Goal: Complete application form: Complete application form

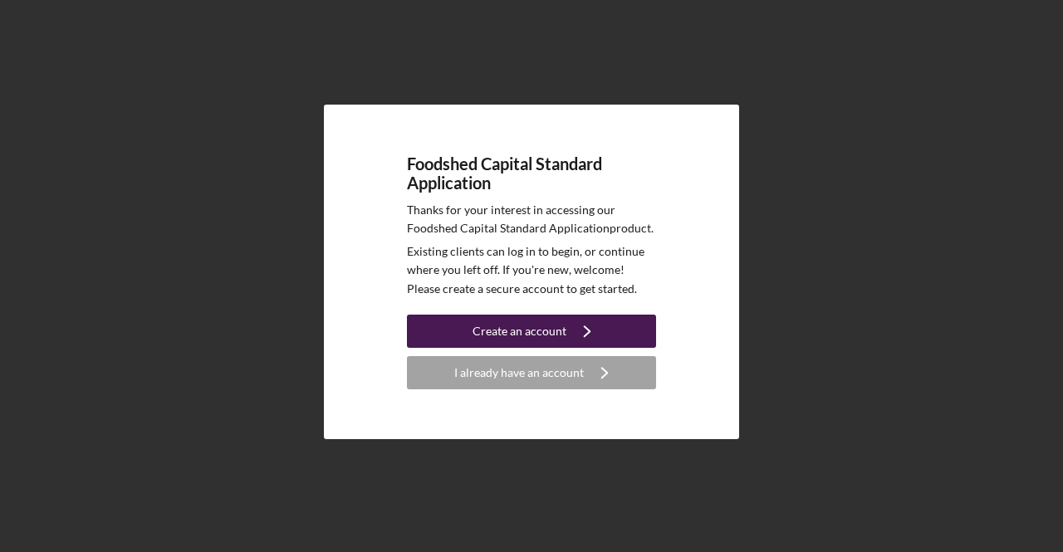
click at [518, 327] on div "Create an account" at bounding box center [520, 331] width 94 height 33
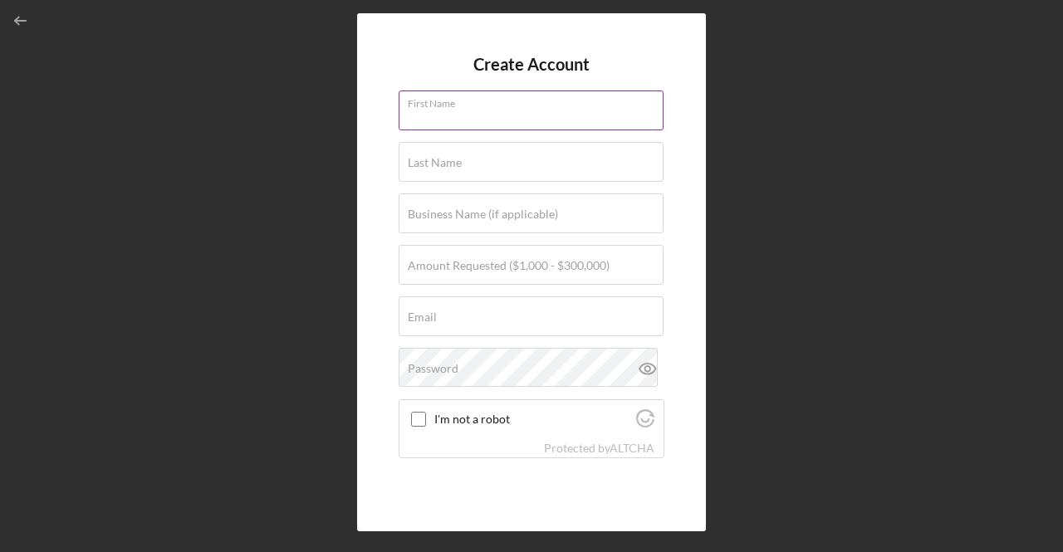
click at [481, 109] on div "First Name" at bounding box center [532, 112] width 266 height 42
type input "[PERSON_NAME]"
type input "Uzoukwu"
type input "Kadex Organic garden"
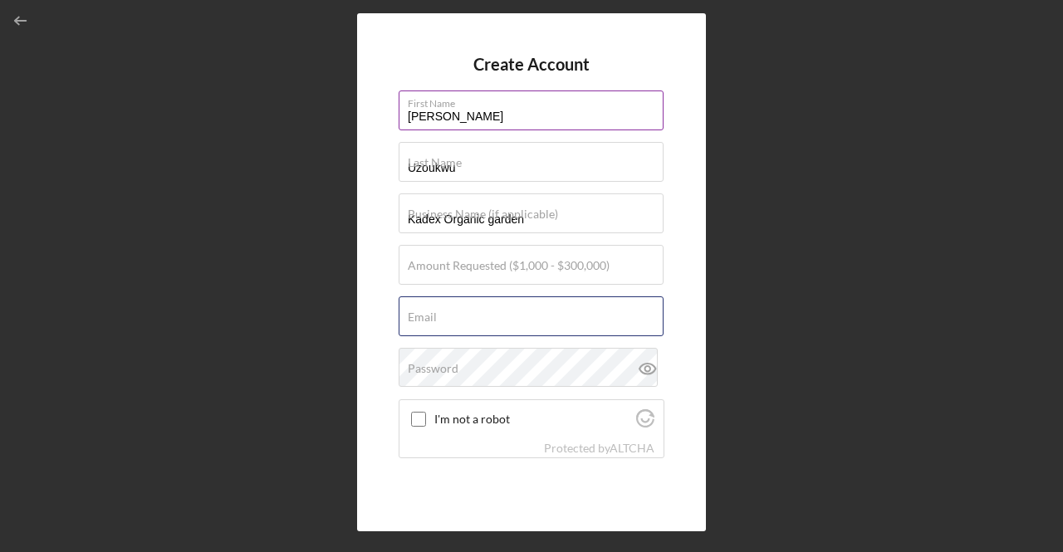
type input "[EMAIL_ADDRESS][DOMAIN_NAME]"
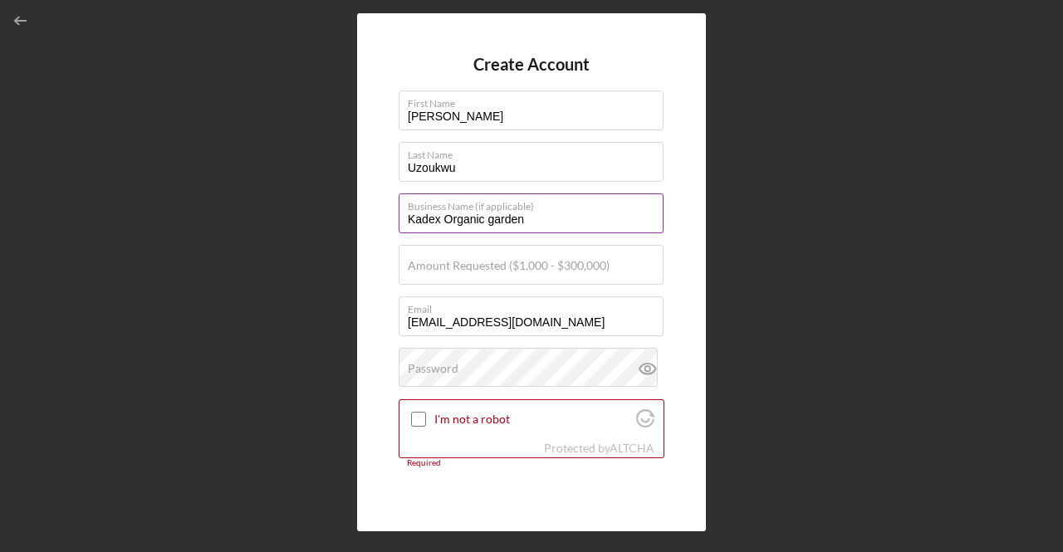
click at [531, 219] on input "Kadex Organic garden" at bounding box center [531, 214] width 265 height 40
type input "Kadex LLC"
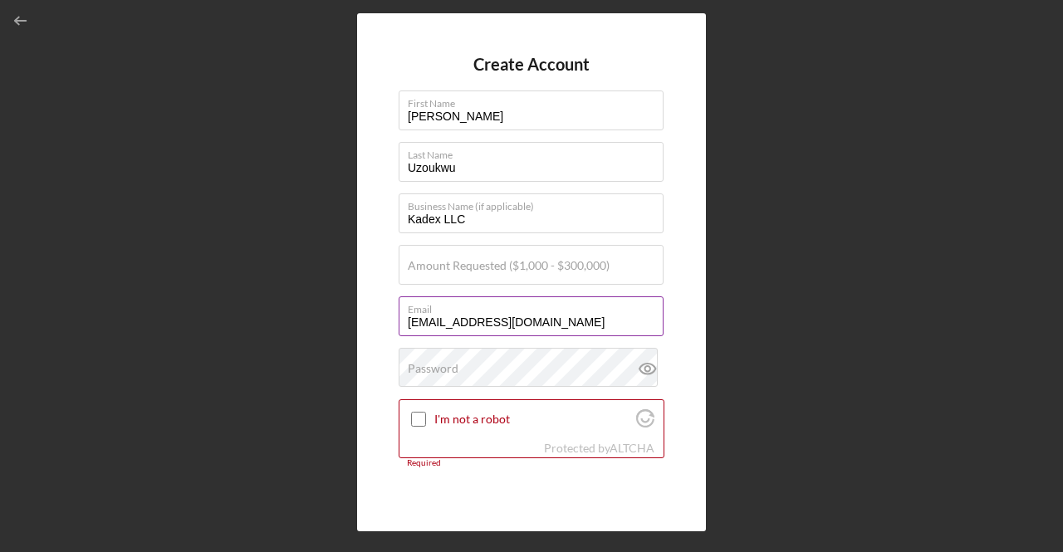
click at [535, 327] on input "[EMAIL_ADDRESS][DOMAIN_NAME]" at bounding box center [531, 316] width 265 height 40
type input "k"
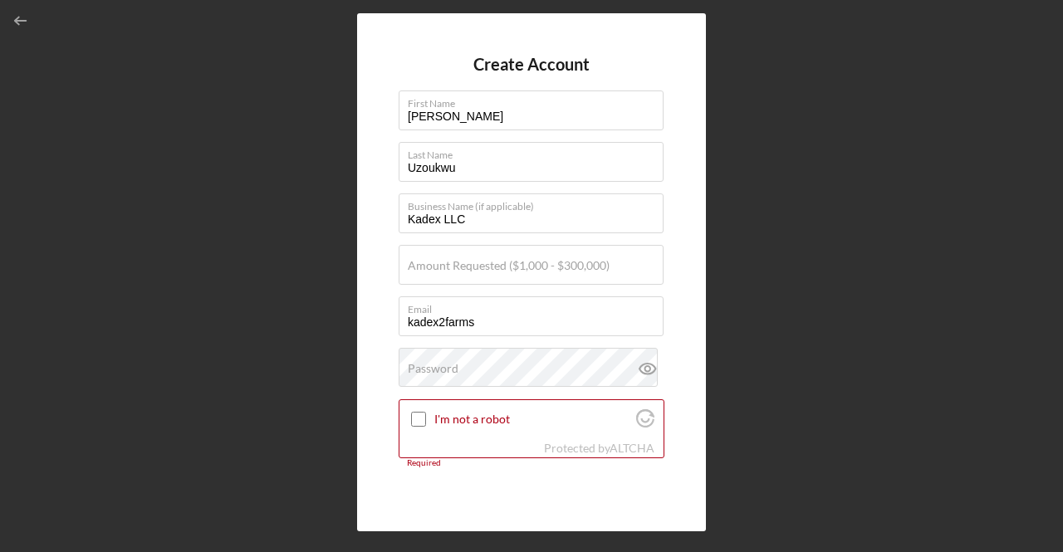
click at [697, 237] on div "Create Account First Name [PERSON_NAME] Last Name [PERSON_NAME] Business Name (…" at bounding box center [531, 272] width 349 height 518
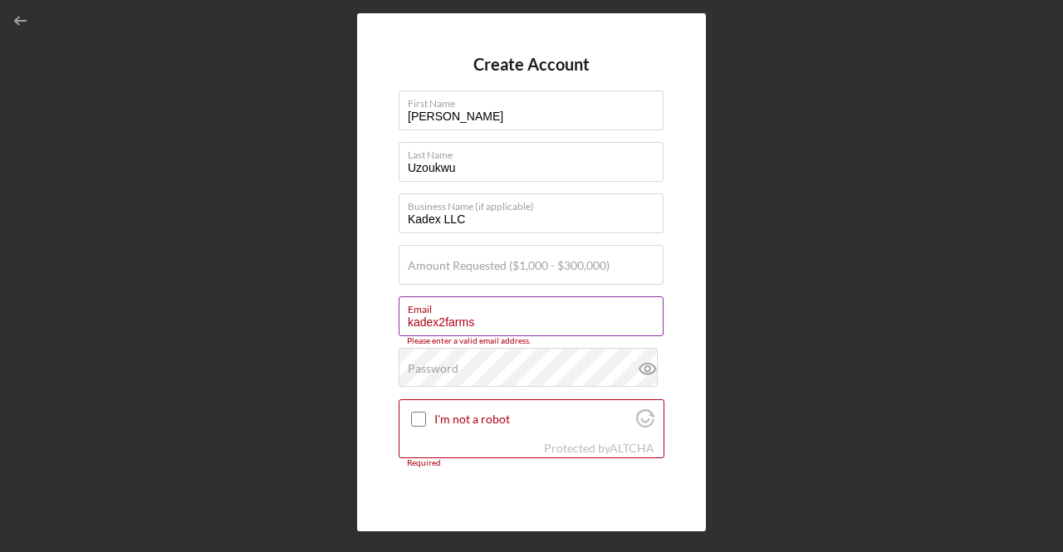
click at [477, 320] on input "kadex2farms" at bounding box center [531, 316] width 265 height 40
type input "[EMAIL_ADDRESS][DOMAIN_NAME]"
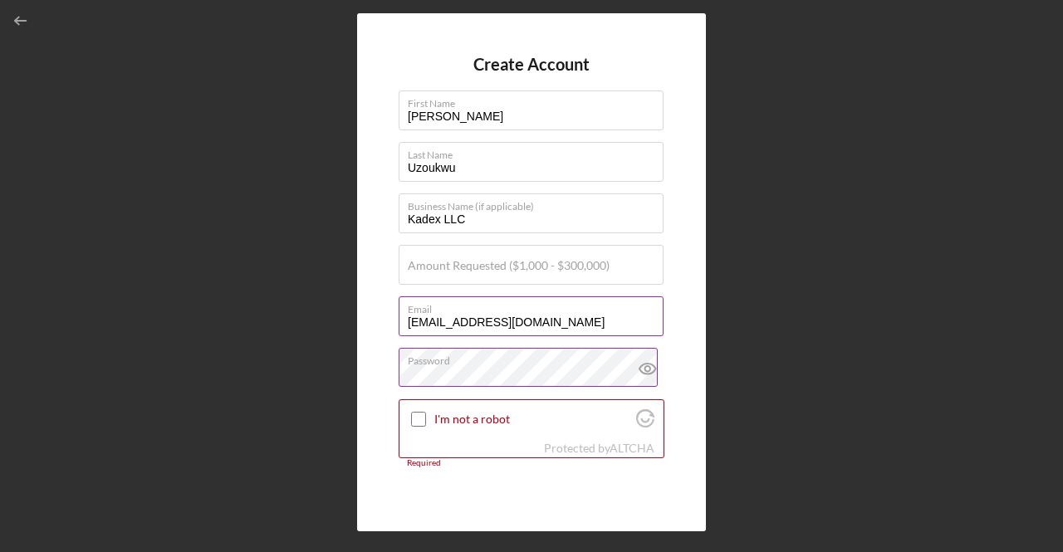
click at [641, 367] on icon at bounding box center [648, 369] width 42 height 42
click at [644, 364] on icon at bounding box center [647, 369] width 16 height 11
click at [418, 416] on input "I'm not a robot" at bounding box center [418, 419] width 15 height 15
checkbox input "true"
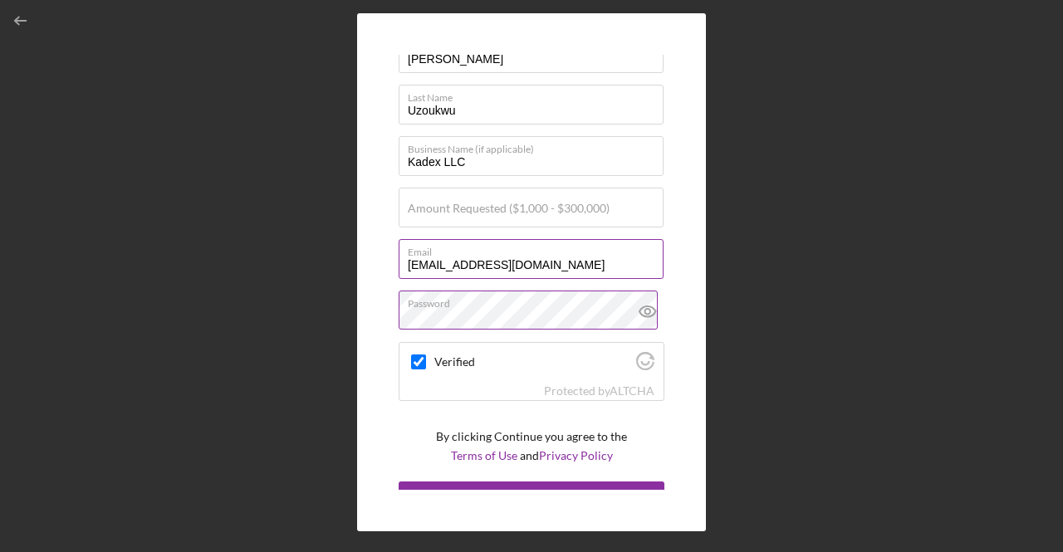
scroll to position [81, 0]
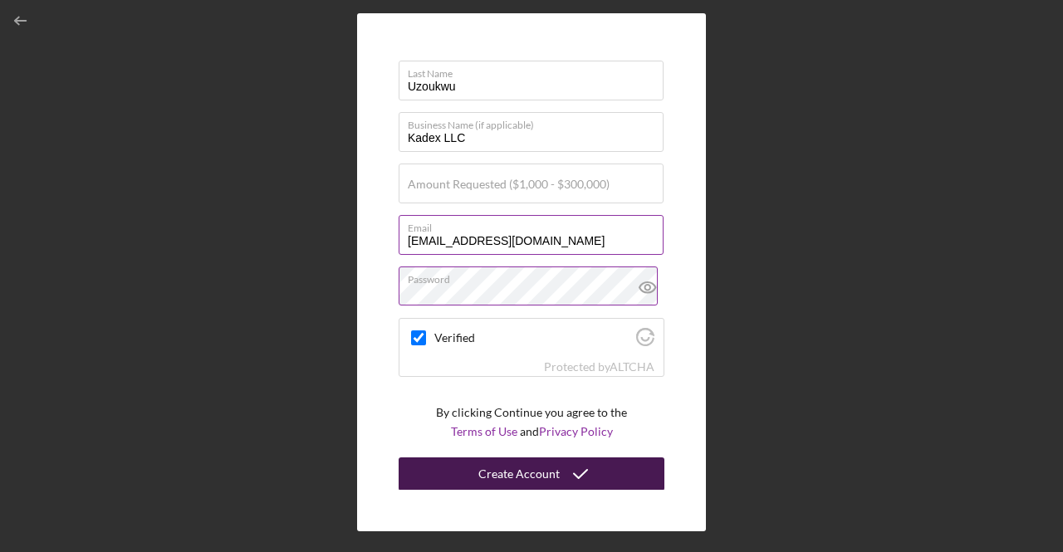
click at [545, 471] on div "Create Account" at bounding box center [518, 474] width 81 height 33
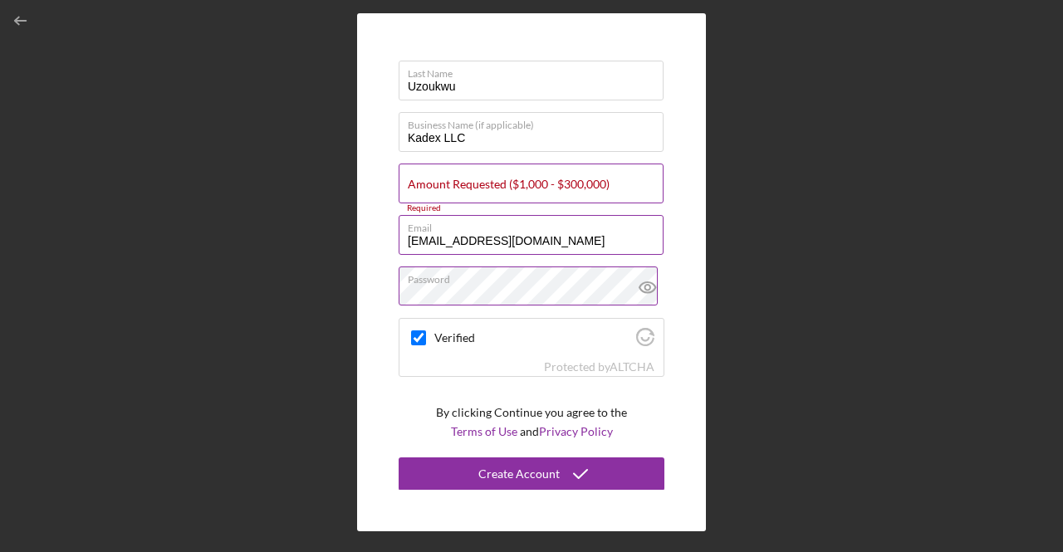
click at [456, 181] on label "Amount Requested ($1,000 - $300,000)" at bounding box center [509, 184] width 202 height 13
click at [456, 181] on input "Amount Requested ($1,000 - $300,000)" at bounding box center [531, 184] width 265 height 40
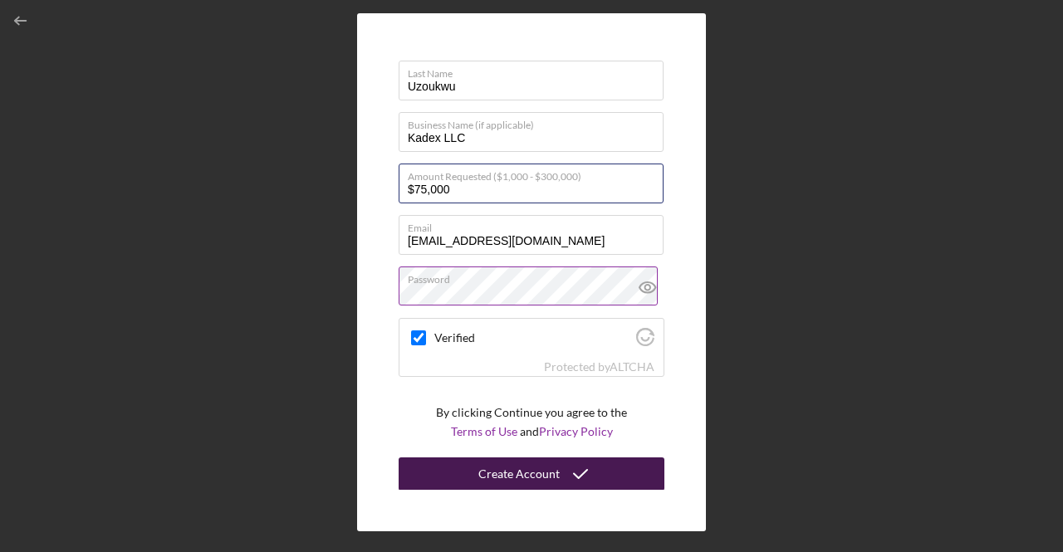
type input "$75,000"
click at [510, 468] on div "Create Account" at bounding box center [518, 474] width 81 height 33
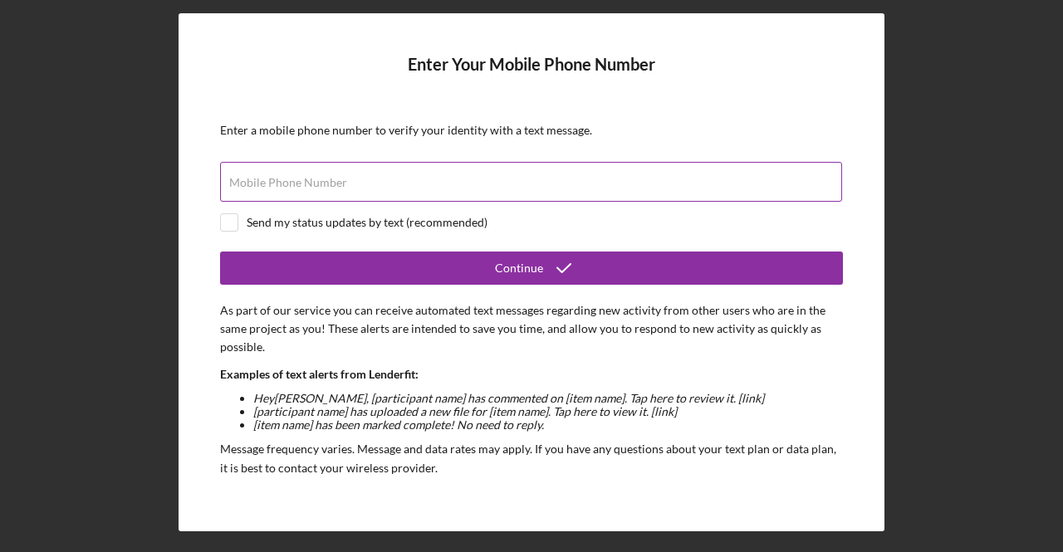
click at [298, 180] on label "Mobile Phone Number" at bounding box center [288, 182] width 118 height 13
click at [298, 180] on input "Mobile Phone Number" at bounding box center [531, 182] width 622 height 40
type input "[PHONE_NUMBER]"
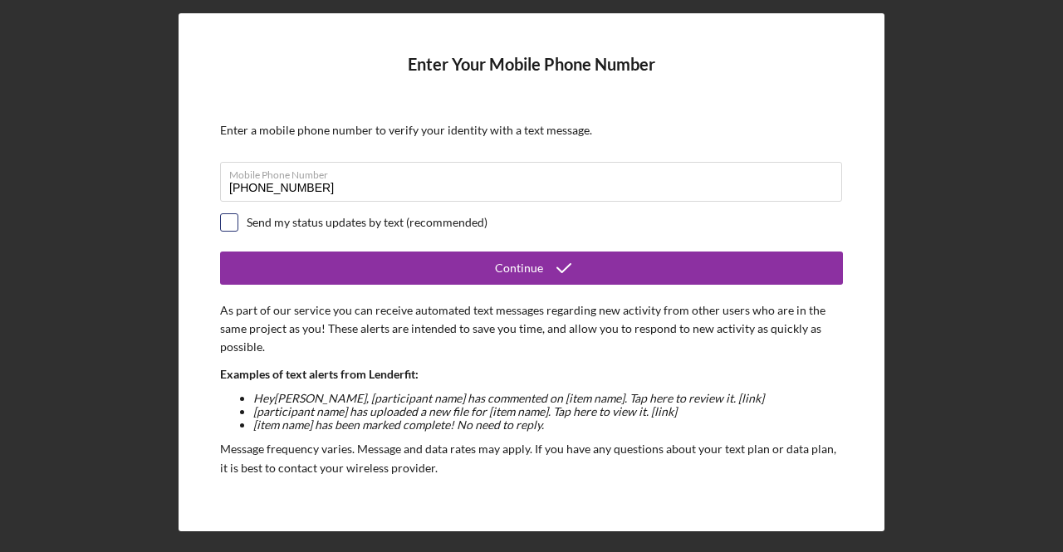
click at [231, 223] on input "checkbox" at bounding box center [229, 222] width 17 height 17
checkbox input "true"
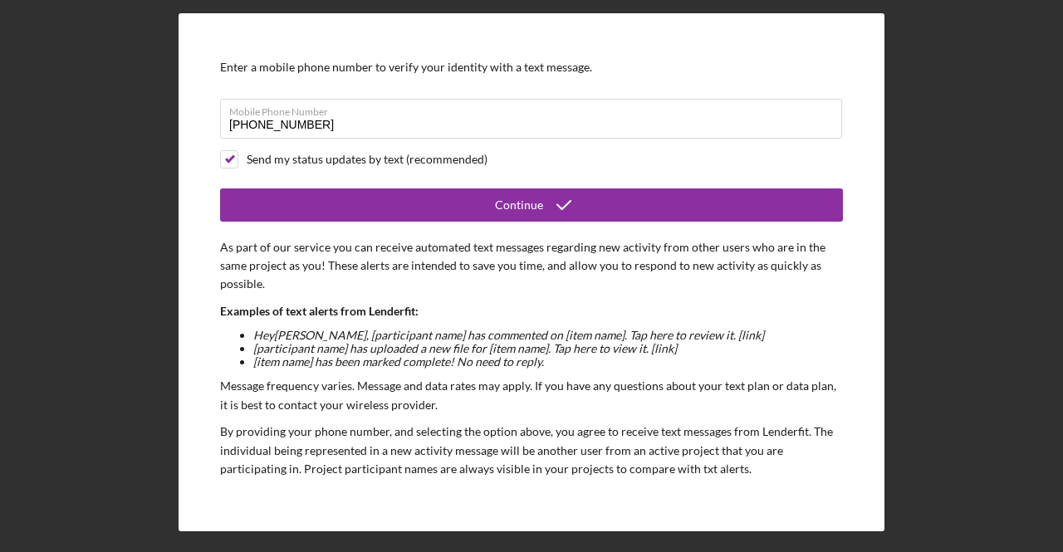
scroll to position [3, 0]
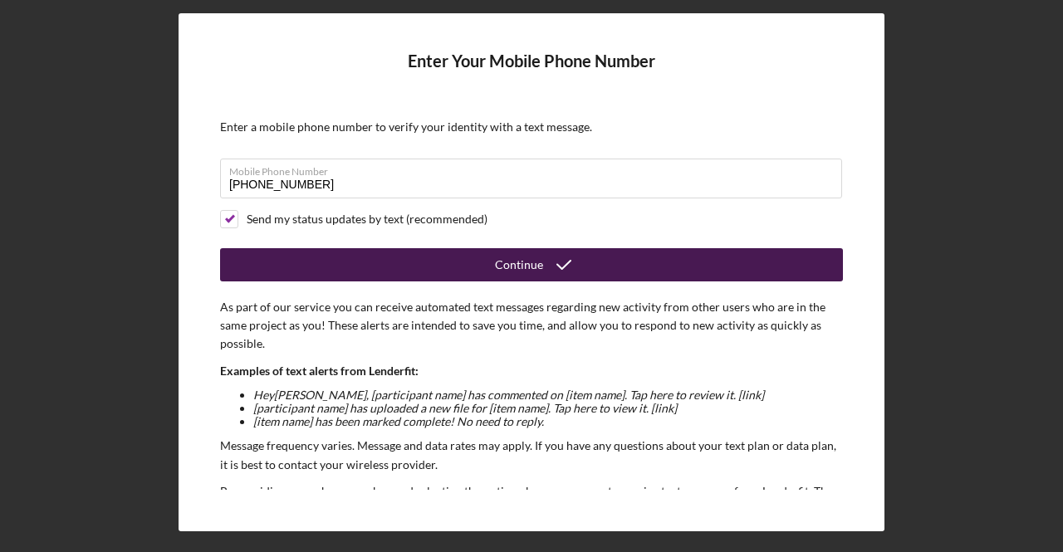
click at [532, 257] on div "Continue" at bounding box center [519, 264] width 48 height 33
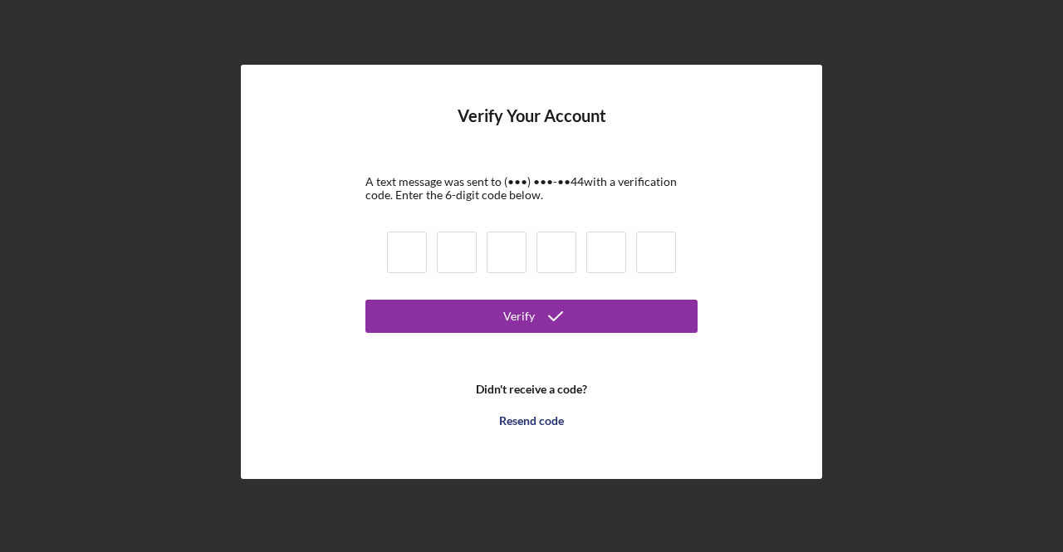
click at [409, 262] on input at bounding box center [407, 253] width 40 height 42
type input "5"
type input "0"
type input "2"
type input "8"
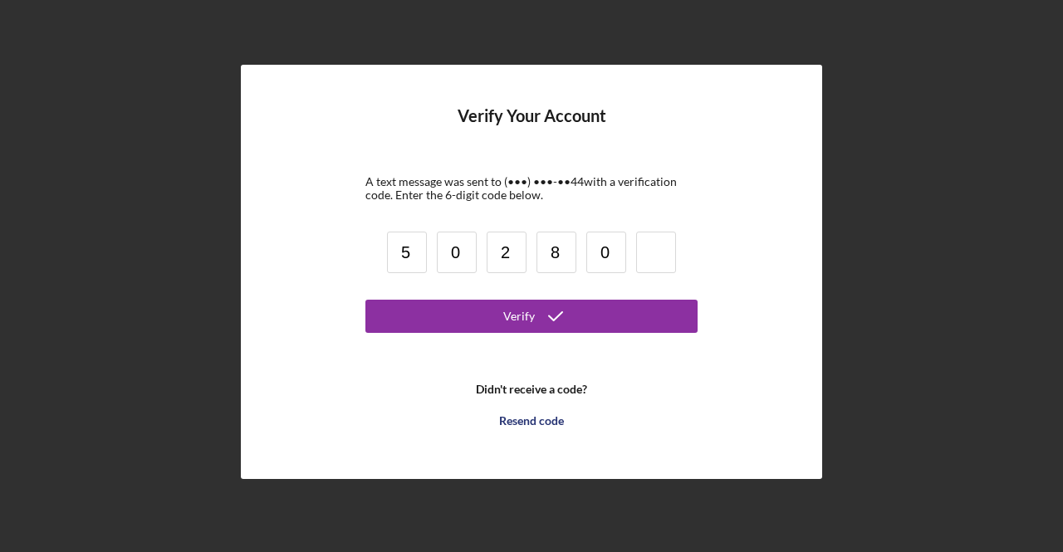
type input "0"
type input "8"
type input "1"
type input "0"
type input "8"
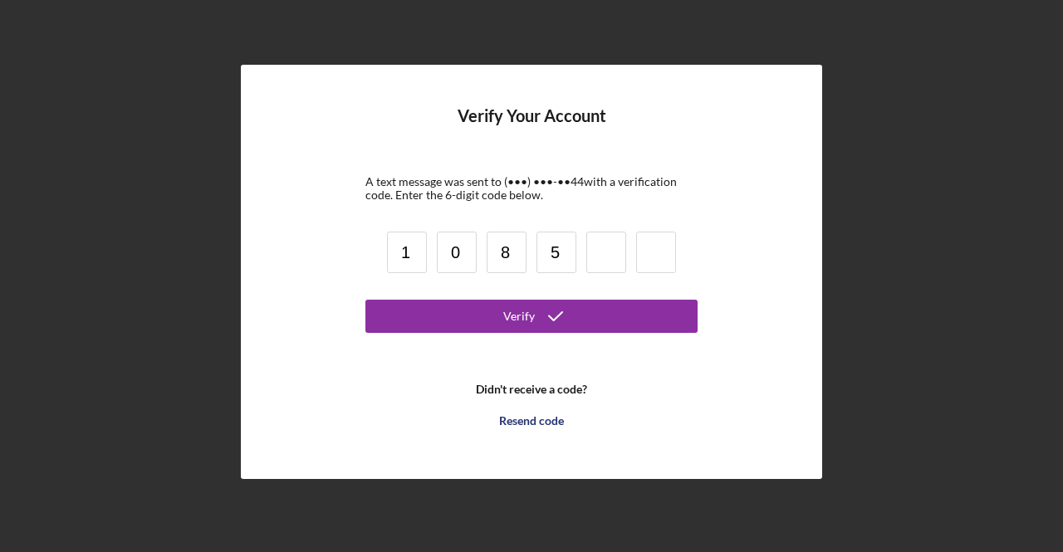
type input "5"
type input "0"
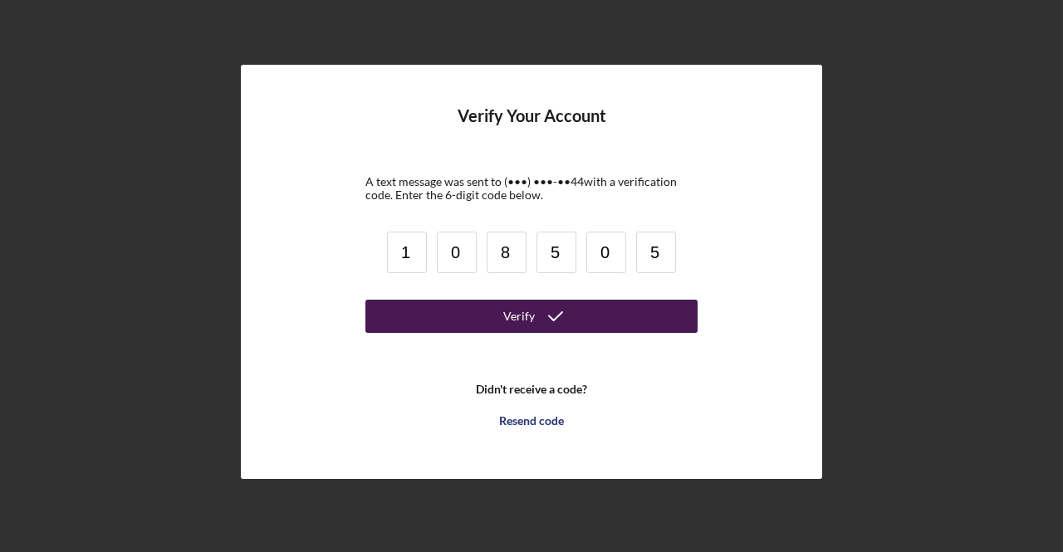
type input "5"
click at [503, 312] on button "Verify" at bounding box center [531, 316] width 332 height 33
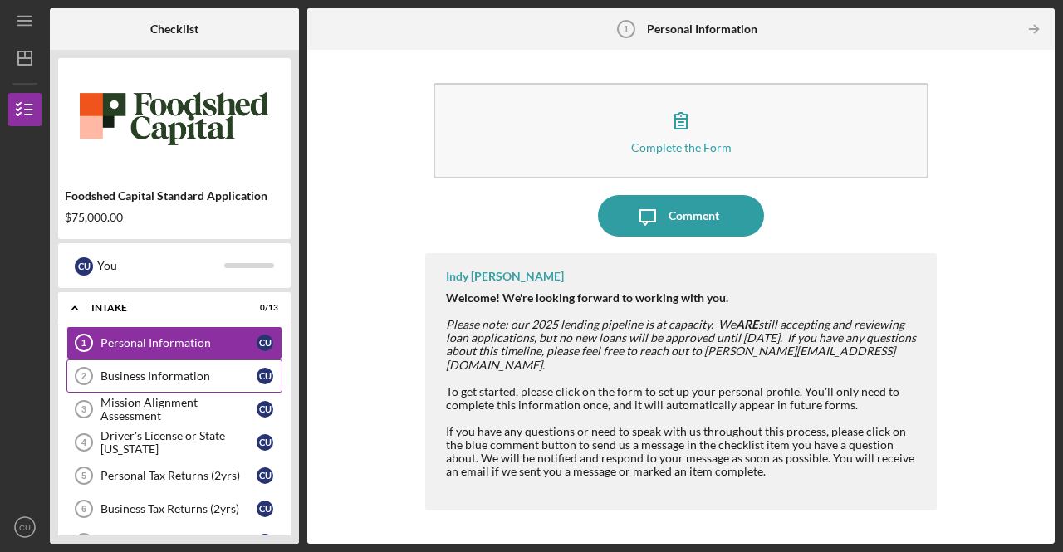
click at [192, 370] on div "Business Information" at bounding box center [178, 376] width 156 height 13
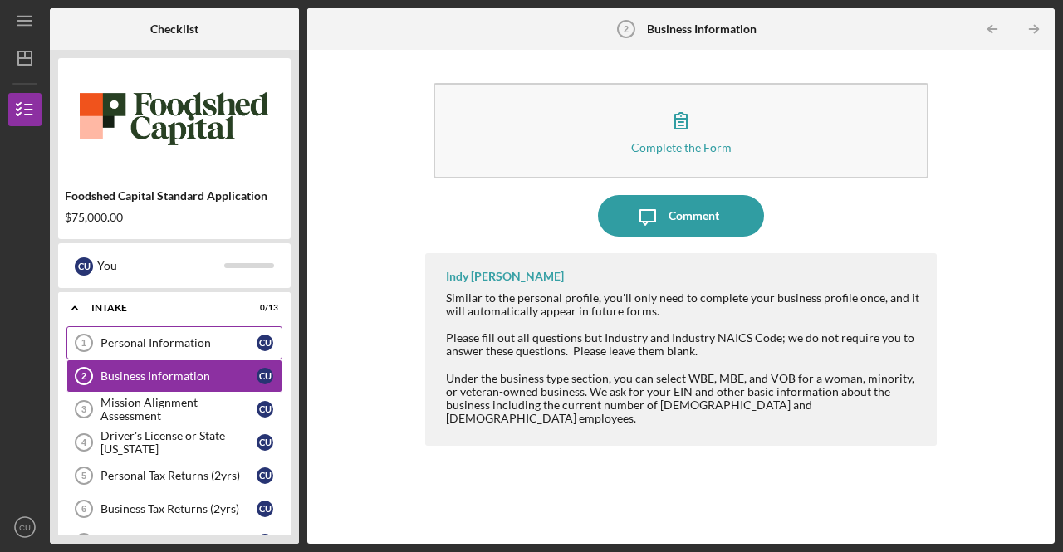
click at [147, 336] on div "Personal Information" at bounding box center [178, 342] width 156 height 13
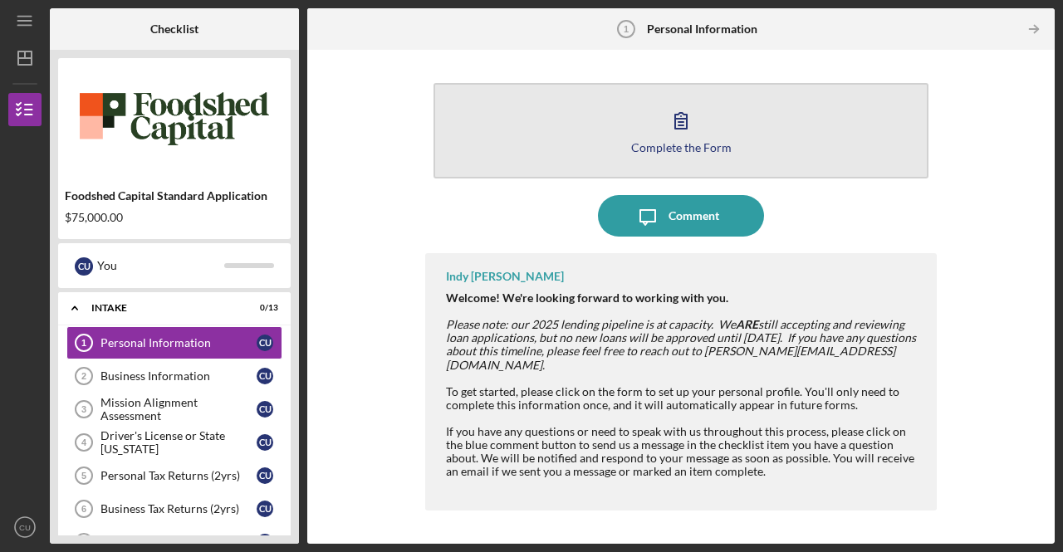
click at [650, 141] on div "Complete the Form" at bounding box center [681, 147] width 100 height 12
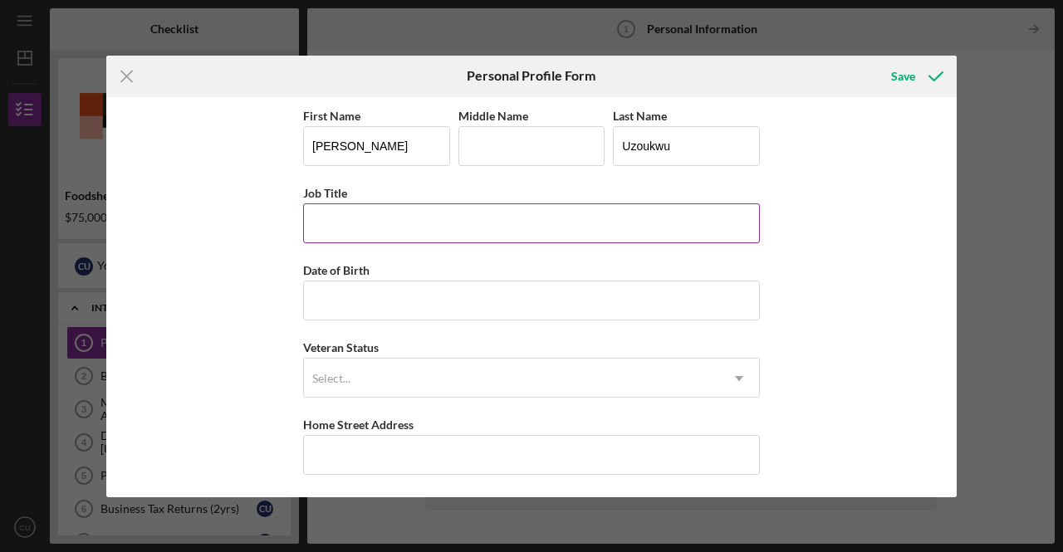
click at [333, 217] on input "Job Title" at bounding box center [531, 223] width 457 height 40
type input "Farmer"
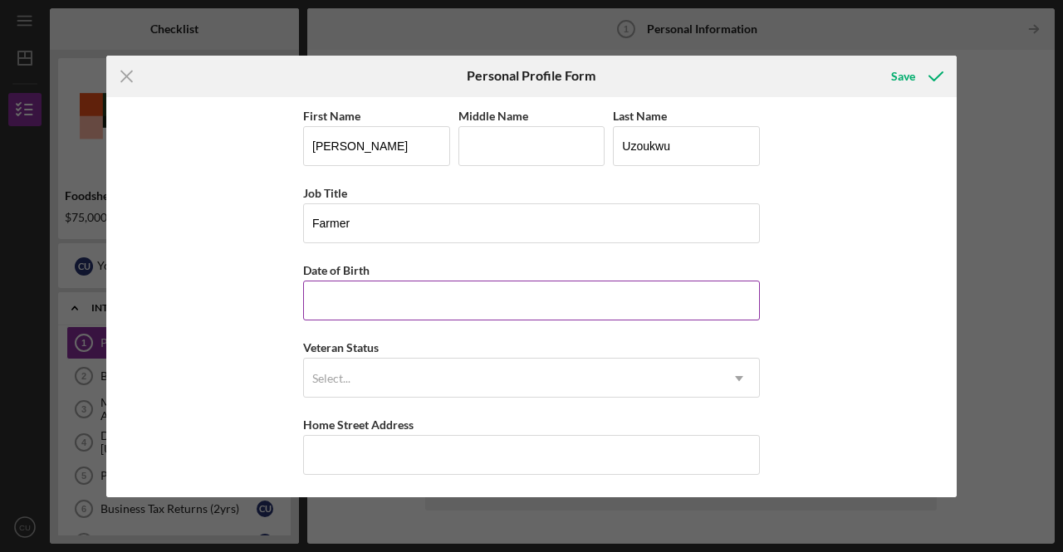
click at [370, 304] on input "Date of Birth" at bounding box center [531, 301] width 457 height 40
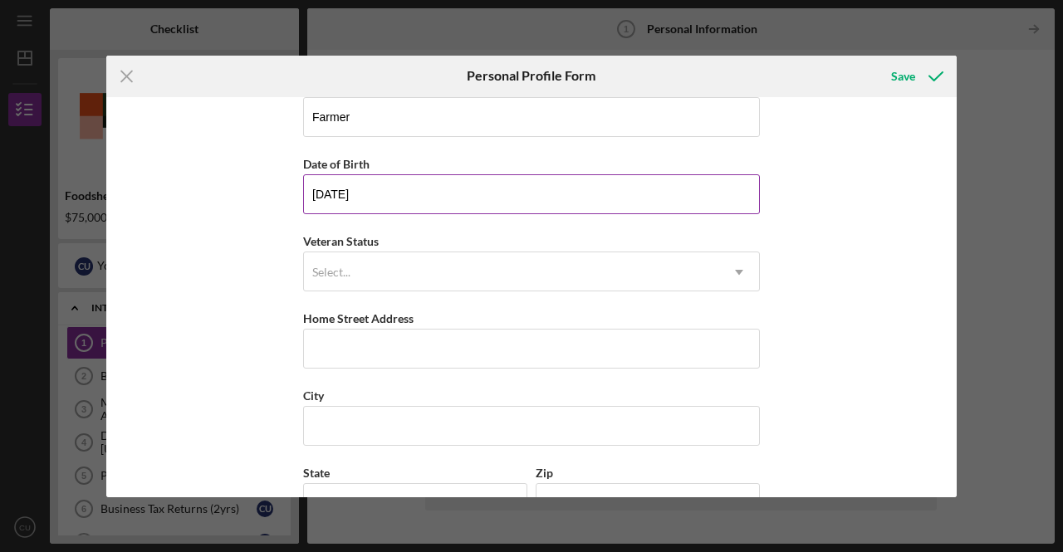
scroll to position [65, 0]
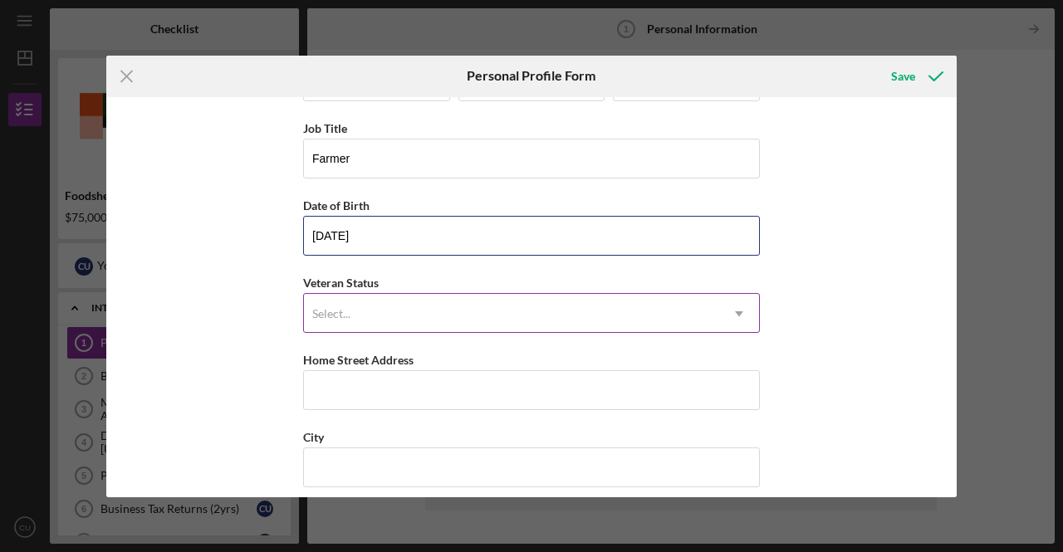
type input "[DATE]"
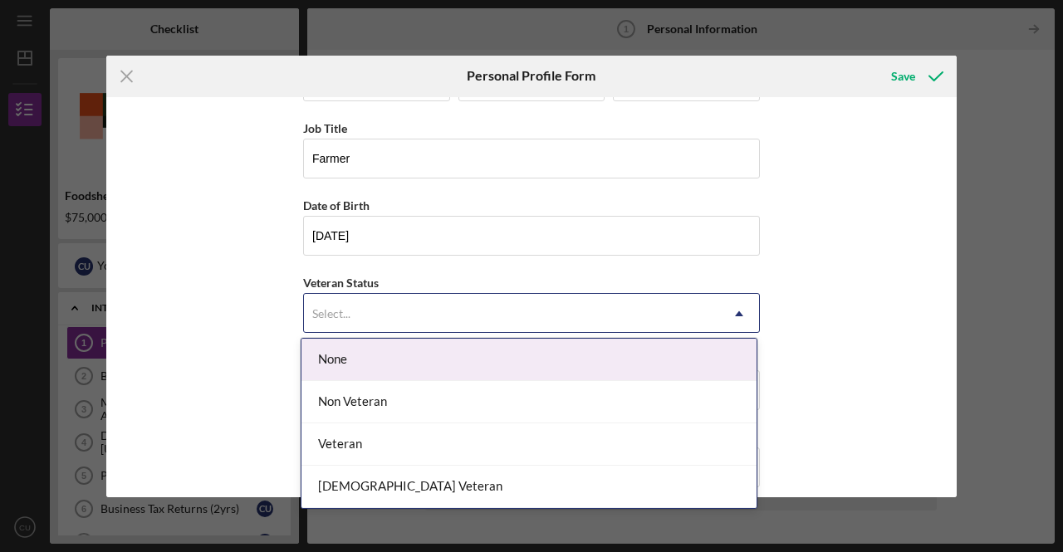
click at [737, 311] on use at bounding box center [739, 313] width 8 height 5
drag, startPoint x: 334, startPoint y: 357, endPoint x: 362, endPoint y: 358, distance: 28.2
click at [336, 357] on div "None" at bounding box center [528, 360] width 455 height 42
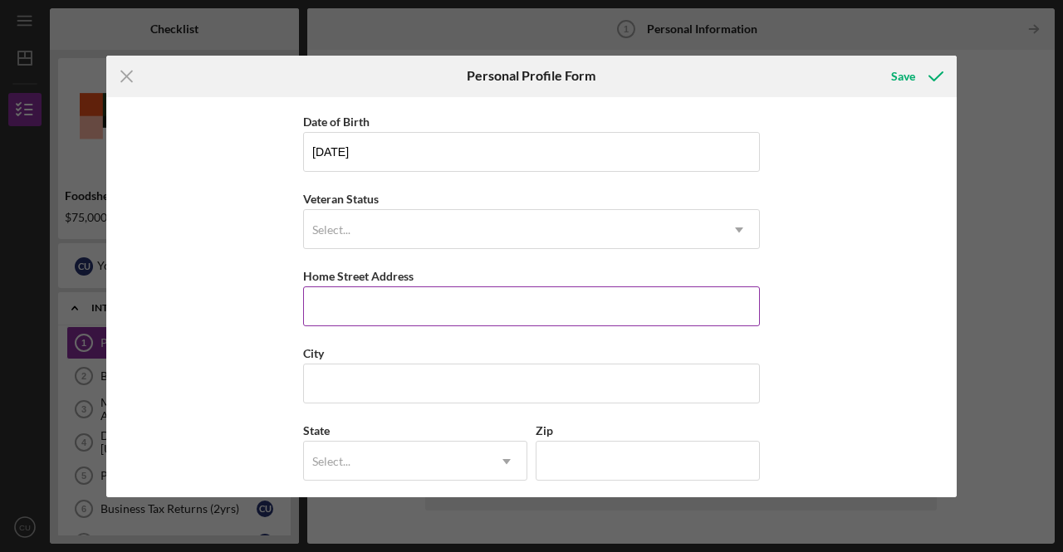
scroll to position [231, 0]
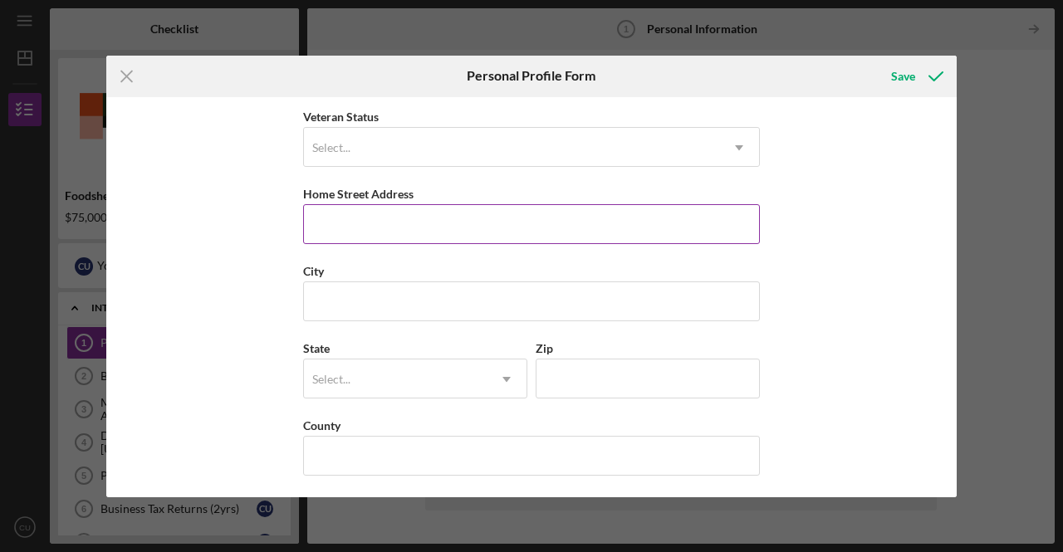
click at [360, 227] on input "Home Street Address" at bounding box center [531, 224] width 457 height 40
type input "[STREET_ADDRESS]"
type input "Waldorf"
type input "MD"
type input "20602"
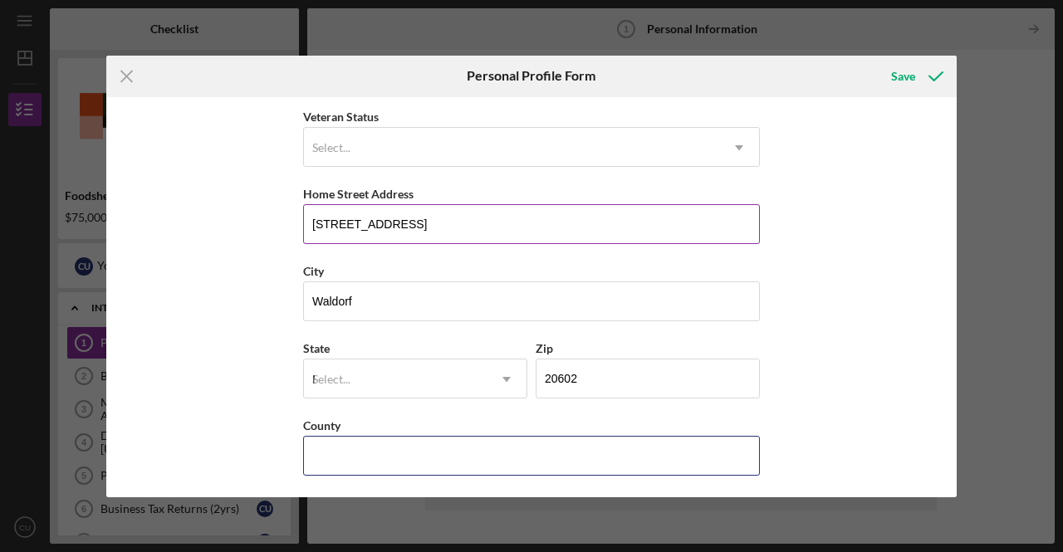
type input "[GEOGRAPHIC_DATA]"
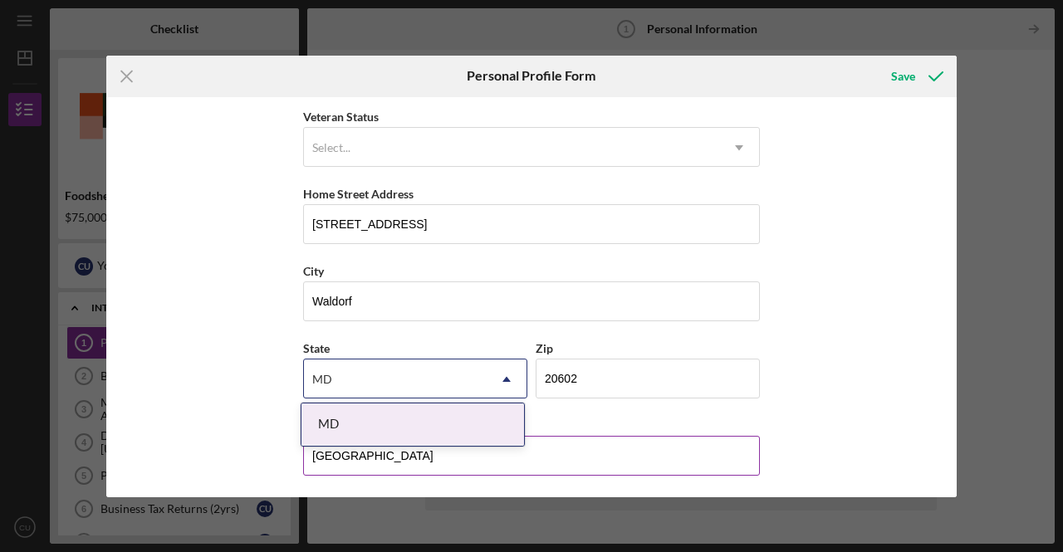
click at [447, 461] on input "[GEOGRAPHIC_DATA]" at bounding box center [531, 456] width 457 height 40
click at [895, 68] on div "Save" at bounding box center [903, 76] width 24 height 33
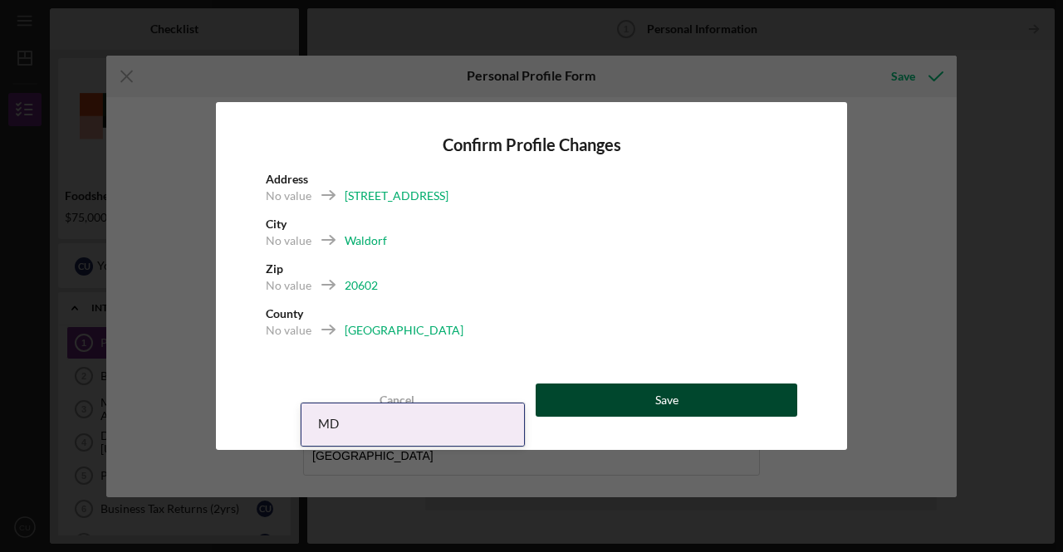
click at [649, 399] on button "Save" at bounding box center [667, 400] width 262 height 33
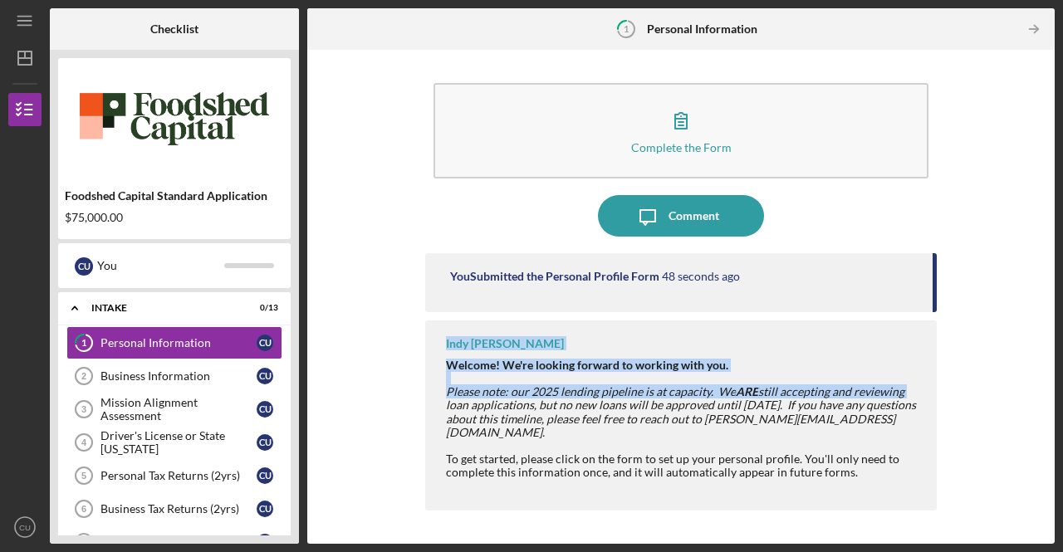
drag, startPoint x: 933, startPoint y: 301, endPoint x: 932, endPoint y: 404, distance: 103.0
click at [932, 402] on div "You Submitted the Personal Profile Form 48 seconds ago Indy [PERSON_NAME] Welco…" at bounding box center [681, 386] width 512 height 266
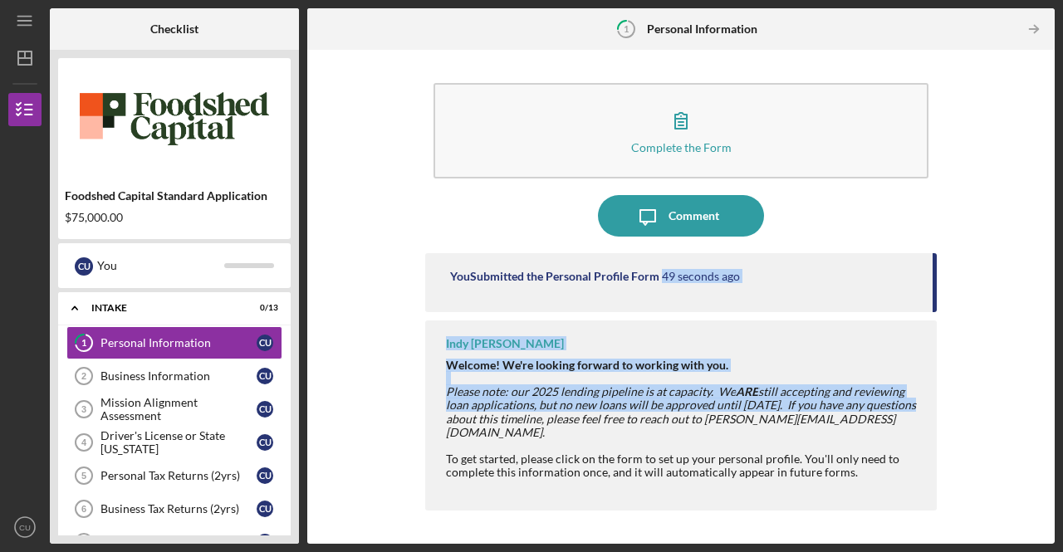
click at [983, 336] on div "Complete the Form Form Icon/Message Comment You Submitted the Personal Profile …" at bounding box center [681, 297] width 731 height 478
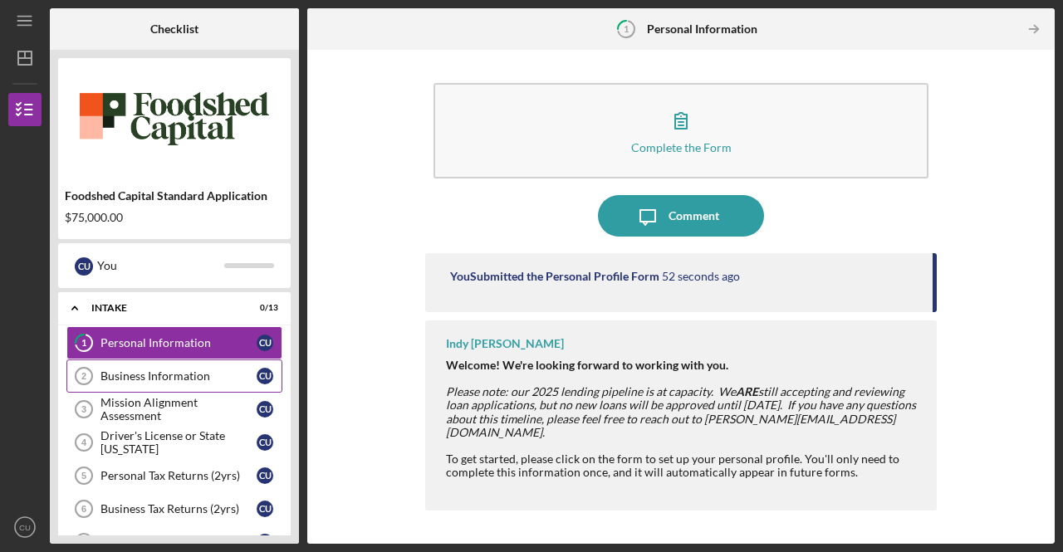
click at [174, 373] on div "Business Information" at bounding box center [178, 376] width 156 height 13
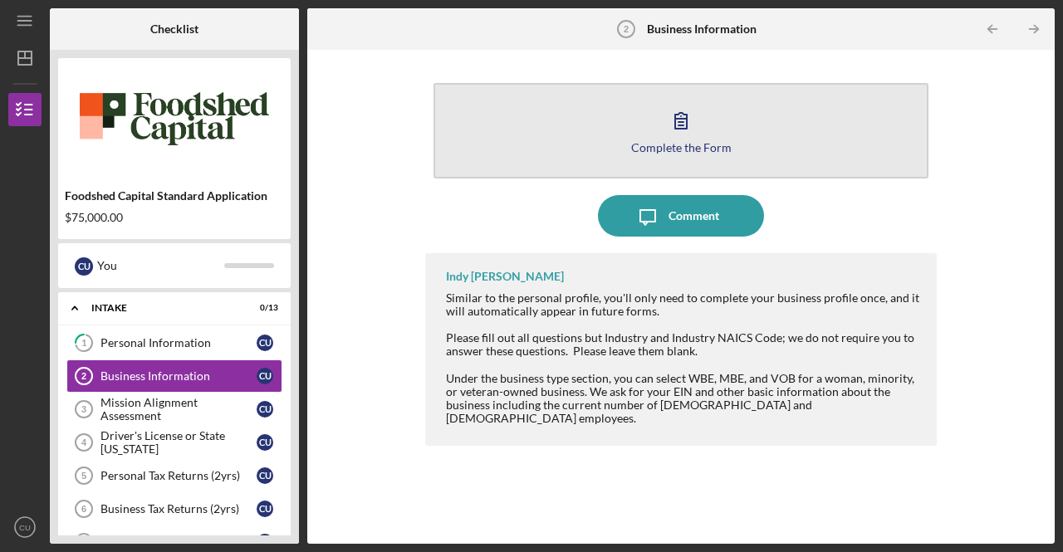
click at [731, 147] on button "Complete the Form Form" at bounding box center [681, 131] width 495 height 96
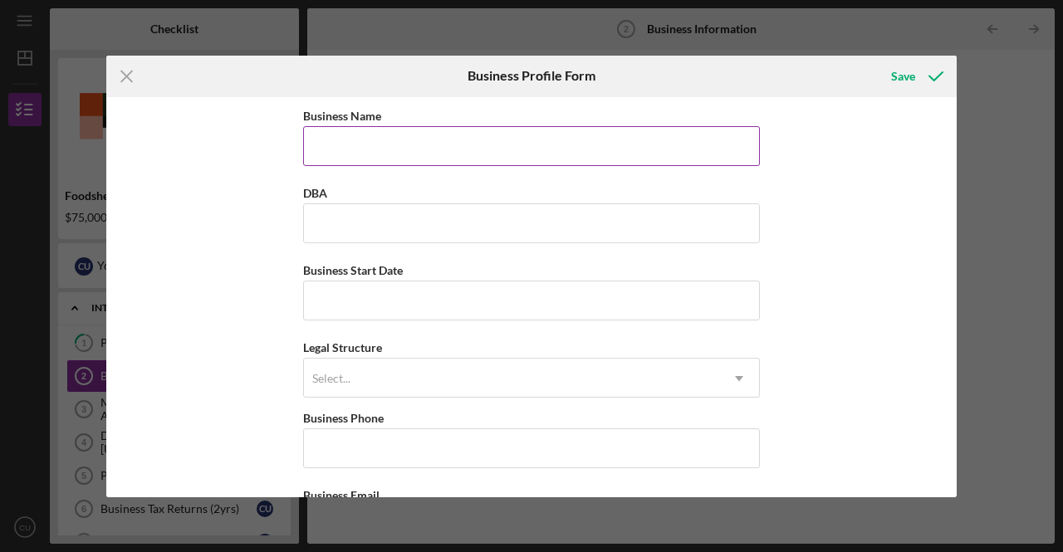
click at [329, 149] on input "Business Name" at bounding box center [531, 146] width 457 height 40
type input "Kadex LLC"
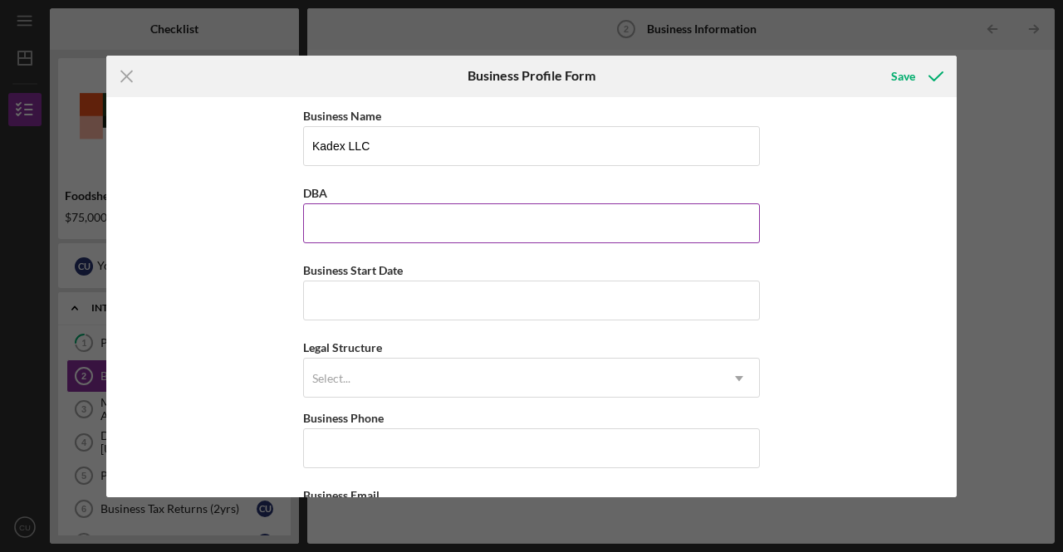
type input "Kadex LLC"
type input "[PHONE_NUMBER]"
type input "[STREET_ADDRESS]"
type input "Waldorf"
type input "MD"
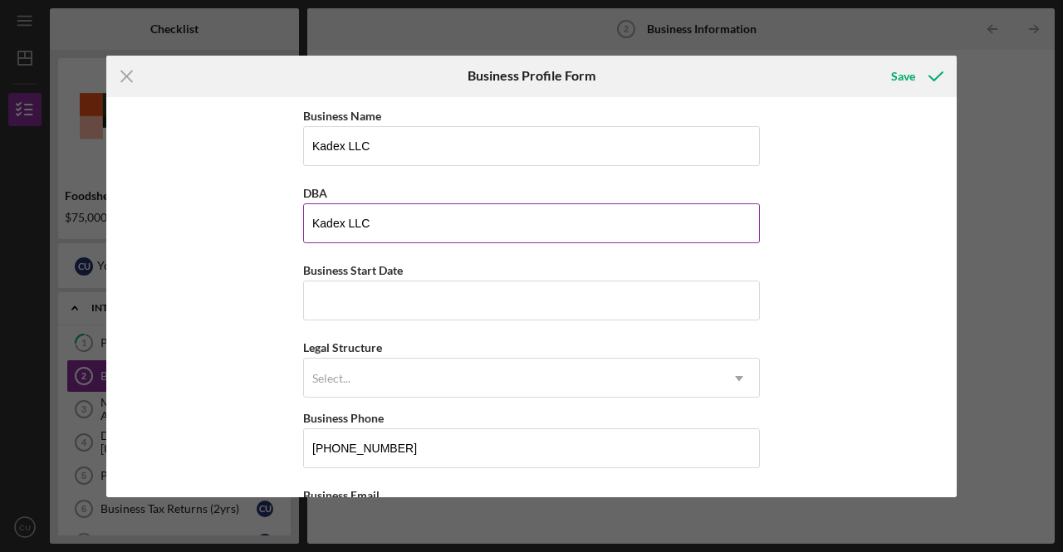
type input "20602"
type input "MD"
click at [389, 223] on input "Kadex LLC" at bounding box center [531, 223] width 457 height 40
type input "Kadex farms"
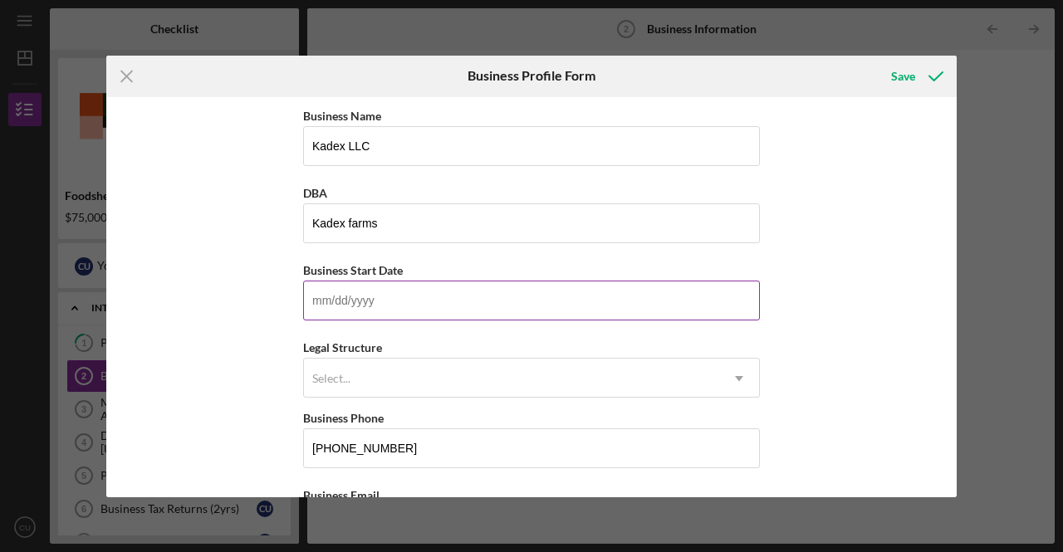
click at [374, 294] on input "Business Start Date" at bounding box center [531, 301] width 457 height 40
click at [796, 297] on div "Business Name Kadex LLC DBA Kadex farms Business Start Date Legal Structure Sel…" at bounding box center [531, 297] width 850 height 400
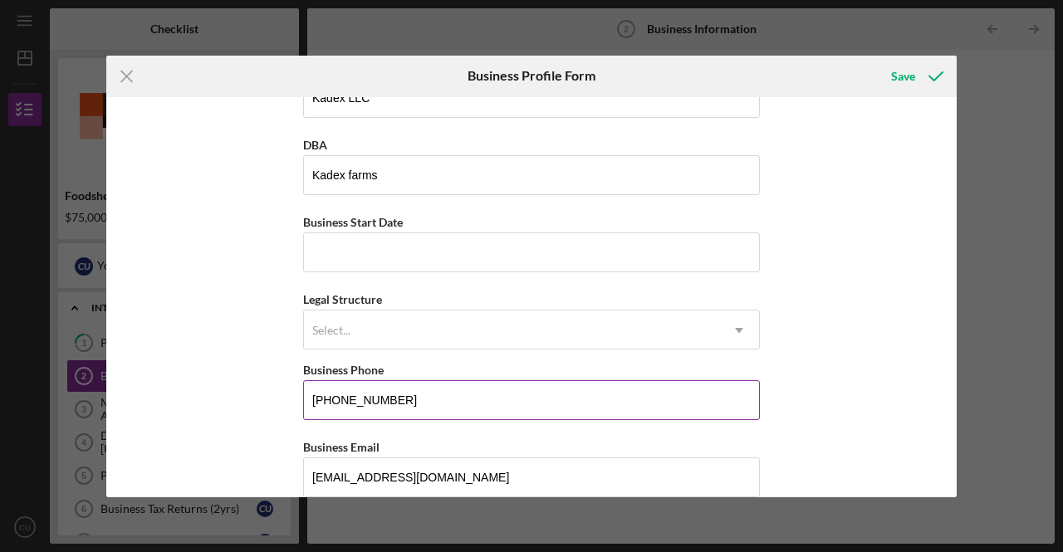
scroll to position [83, 0]
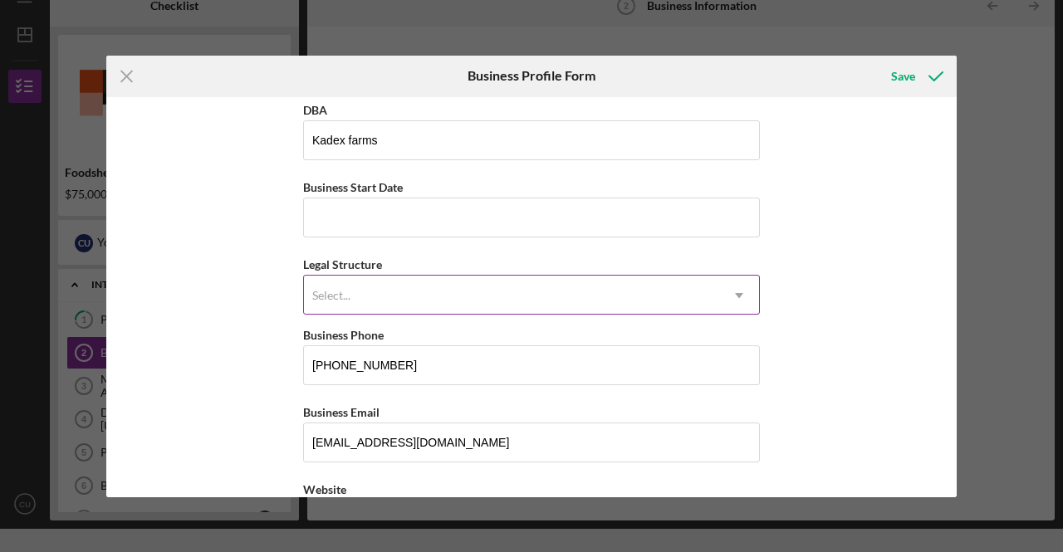
click at [733, 292] on icon "Icon/Dropdown Arrow" at bounding box center [739, 296] width 40 height 40
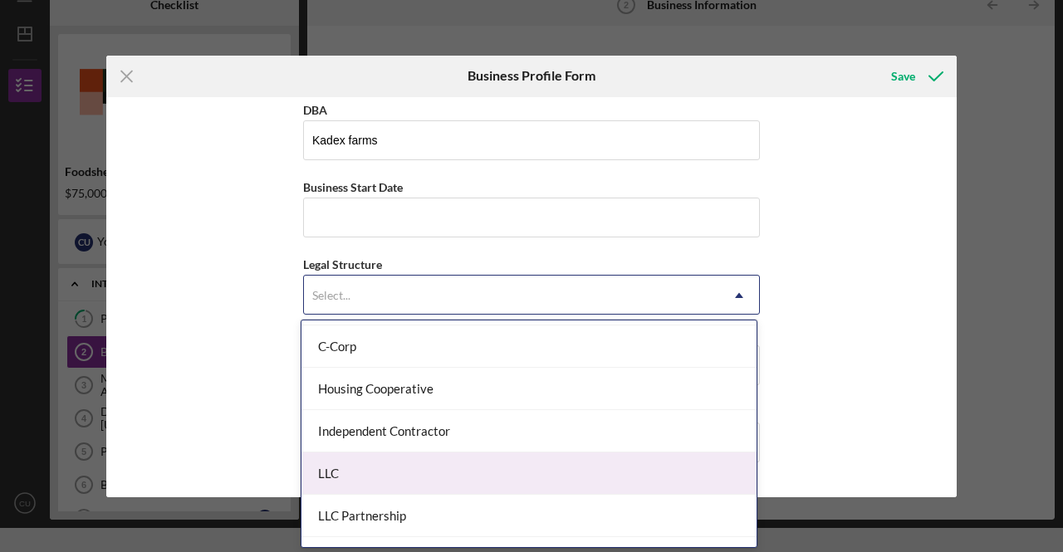
scroll to position [166, 0]
click at [325, 467] on div "LLC" at bounding box center [528, 472] width 455 height 42
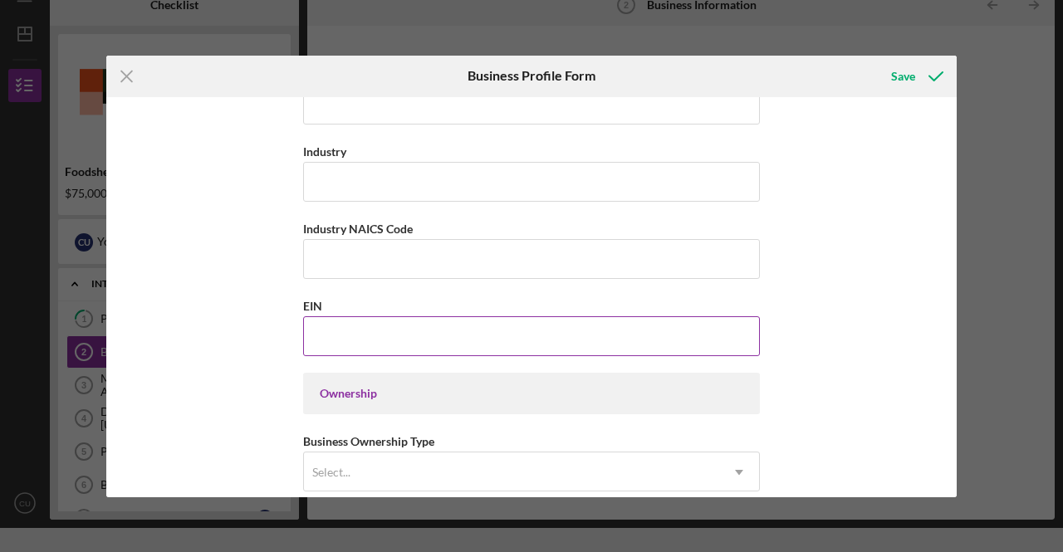
scroll to position [581, 0]
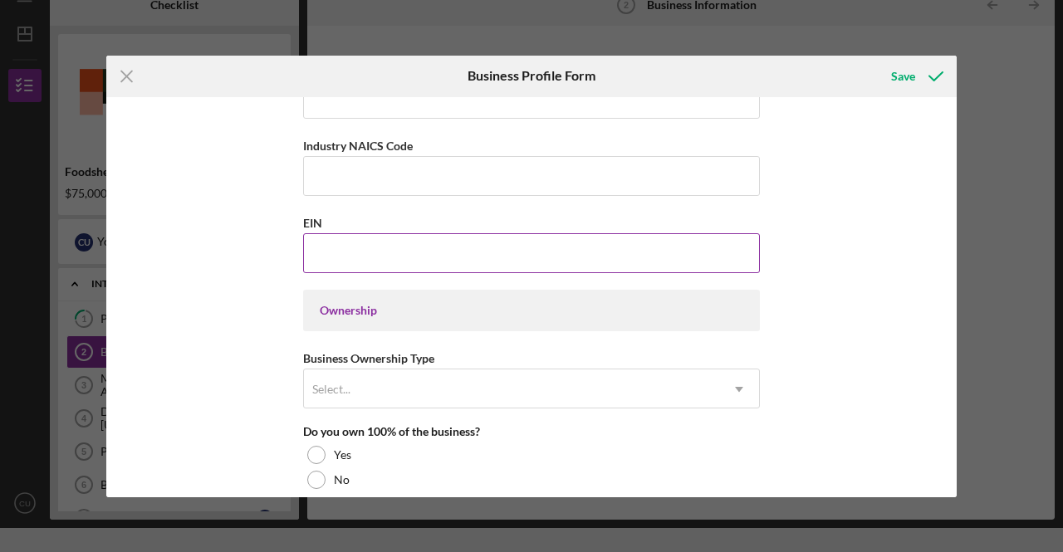
click at [359, 254] on input "EIN" at bounding box center [531, 253] width 457 height 40
click at [317, 252] on input "EIN" at bounding box center [531, 253] width 457 height 40
click at [326, 247] on input "EIN" at bounding box center [531, 253] width 457 height 40
click at [392, 243] on input "[PHONE_NUMBER]" at bounding box center [531, 253] width 457 height 40
type input "2#-#######"
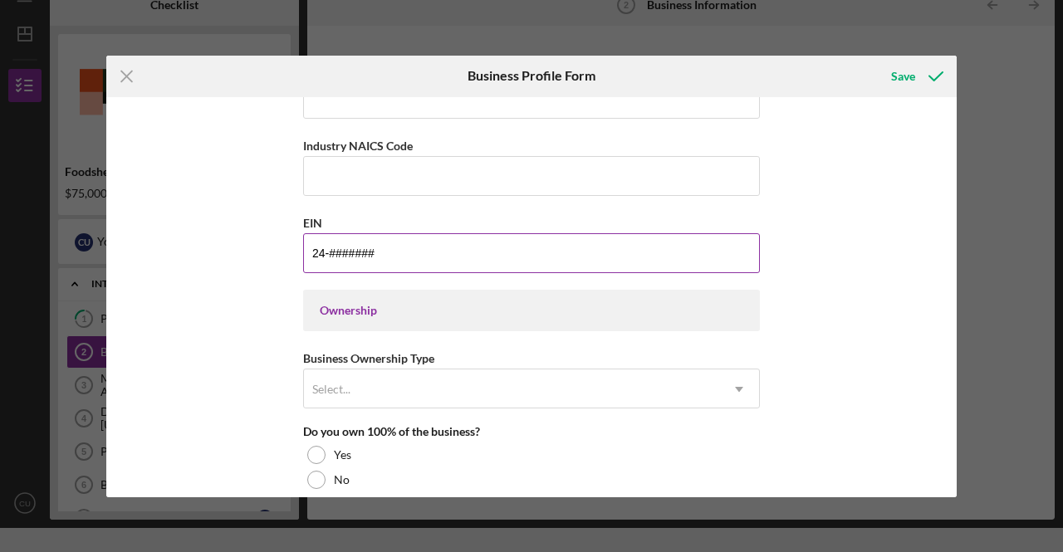
type input "2#-#######"
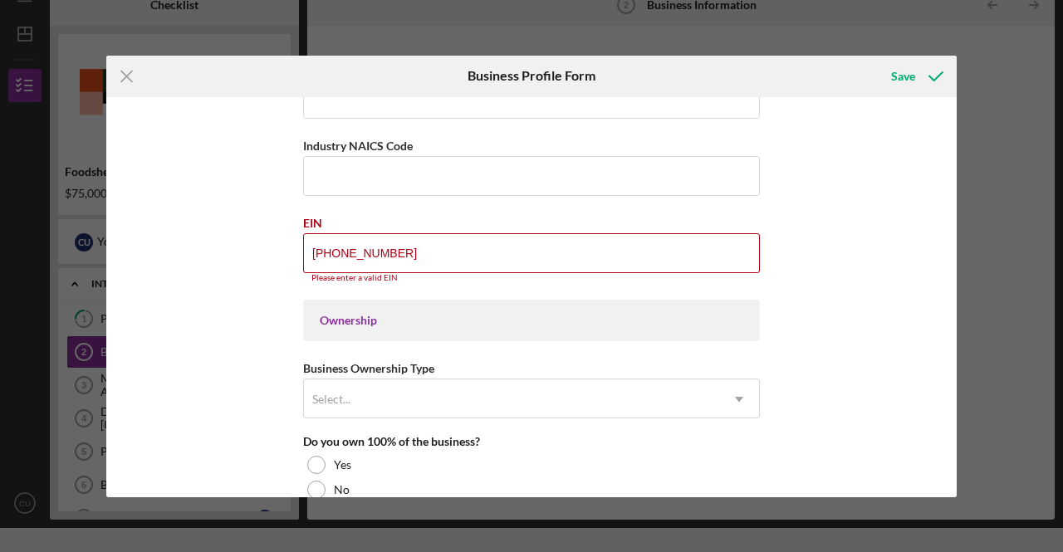
click at [494, 314] on div "Ownership" at bounding box center [532, 320] width 424 height 13
click at [392, 256] on input "[PHONE_NUMBER]" at bounding box center [531, 253] width 457 height 40
click at [381, 245] on input "[PHONE_NUMBER]" at bounding box center [531, 253] width 457 height 40
click at [316, 246] on input "[PHONE_NUMBER]" at bounding box center [531, 253] width 457 height 40
type input "2#-#######"
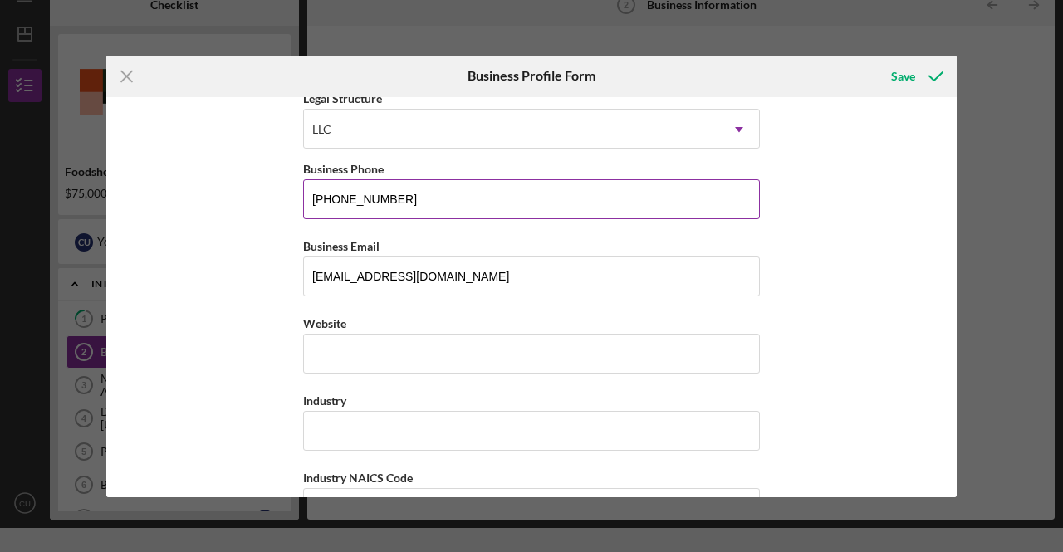
scroll to position [83, 0]
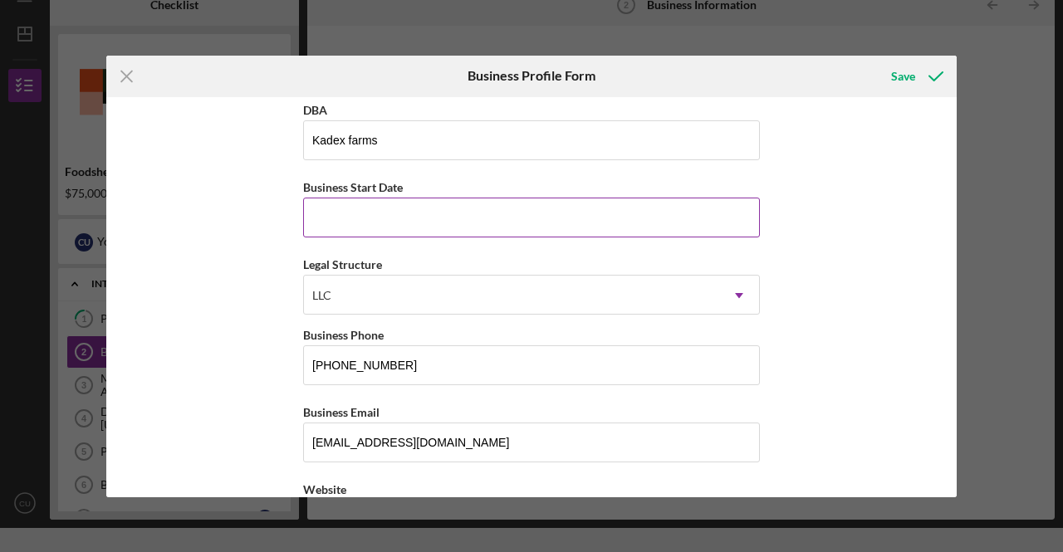
type input "[US_EMPLOYER_IDENTIFICATION_NUMBER]"
click at [345, 220] on input "Business Start Date" at bounding box center [531, 218] width 457 height 40
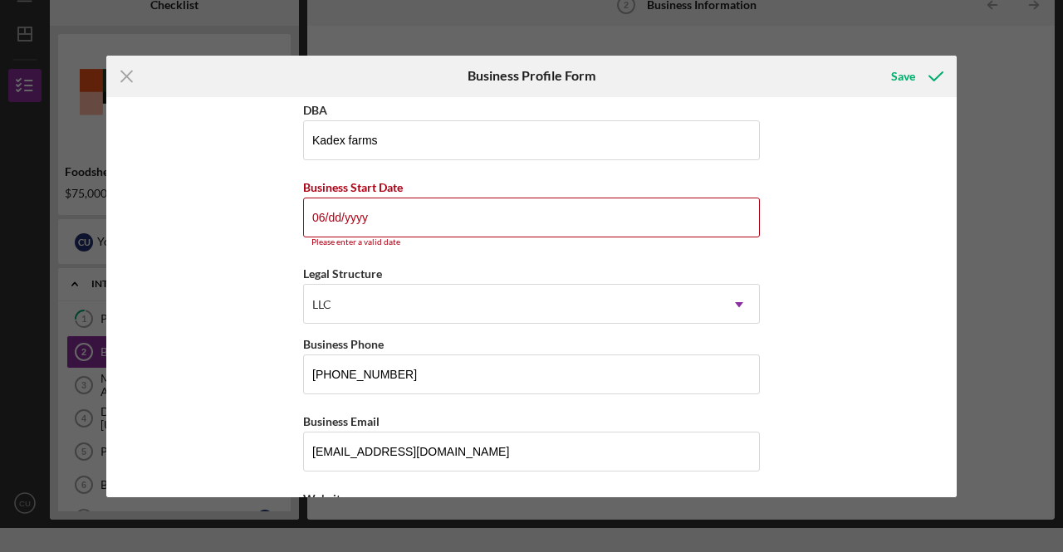
type input "0m/dd/yyyy"
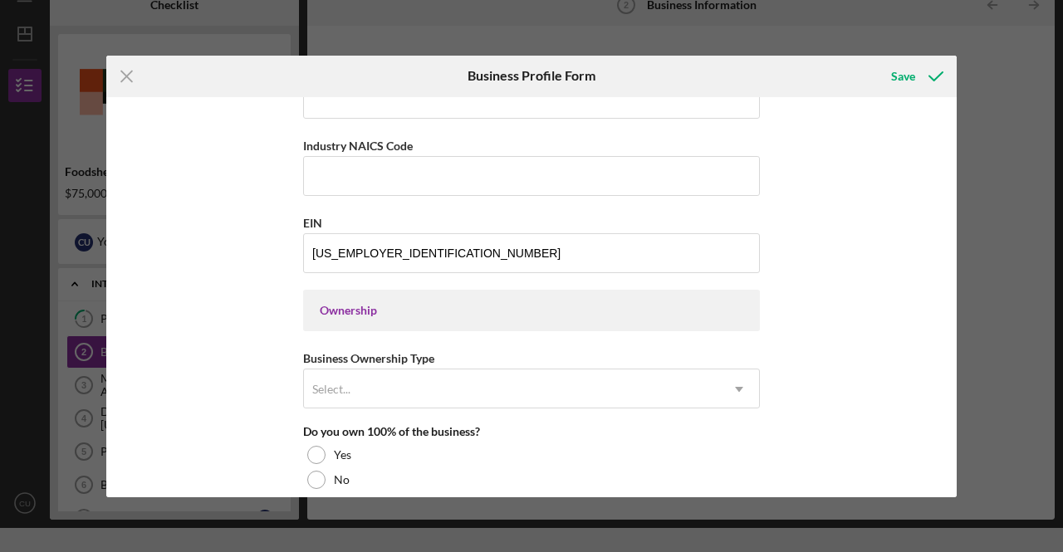
scroll to position [664, 0]
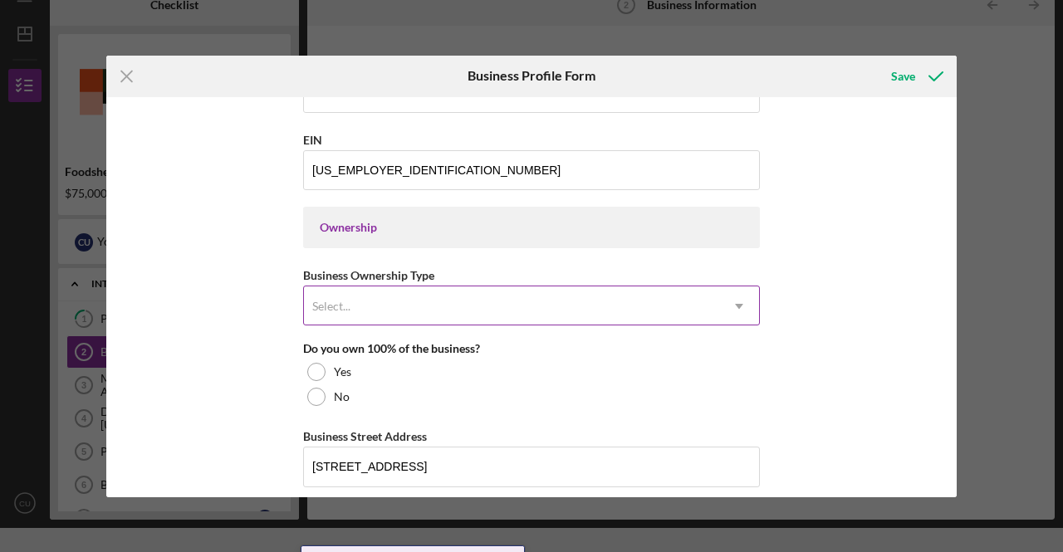
type input "[DATE]"
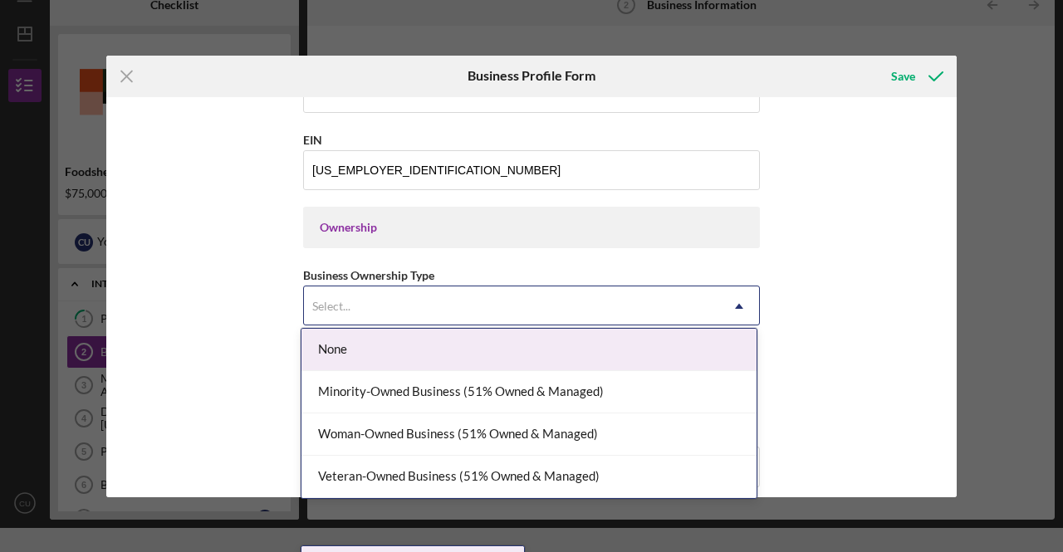
click at [742, 306] on icon "Icon/Dropdown Arrow" at bounding box center [739, 307] width 40 height 40
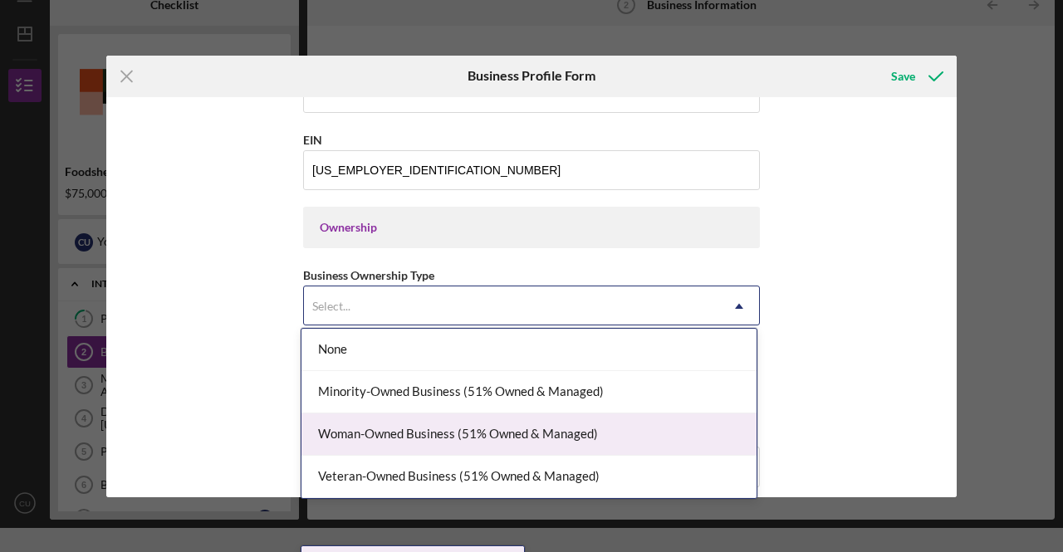
click at [439, 425] on div "Woman-Owned Business (51% Owned & Managed)" at bounding box center [528, 435] width 455 height 42
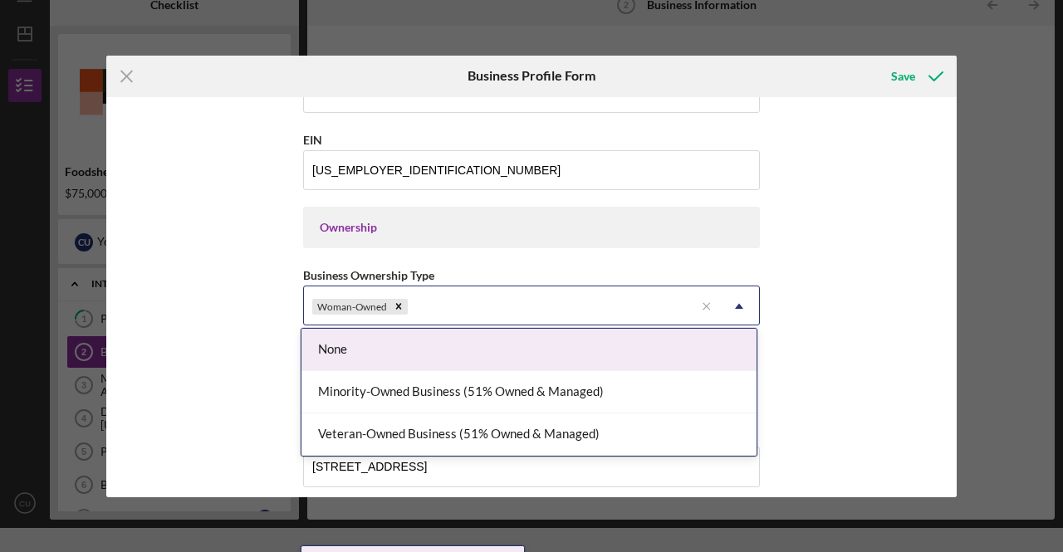
click at [739, 301] on icon "Icon/Dropdown Arrow" at bounding box center [739, 307] width 40 height 40
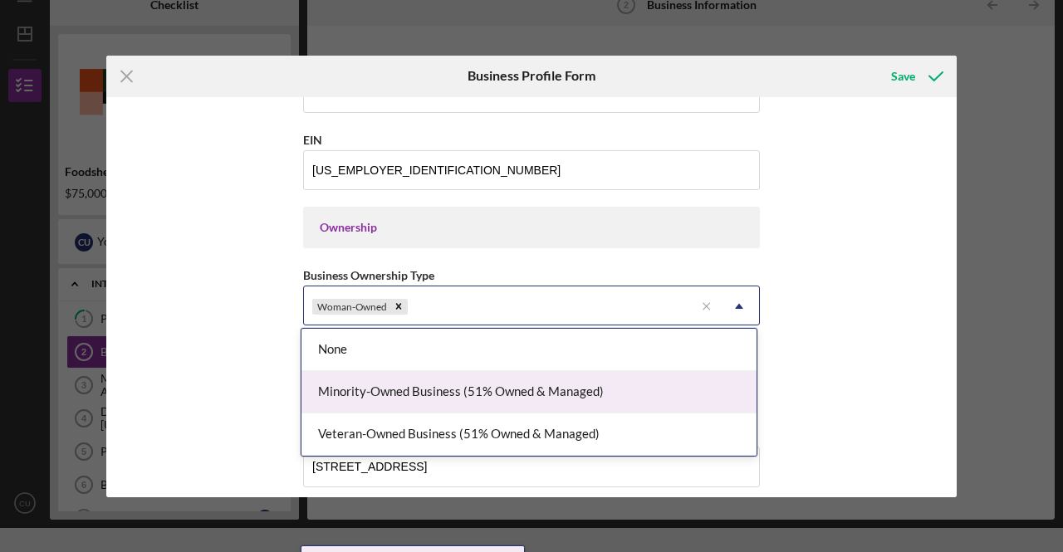
click at [458, 388] on div "Minority-Owned Business (51% Owned & Managed)" at bounding box center [528, 392] width 455 height 42
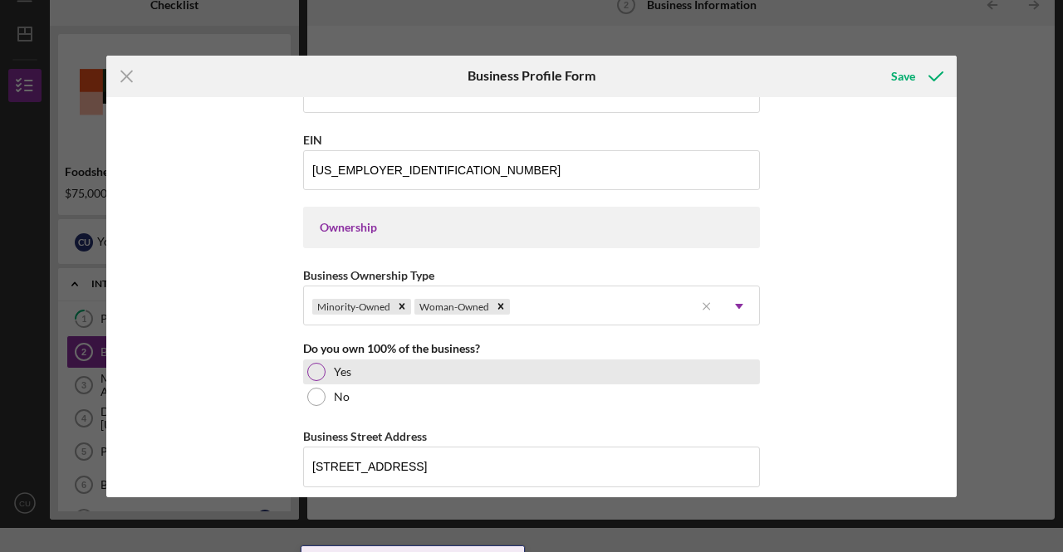
click at [315, 363] on div at bounding box center [316, 372] width 18 height 18
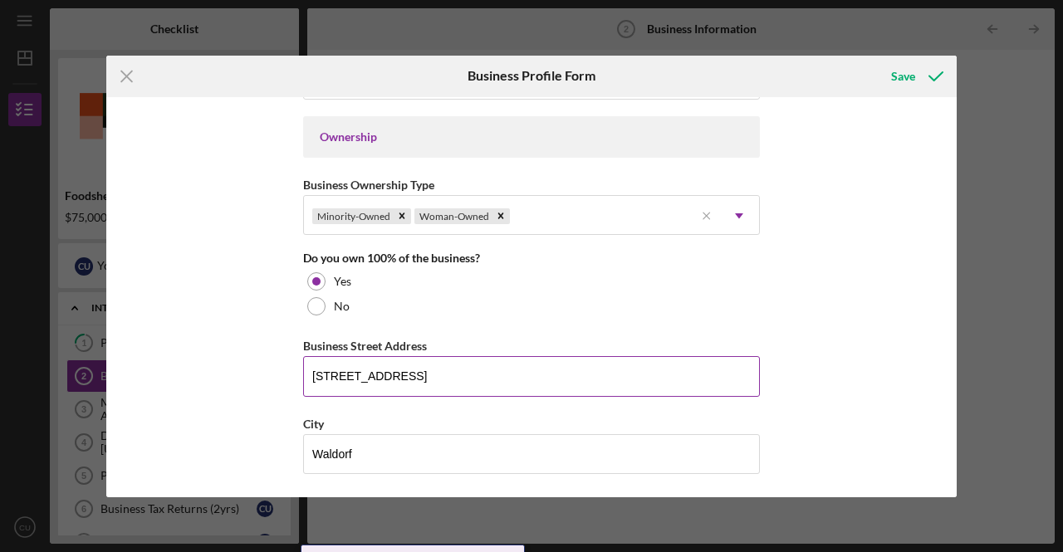
scroll to position [831, 0]
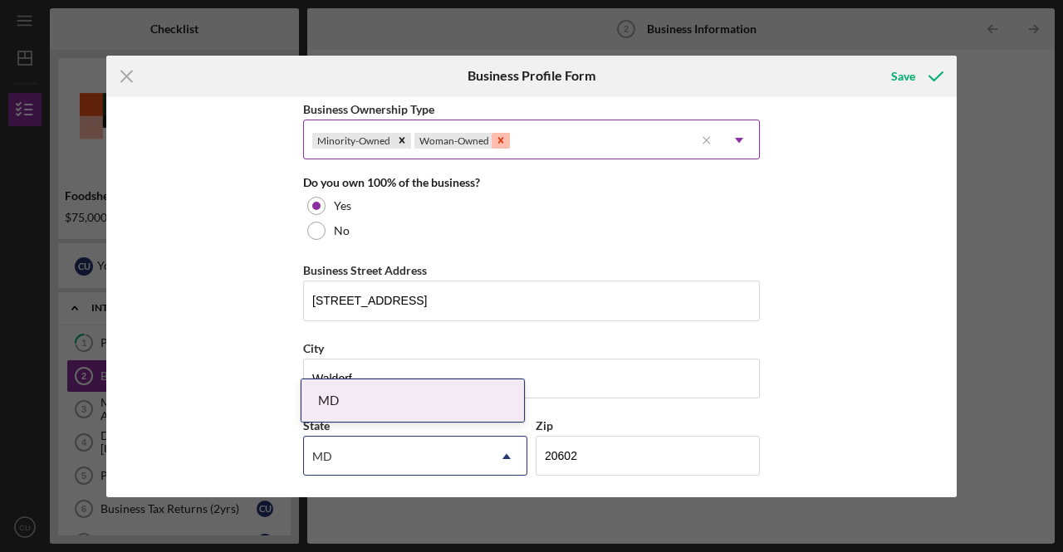
click at [498, 138] on icon "Remove Woman-Owned" at bounding box center [501, 141] width 6 height 6
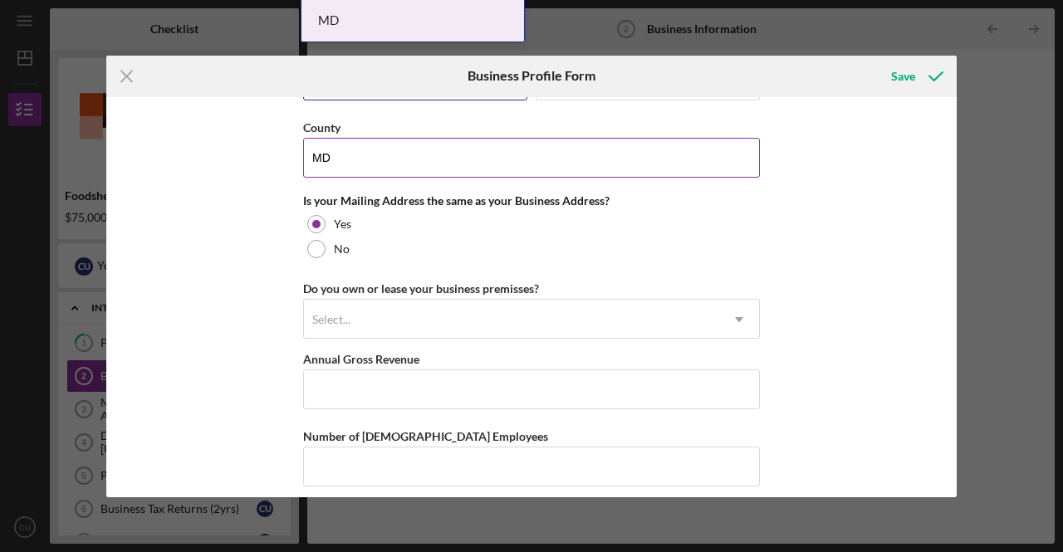
scroll to position [1289, 0]
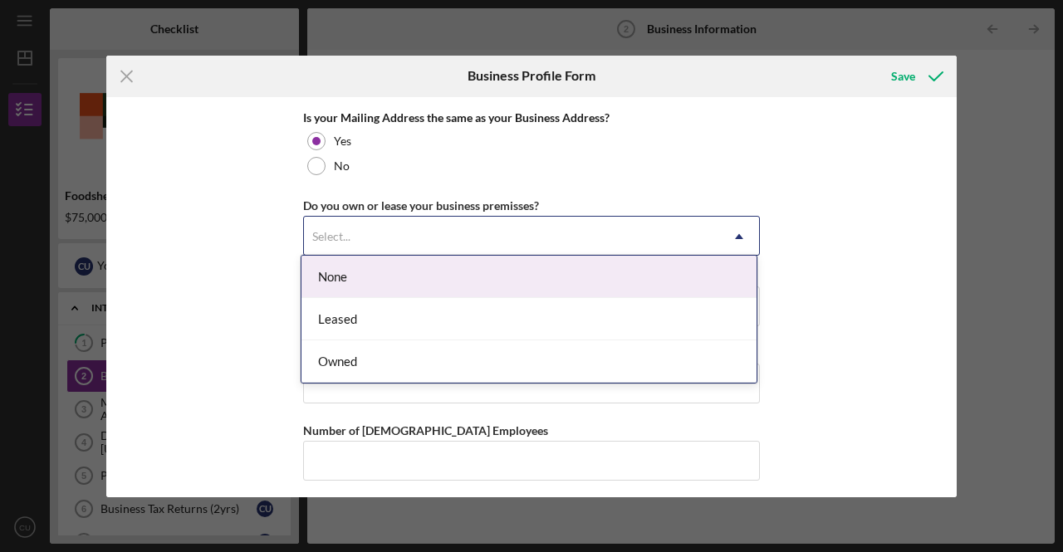
click at [734, 230] on icon "Icon/Dropdown Arrow" at bounding box center [739, 237] width 40 height 40
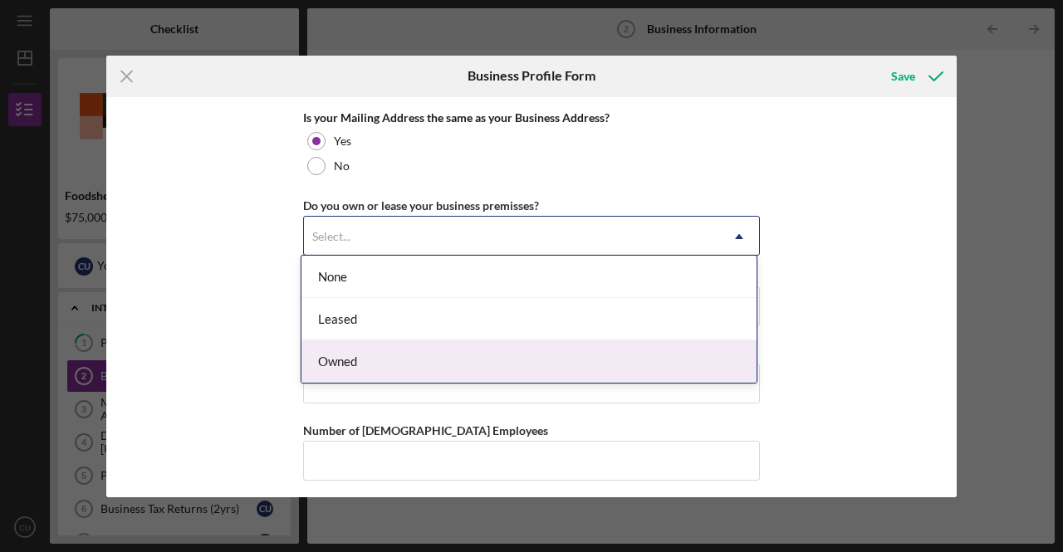
click at [354, 356] on div "Owned" at bounding box center [528, 362] width 455 height 42
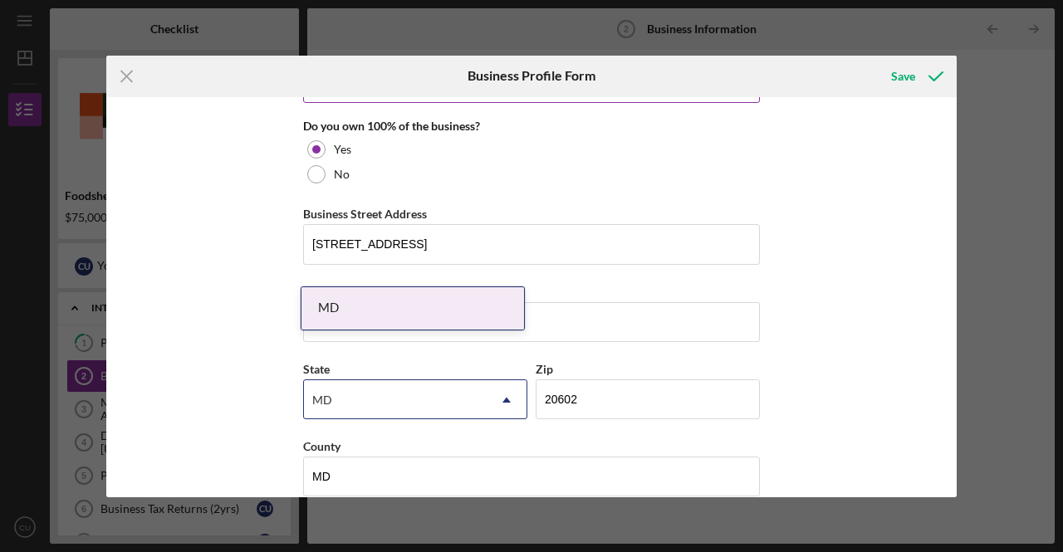
scroll to position [791, 0]
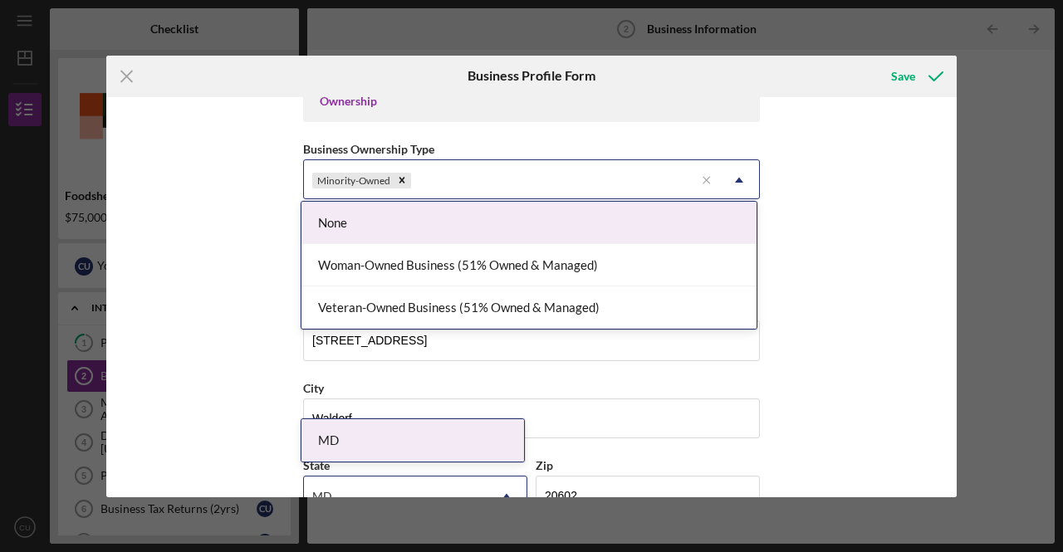
click at [734, 177] on icon "Icon/Dropdown Arrow" at bounding box center [739, 180] width 40 height 40
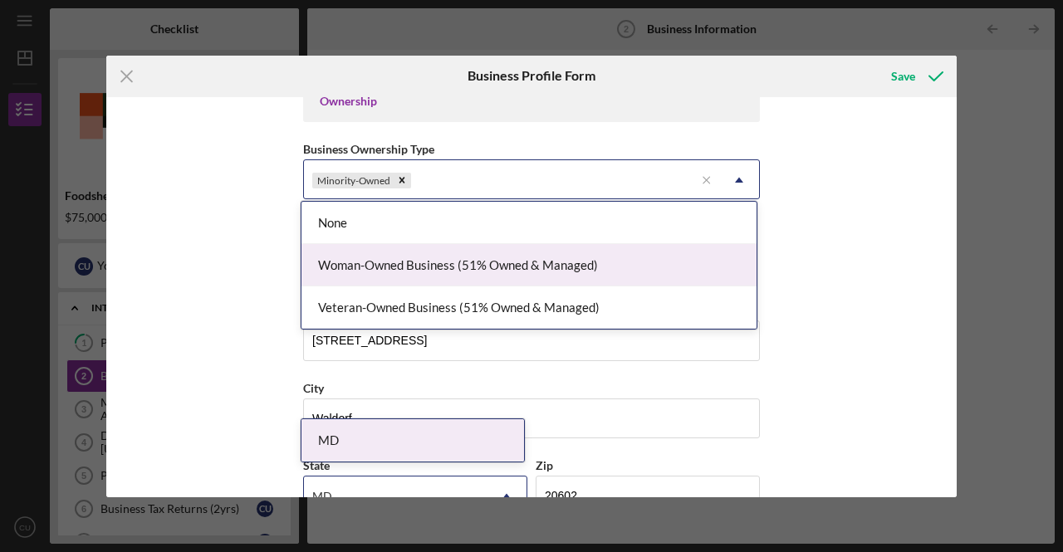
click at [588, 265] on div "Woman-Owned Business (51% Owned & Managed)" at bounding box center [528, 265] width 455 height 42
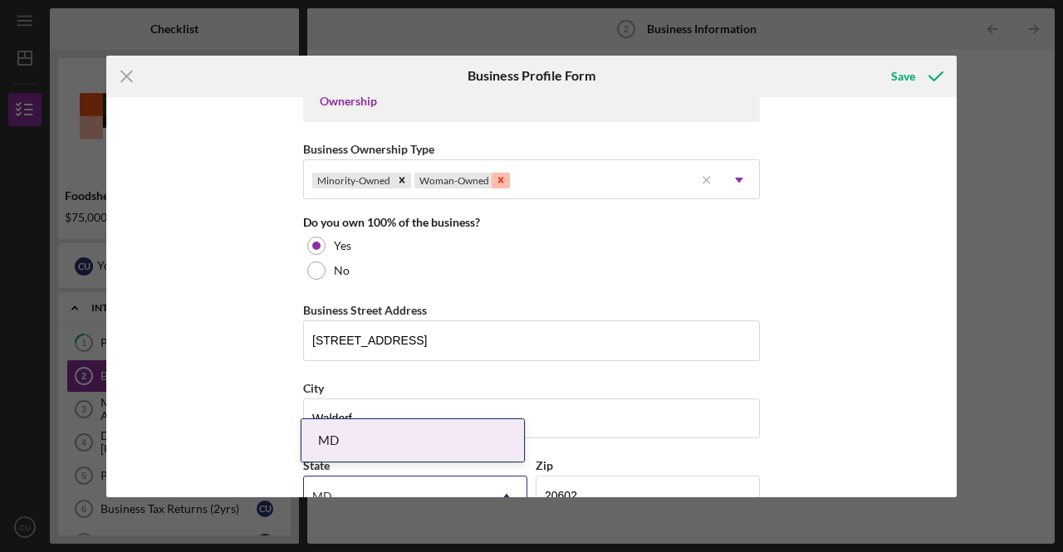
click at [498, 178] on icon "Remove Woman-Owned" at bounding box center [501, 181] width 6 height 6
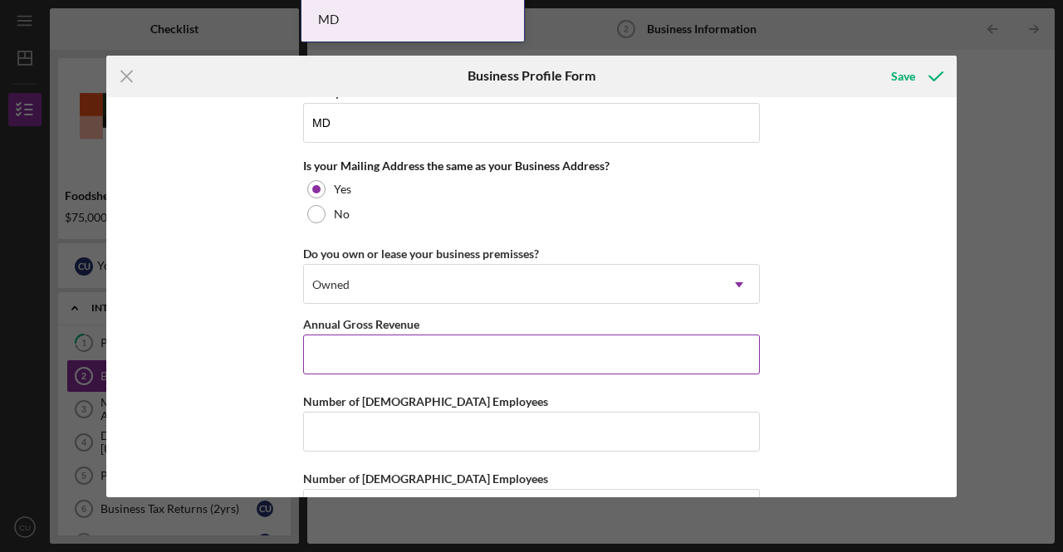
scroll to position [1289, 0]
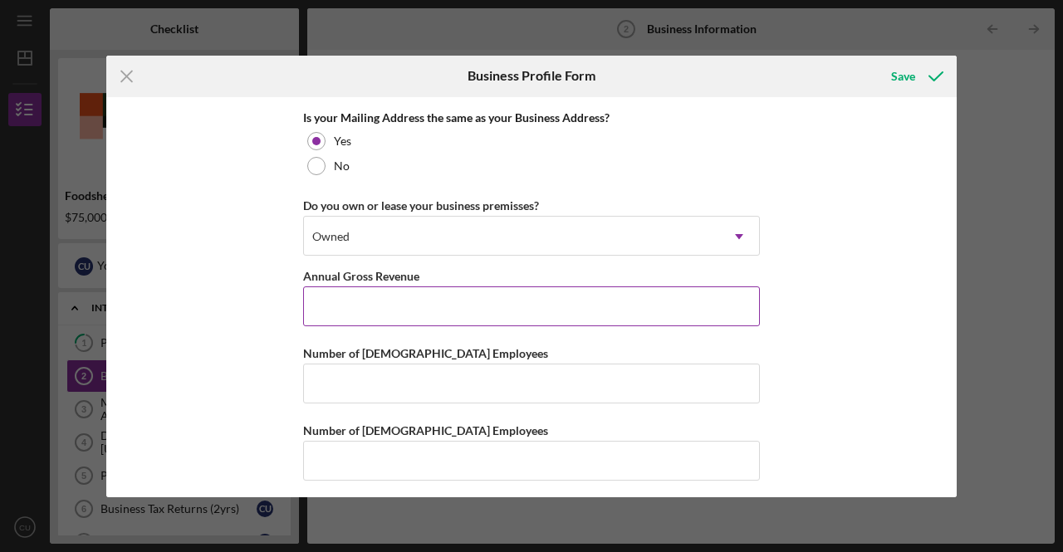
click at [336, 292] on input "Annual Gross Revenue" at bounding box center [531, 307] width 457 height 40
type input "$20,000"
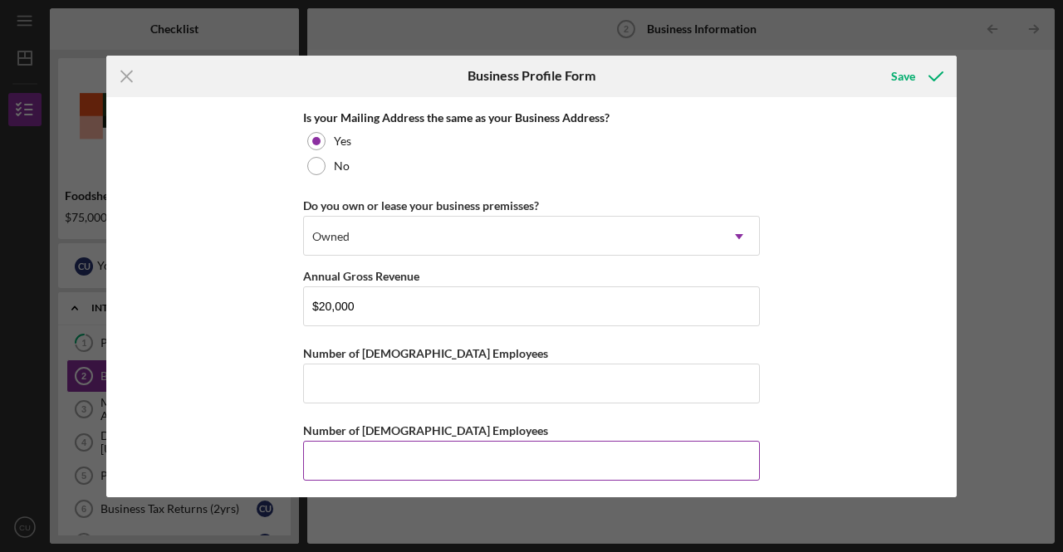
click at [326, 454] on input "Number of [DEMOGRAPHIC_DATA] Employees" at bounding box center [531, 461] width 457 height 40
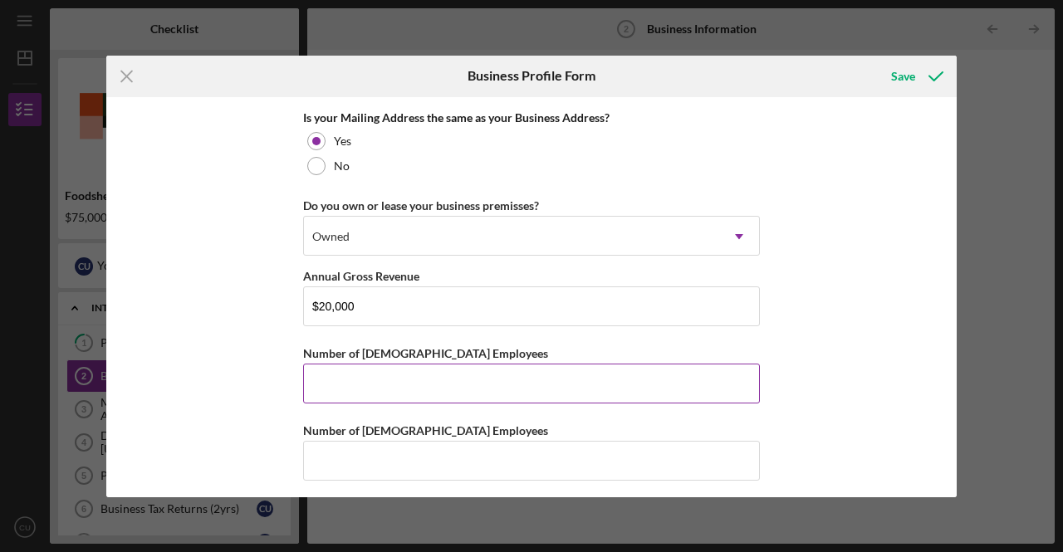
click at [345, 378] on input "Number of [DEMOGRAPHIC_DATA] Employees" at bounding box center [531, 384] width 457 height 40
type input "0"
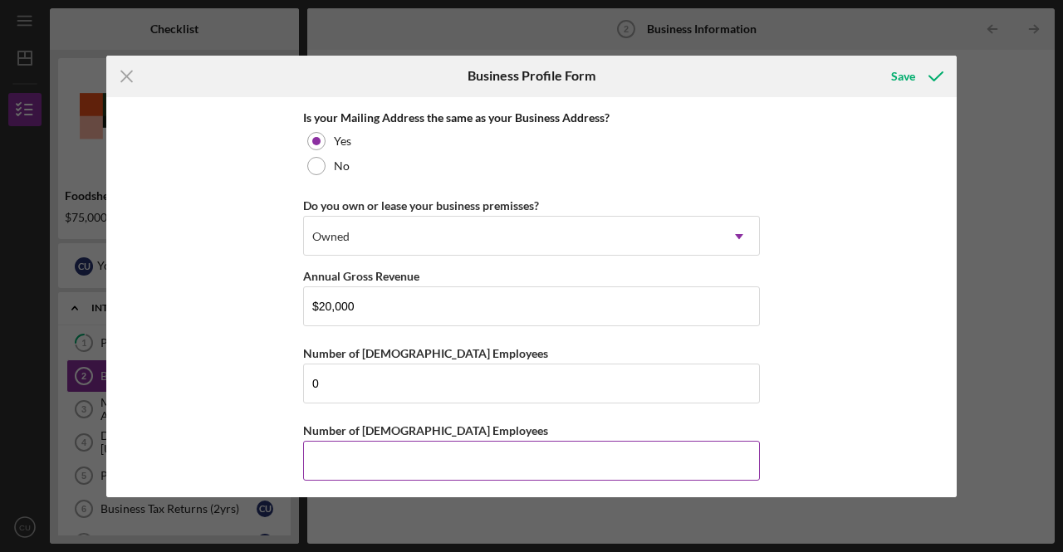
click at [376, 460] on input "Number of [DEMOGRAPHIC_DATA] Employees" at bounding box center [531, 461] width 457 height 40
type input "0"
click at [821, 338] on div "Business Name Kadex LLC DBA Kadex farms Business Start Date [DATE] Legal Struct…" at bounding box center [531, 297] width 850 height 400
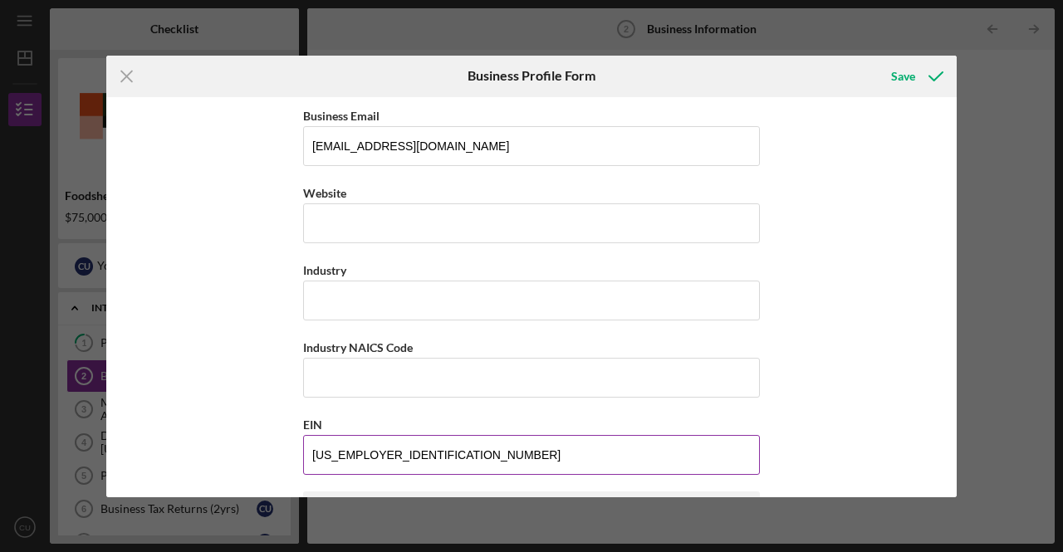
scroll to position [375, 0]
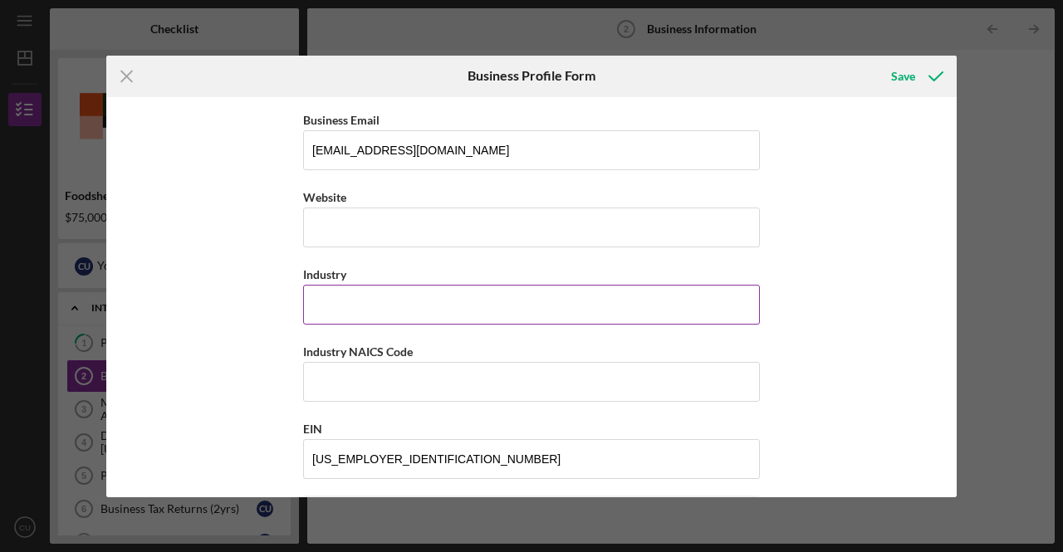
click at [395, 292] on input "Industry" at bounding box center [531, 305] width 457 height 40
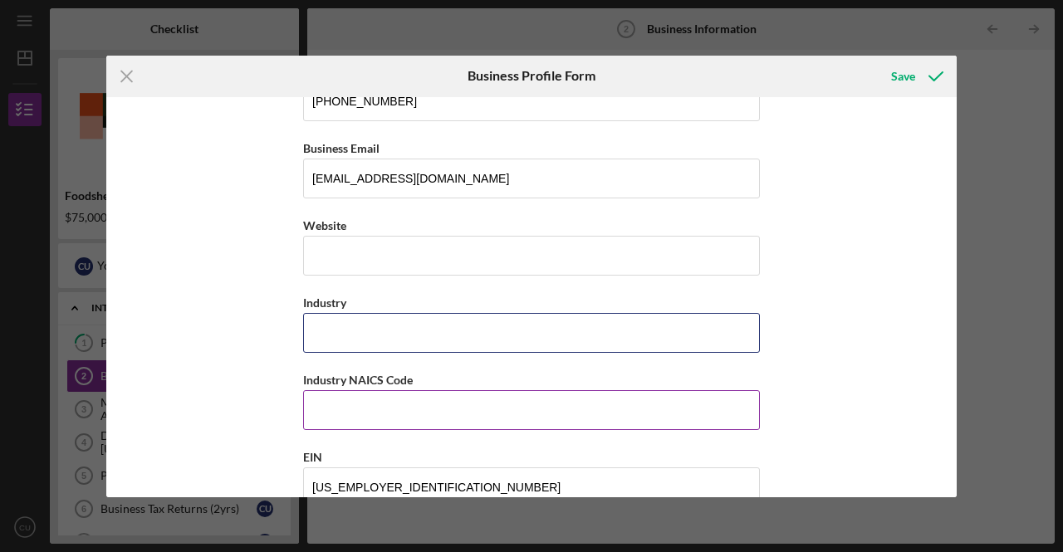
scroll to position [498, 0]
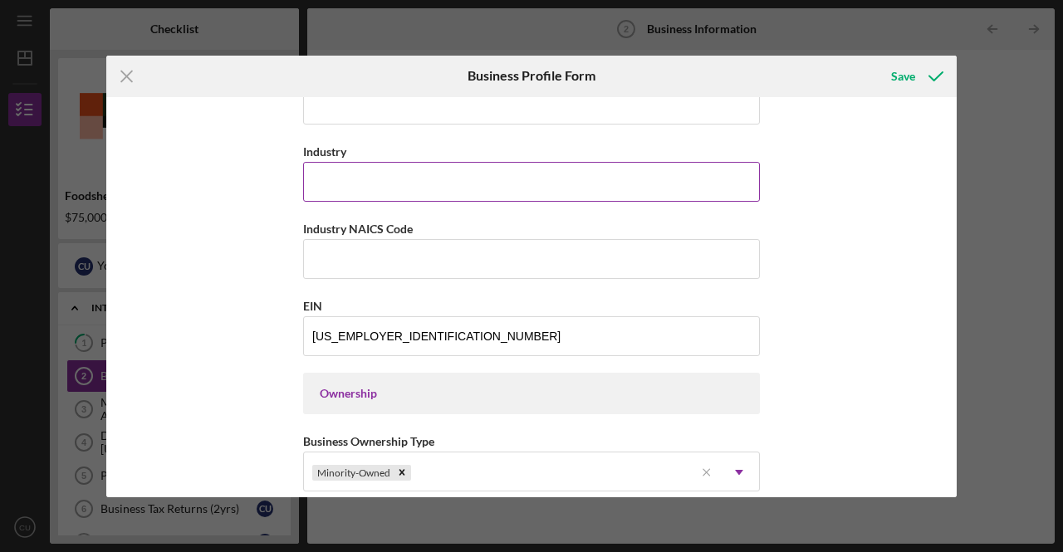
click at [350, 175] on input "Industry" at bounding box center [531, 182] width 457 height 40
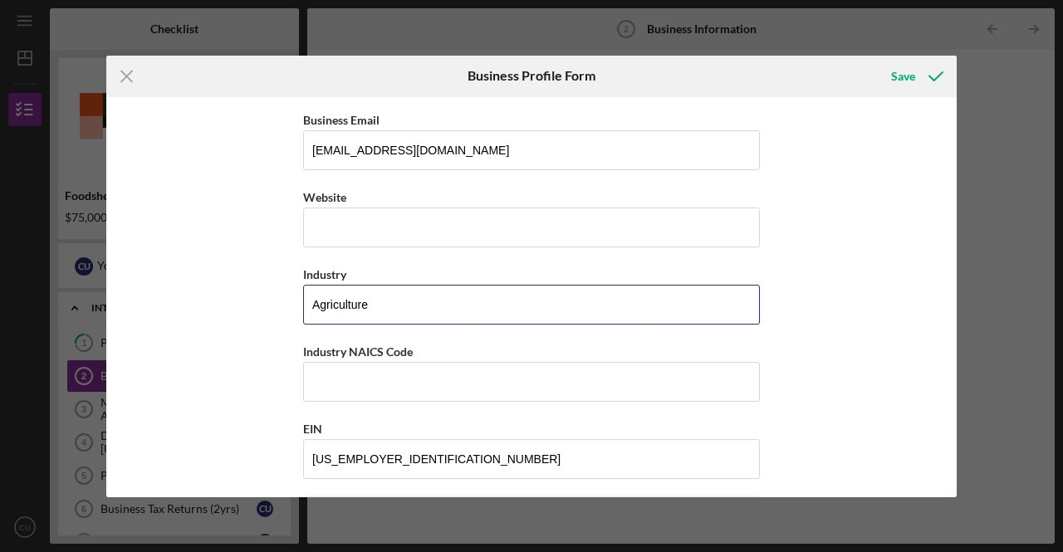
scroll to position [209, 0]
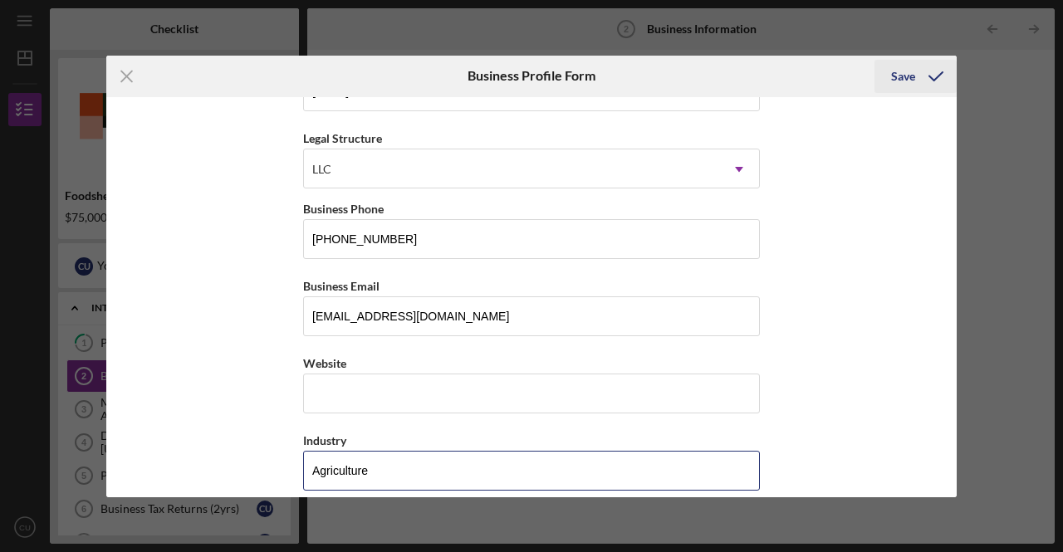
type input "Agriculture"
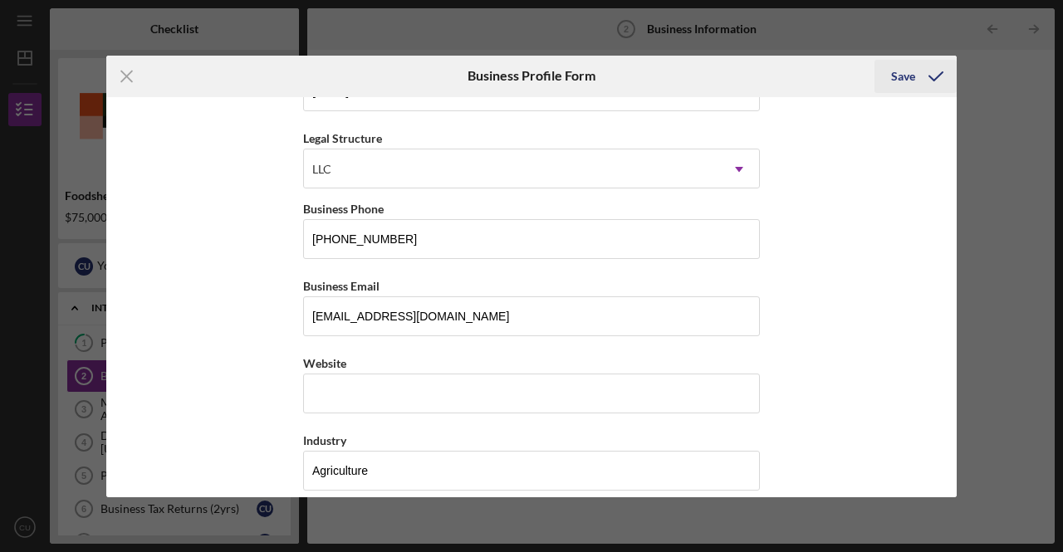
click at [904, 78] on div "Save" at bounding box center [903, 76] width 24 height 33
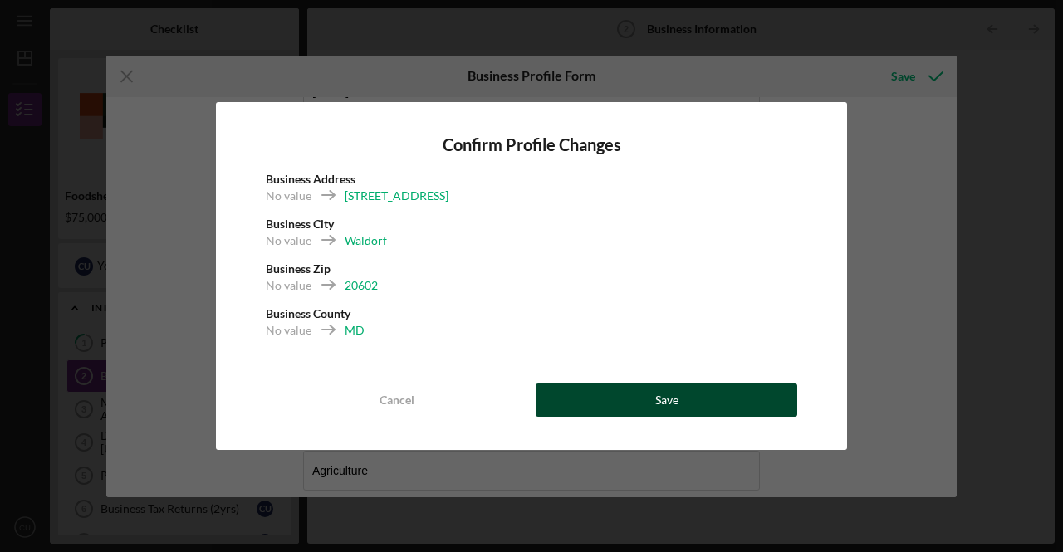
click at [664, 389] on div "Save" at bounding box center [666, 400] width 23 height 33
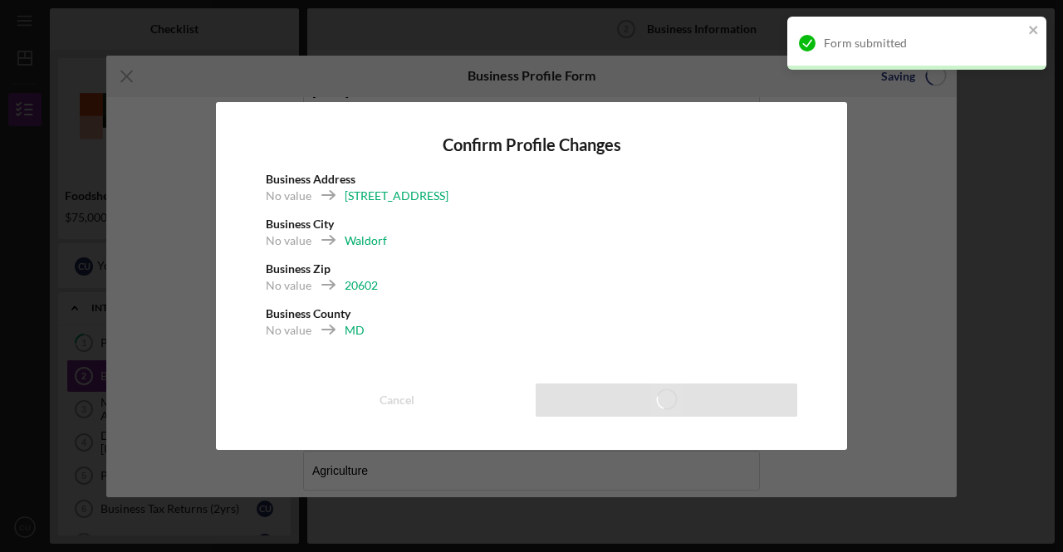
scroll to position [58, 0]
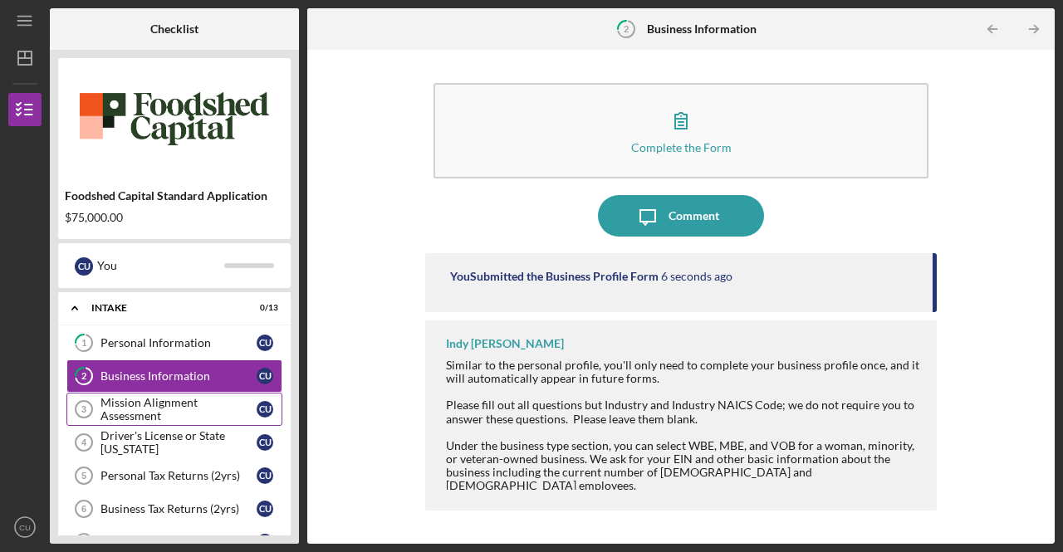
click at [166, 409] on div "Mission Alignment Assessment" at bounding box center [178, 409] width 156 height 27
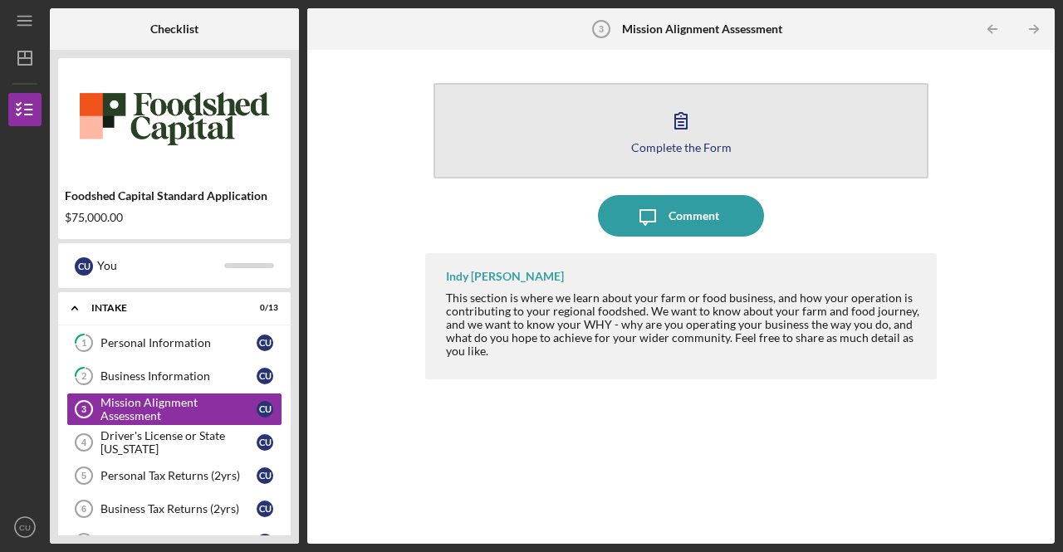
click at [679, 129] on icon "button" at bounding box center [681, 121] width 12 height 16
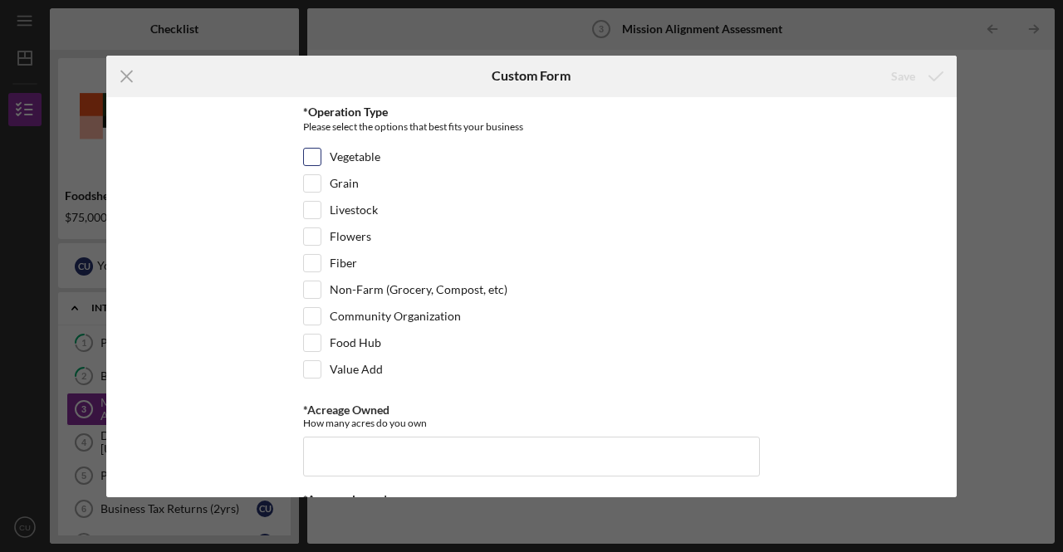
click at [317, 154] on div at bounding box center [312, 157] width 18 height 18
click at [316, 154] on input "Vegetable" at bounding box center [312, 157] width 17 height 17
checkbox input "true"
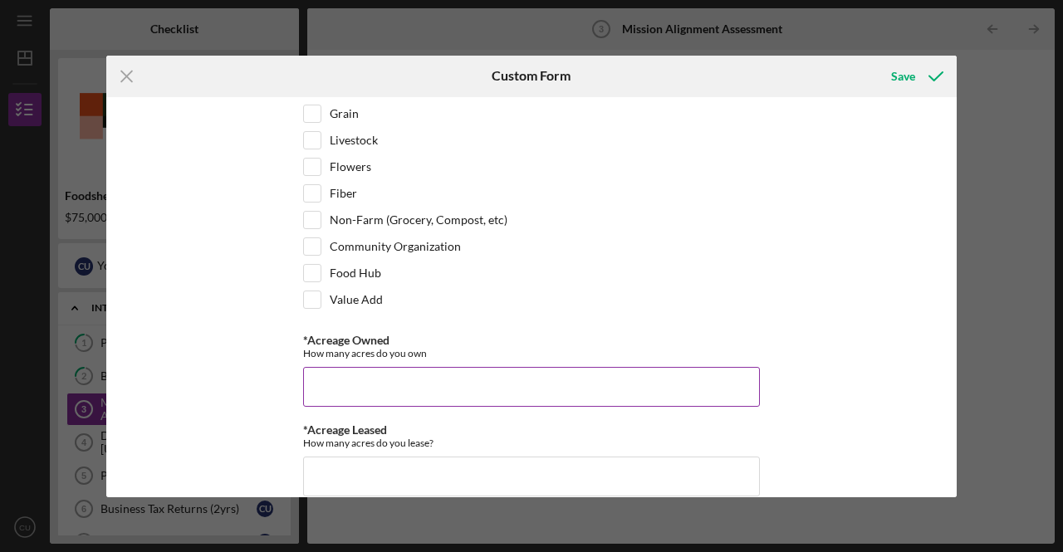
scroll to position [166, 0]
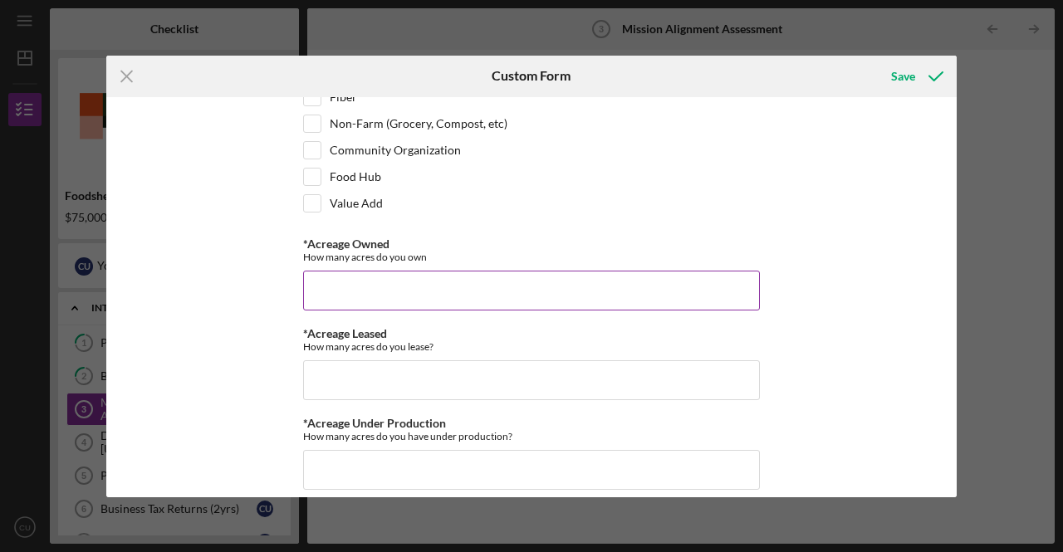
click at [334, 291] on input "*Acreage Owned" at bounding box center [531, 291] width 457 height 40
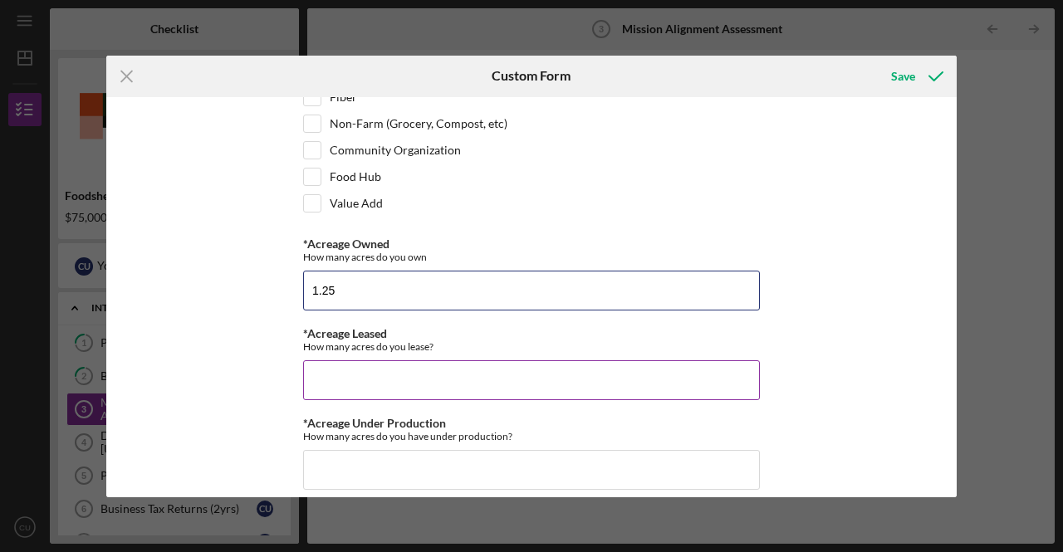
type input "1.25"
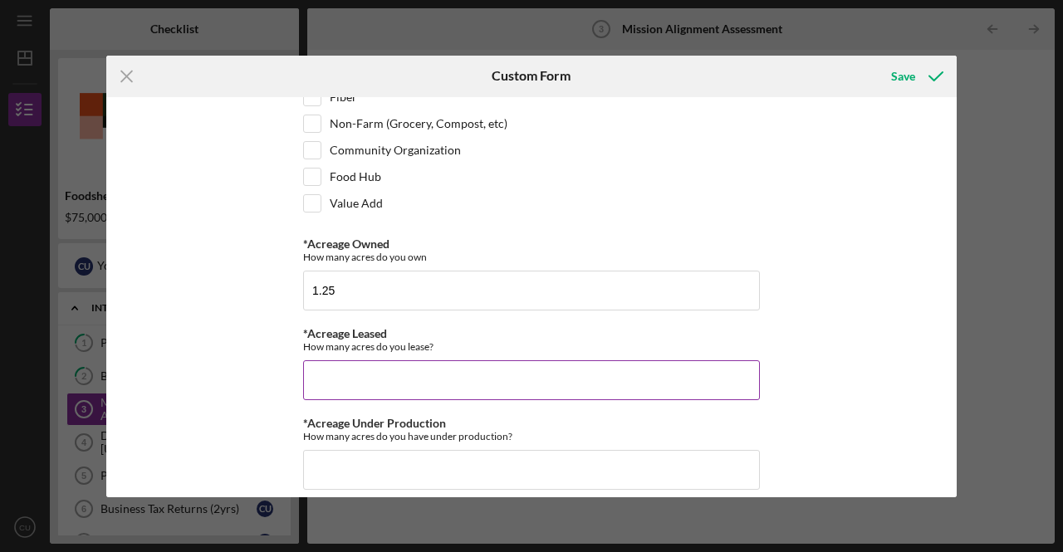
click at [341, 383] on input "*Acreage Leased" at bounding box center [531, 380] width 457 height 40
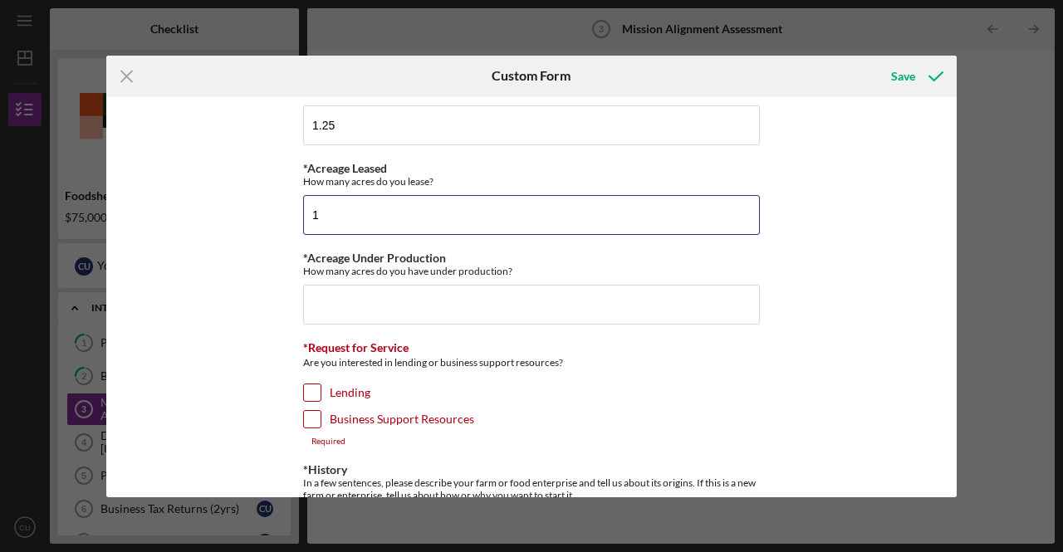
scroll to position [332, 0]
type input "1"
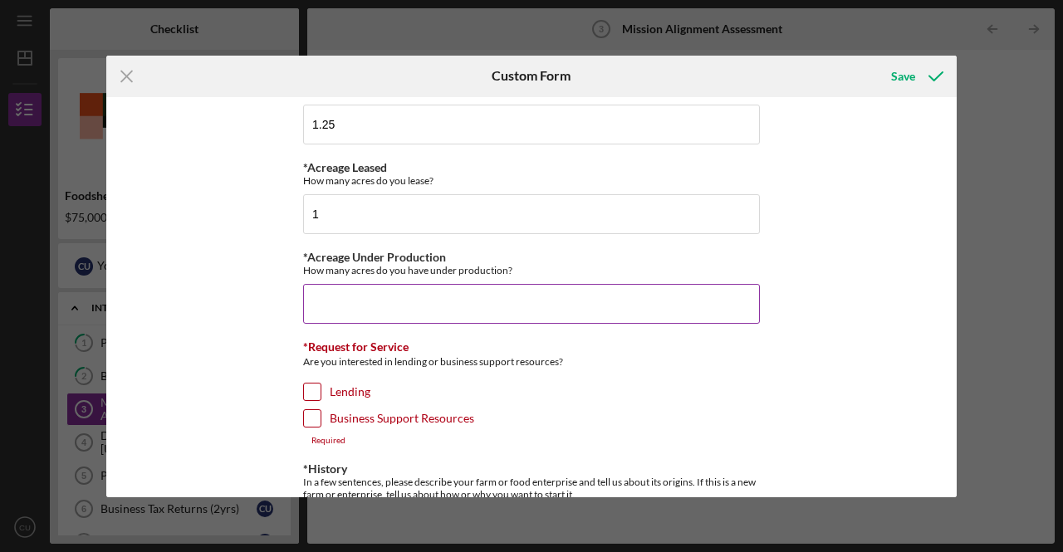
click at [327, 301] on input "*Acreage Under Production" at bounding box center [531, 304] width 457 height 40
type input "."
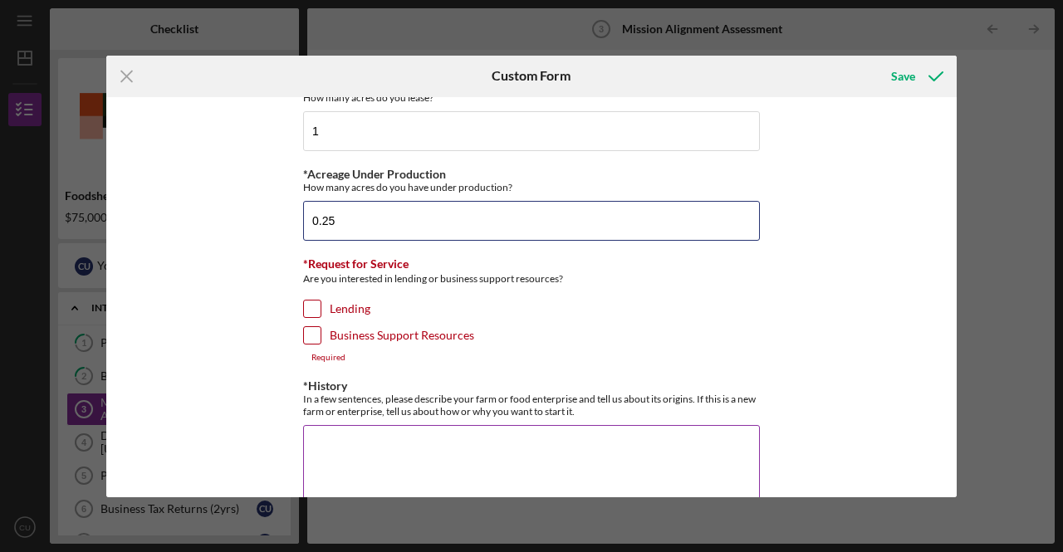
scroll to position [498, 0]
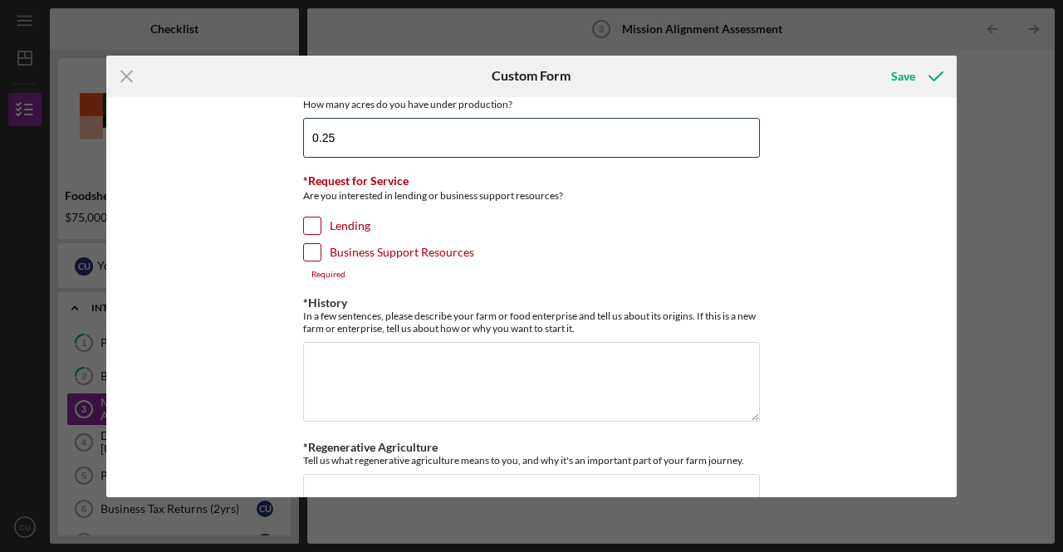
type input "0.25"
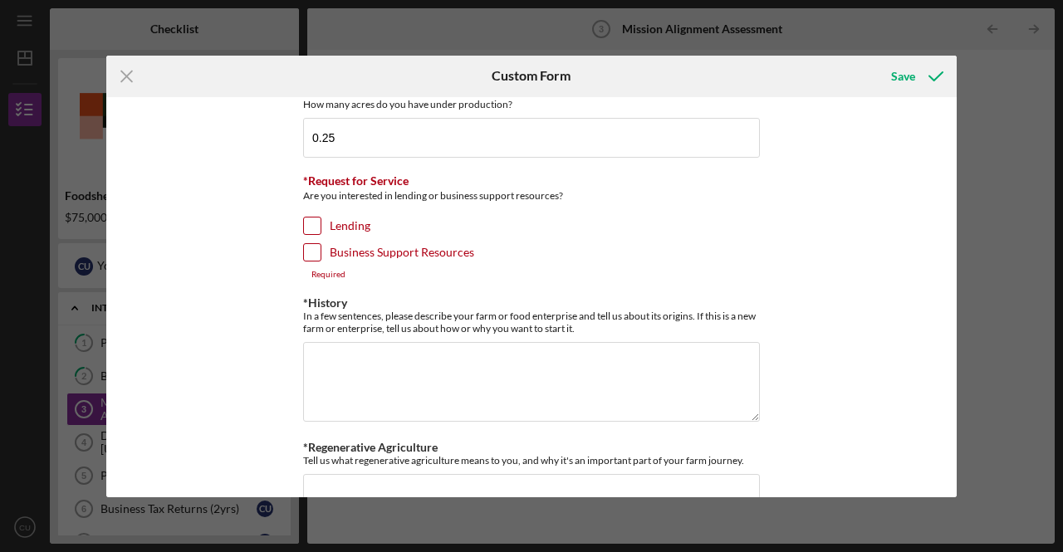
click at [305, 218] on input "Lending" at bounding box center [312, 226] width 17 height 17
checkbox input "true"
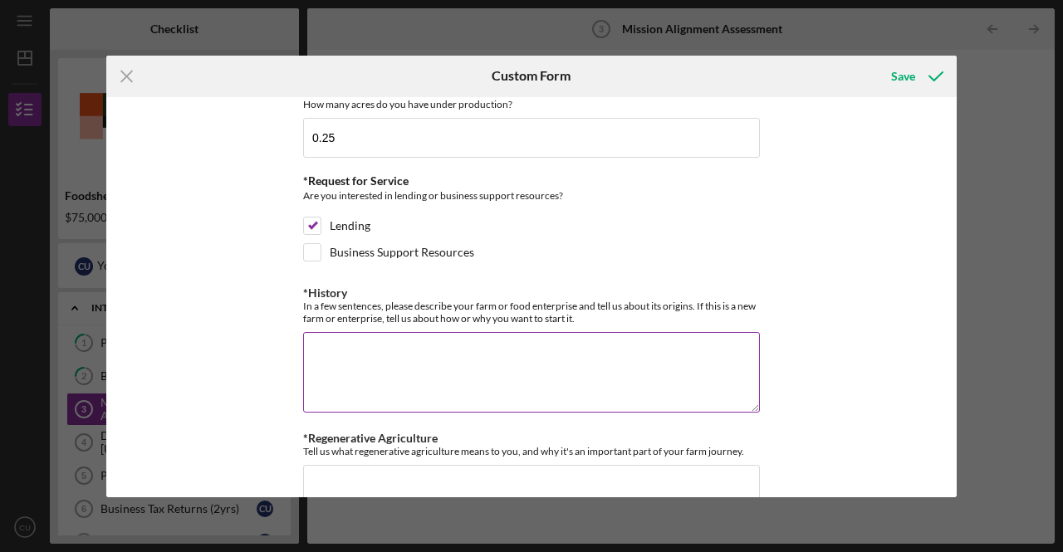
click at [319, 323] on div "*History In a few sentences, please describe your farm or food enterprise and t…" at bounding box center [531, 351] width 457 height 129
click at [322, 335] on textarea "*History" at bounding box center [531, 372] width 457 height 80
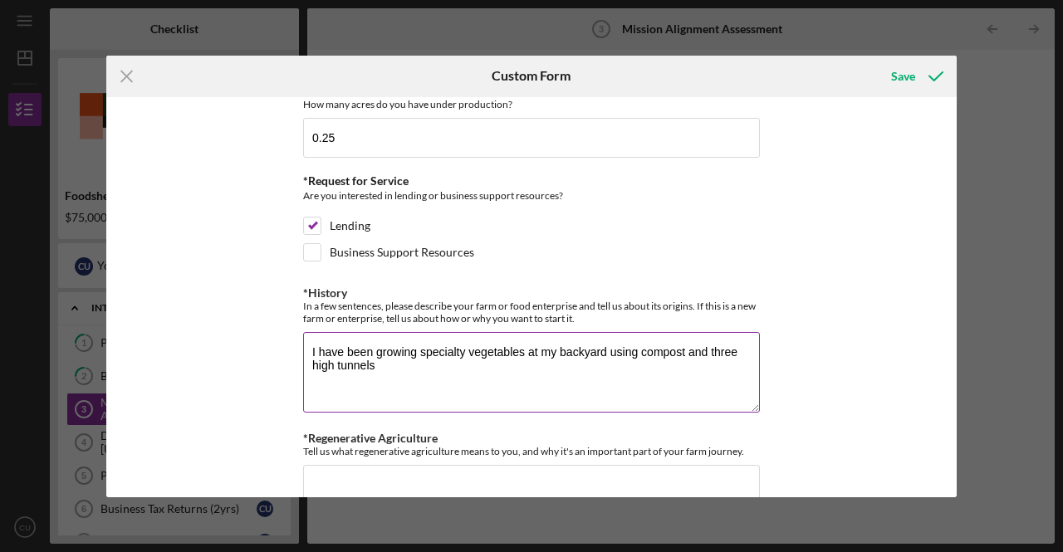
click at [684, 343] on textarea "I have been growing specialty vegetables at my backyard using compost and three…" at bounding box center [531, 372] width 457 height 80
click at [577, 354] on textarea "I have been growing specialty vegetables at my backyard using compost from kitc…" at bounding box center [531, 372] width 457 height 80
click at [593, 360] on textarea "I have been growing specialty vegetables at my backyard using compost from kitc…" at bounding box center [531, 372] width 457 height 80
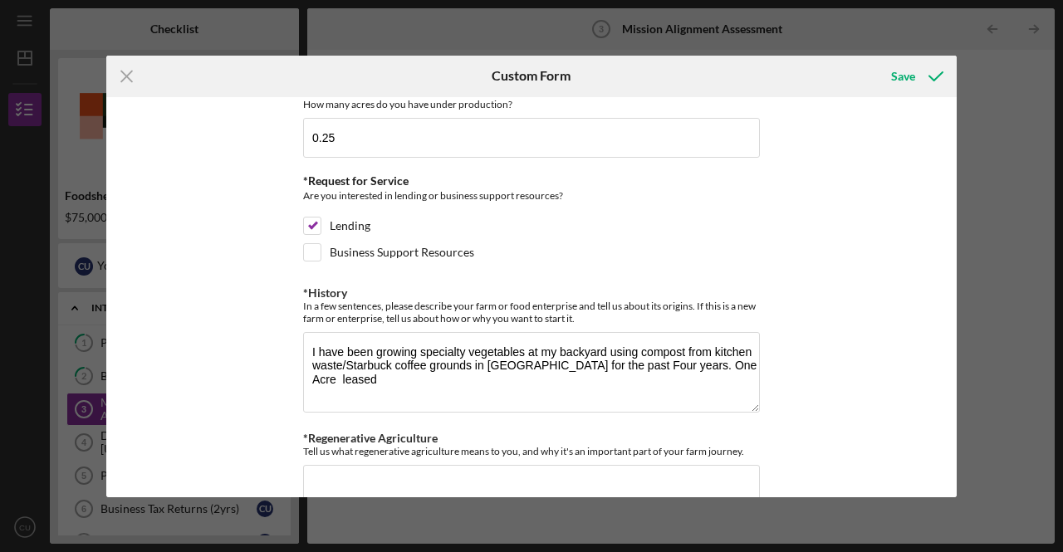
click at [0, 508] on div "Icon/Menu Close Custom Form Save *Operation Type Please select the options that…" at bounding box center [531, 276] width 1063 height 552
click at [376, 368] on textarea "I have been growing specialty vegetables at my backyard using compost from kitc…" at bounding box center [531, 372] width 457 height 80
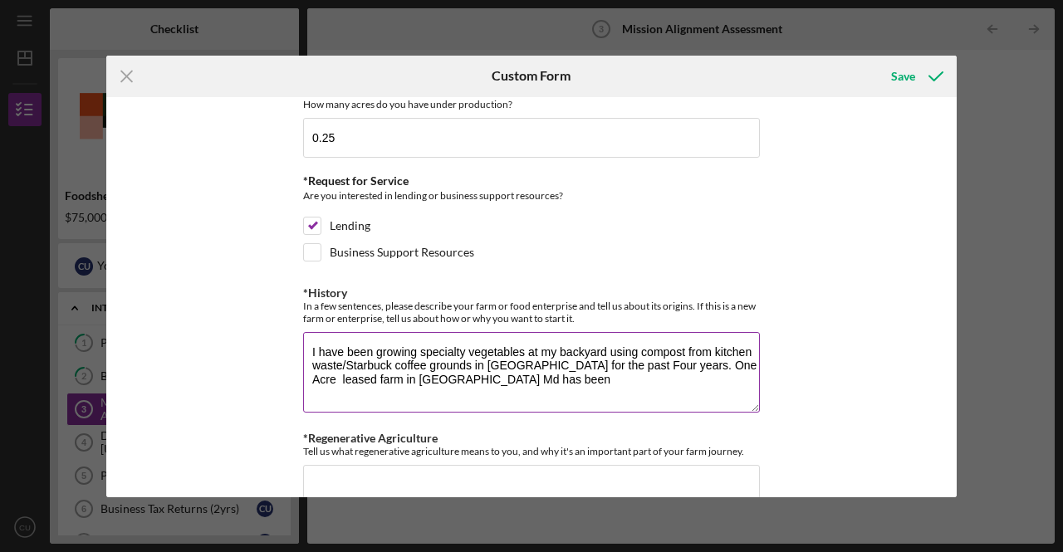
click at [337, 370] on textarea "I have been growing specialty vegetables at my backyard using compost from kitc…" at bounding box center [531, 372] width 457 height 80
click at [709, 355] on textarea "I have been growing specialty vegetables at my backyard using compost from kitc…" at bounding box center [531, 372] width 457 height 80
click at [712, 357] on textarea "I have been growing specialty vegetables at my backyard using compost from kitc…" at bounding box center [531, 372] width 457 height 80
drag, startPoint x: 345, startPoint y: 370, endPoint x: 365, endPoint y: 373, distance: 19.4
click at [347, 370] on textarea "I have been growing specialty vegetables at my backyard using compost from kitc…" at bounding box center [531, 372] width 457 height 80
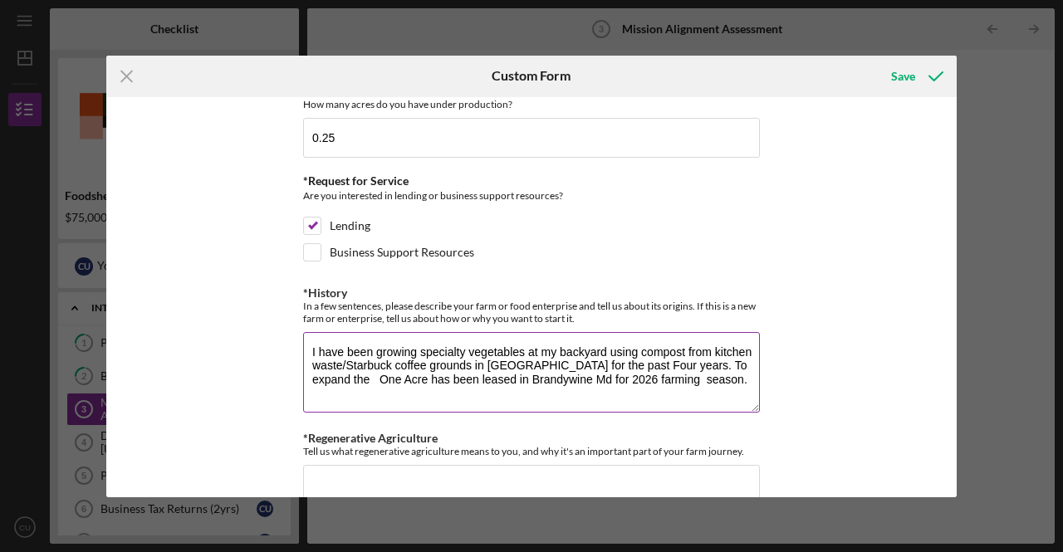
click at [724, 359] on textarea "I have been growing specialty vegetables at my backyard using compost from kitc…" at bounding box center [531, 372] width 457 height 80
click at [367, 368] on textarea "I have been growing specialty vegetables at my backyard using compost from kitc…" at bounding box center [531, 372] width 457 height 80
click at [558, 368] on textarea "I have been growing specialty vegetables at my backyard using compost from kitc…" at bounding box center [531, 372] width 457 height 80
click at [530, 385] on textarea "I have been growing specialty vegetables at my backyard using compost from kitc…" at bounding box center [531, 372] width 457 height 80
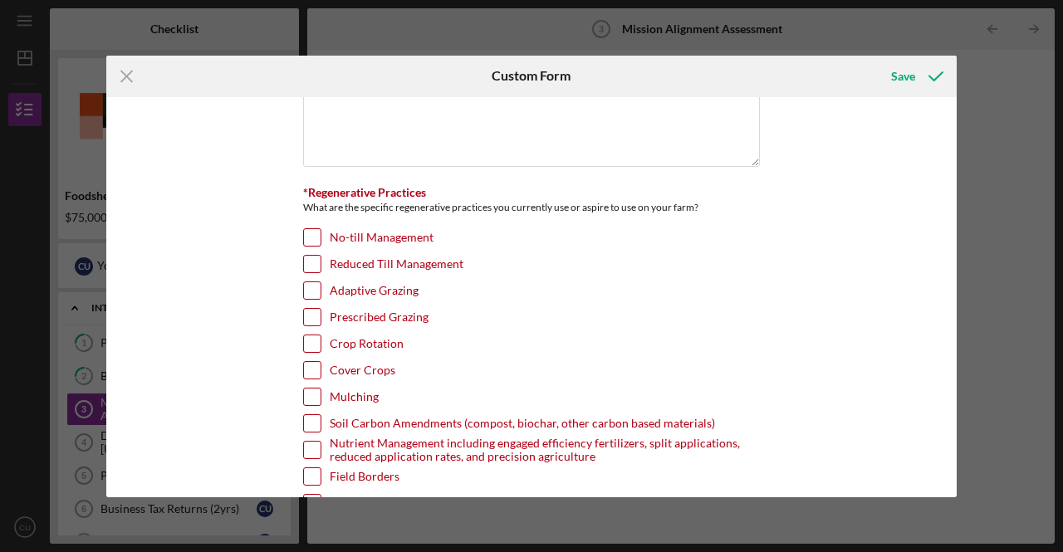
scroll to position [914, 0]
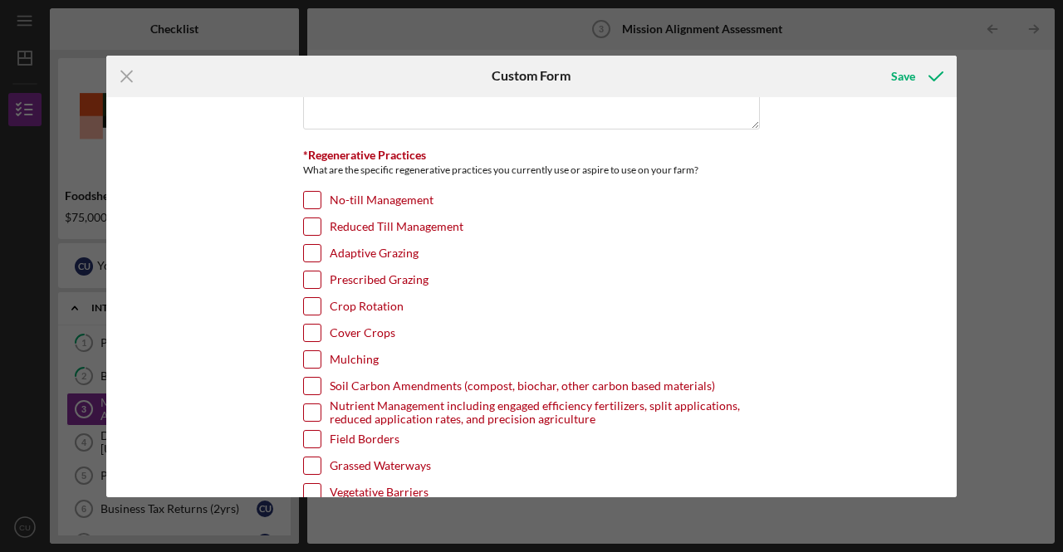
type textarea "I have been growing specialty vegetables at my backyard using compost from kitc…"
click at [309, 298] on input "Crop Rotation" at bounding box center [312, 306] width 17 height 17
checkbox input "true"
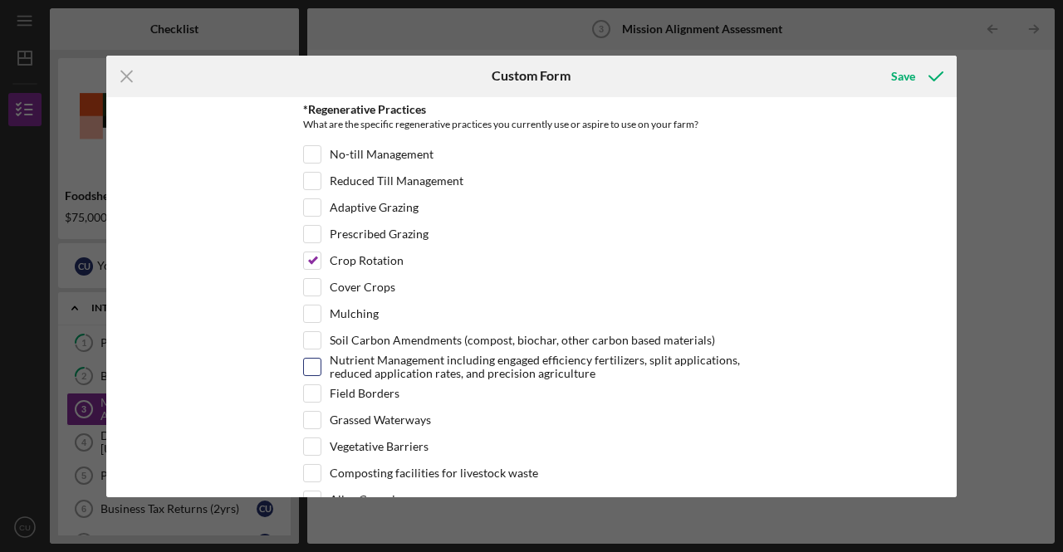
scroll to position [997, 0]
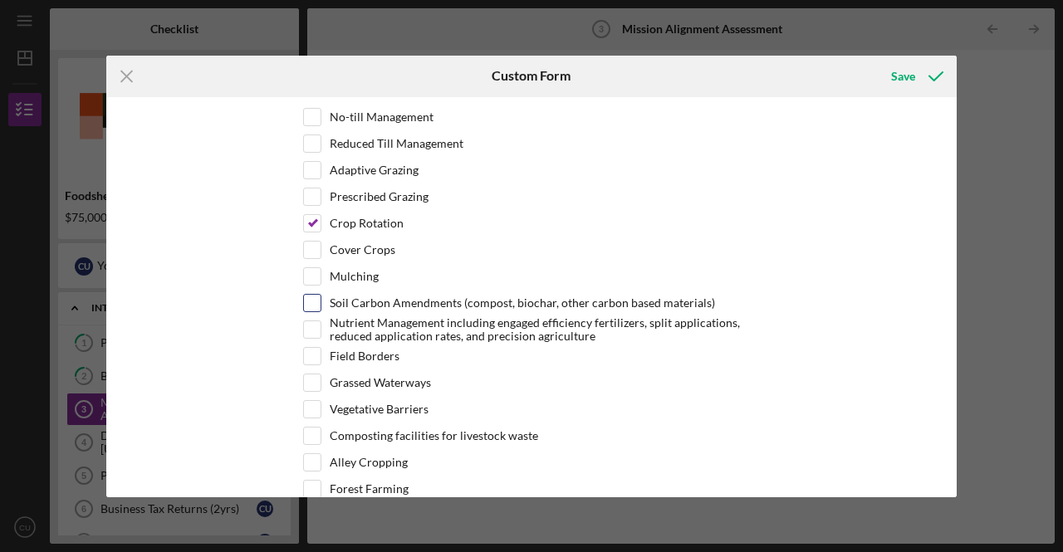
click at [311, 295] on input "Soil Carbon Amendments (compost, biochar, other carbon based materials)" at bounding box center [312, 303] width 17 height 17
checkbox input "true"
click at [316, 268] on input "Mulching" at bounding box center [312, 276] width 17 height 17
checkbox input "true"
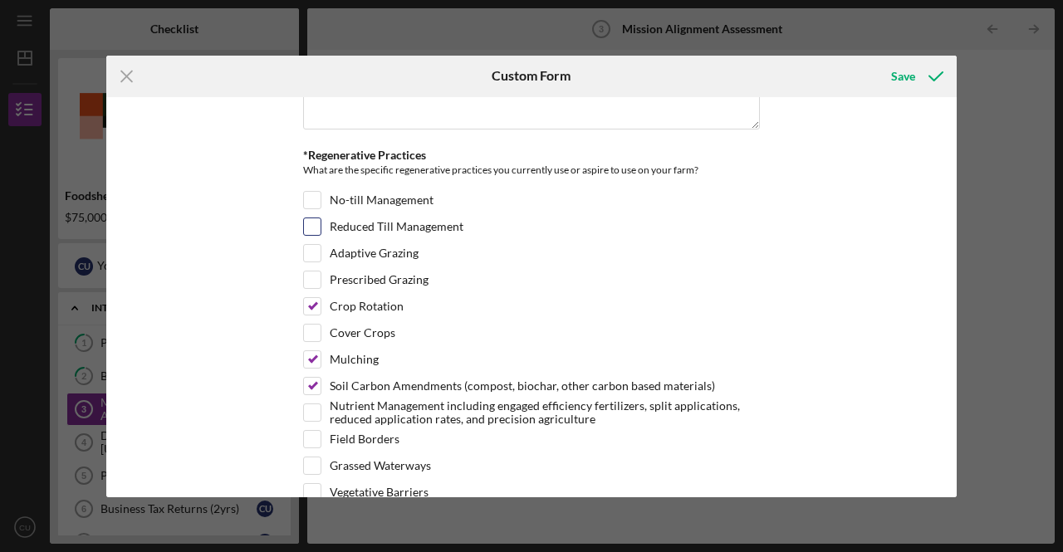
click at [307, 218] on input "Reduced Till Management" at bounding box center [312, 226] width 17 height 17
checkbox input "true"
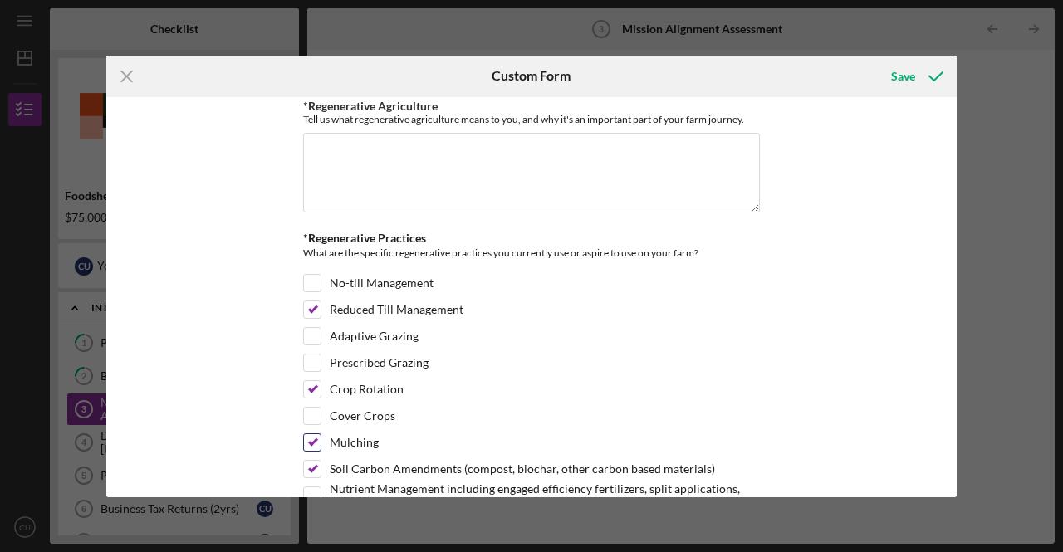
scroll to position [581, 0]
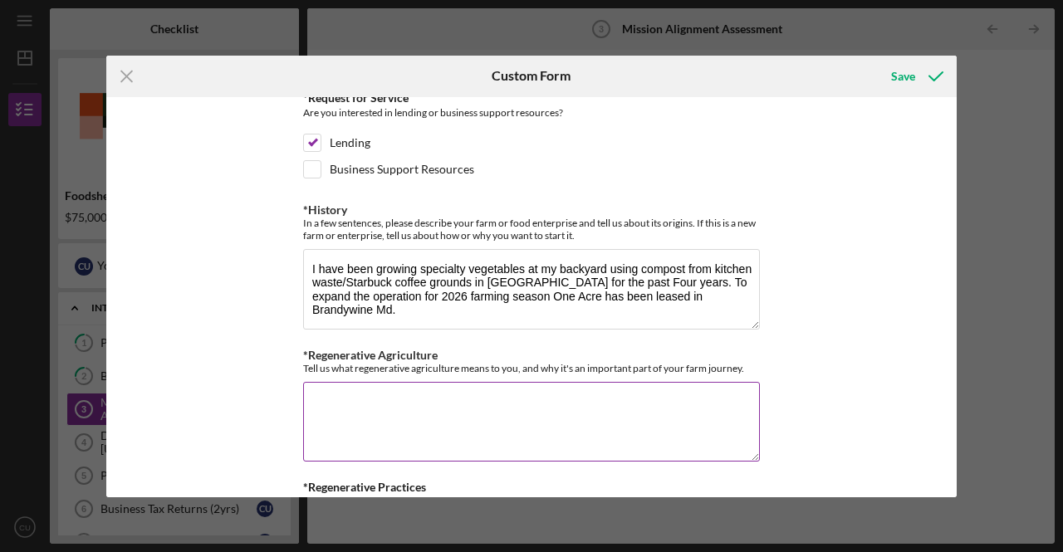
click at [304, 382] on textarea "*Regenerative Agriculture" at bounding box center [531, 422] width 457 height 80
click at [480, 389] on textarea "Anything that promotes soil healt" at bounding box center [531, 422] width 457 height 80
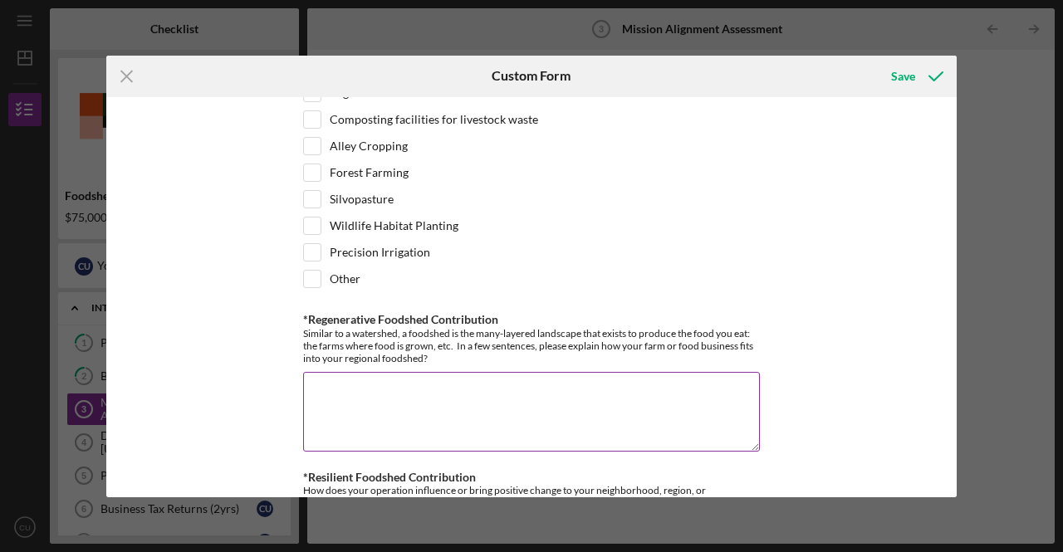
scroll to position [1329, 0]
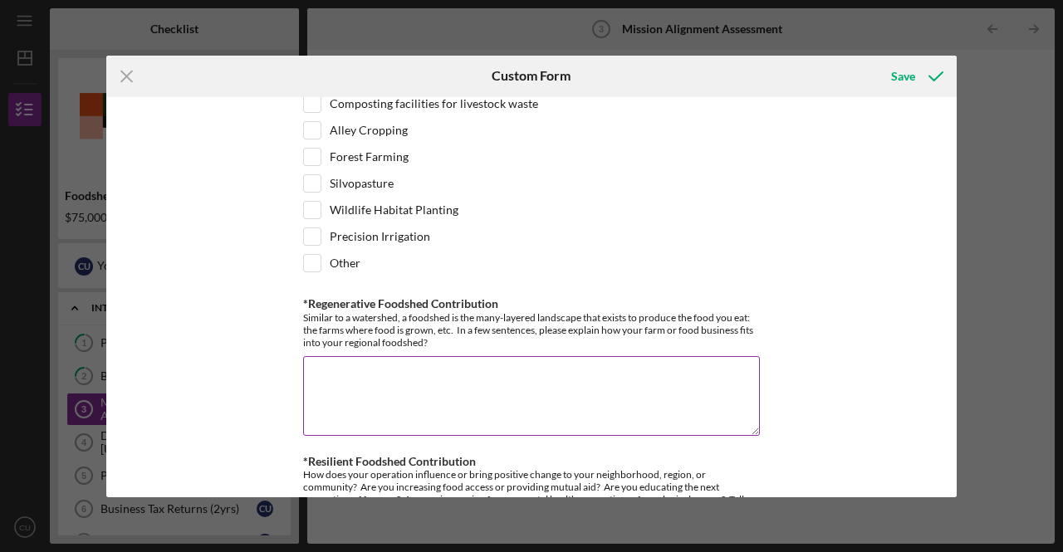
type textarea "Anything that promotes soil health and eliminate the use of inorganic pesticide…"
click at [311, 356] on textarea "*Regenerative Foodshed Contribution" at bounding box center [531, 396] width 457 height 80
drag, startPoint x: 474, startPoint y: 361, endPoint x: 492, endPoint y: 404, distance: 45.8
click at [491, 410] on textarea "The produce is sold in African,Carribean" at bounding box center [531, 396] width 457 height 80
click at [465, 356] on textarea "The produce is sold in African,Carribean" at bounding box center [531, 396] width 457 height 80
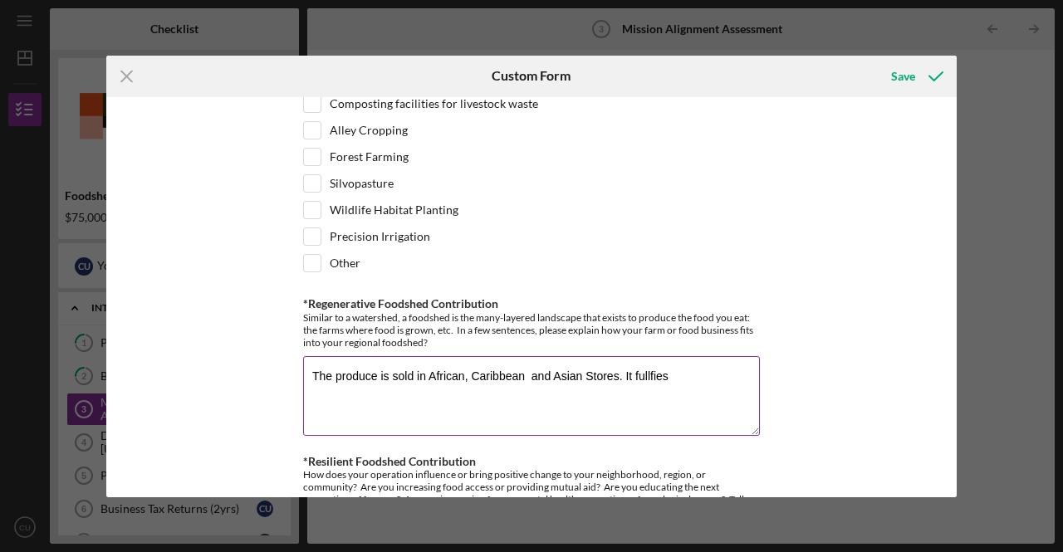
drag, startPoint x: 651, startPoint y: 353, endPoint x: 633, endPoint y: 376, distance: 29.6
click at [633, 376] on textarea "The produce is sold in African, Caribbean and Asian Stores. It fullfies" at bounding box center [531, 396] width 457 height 80
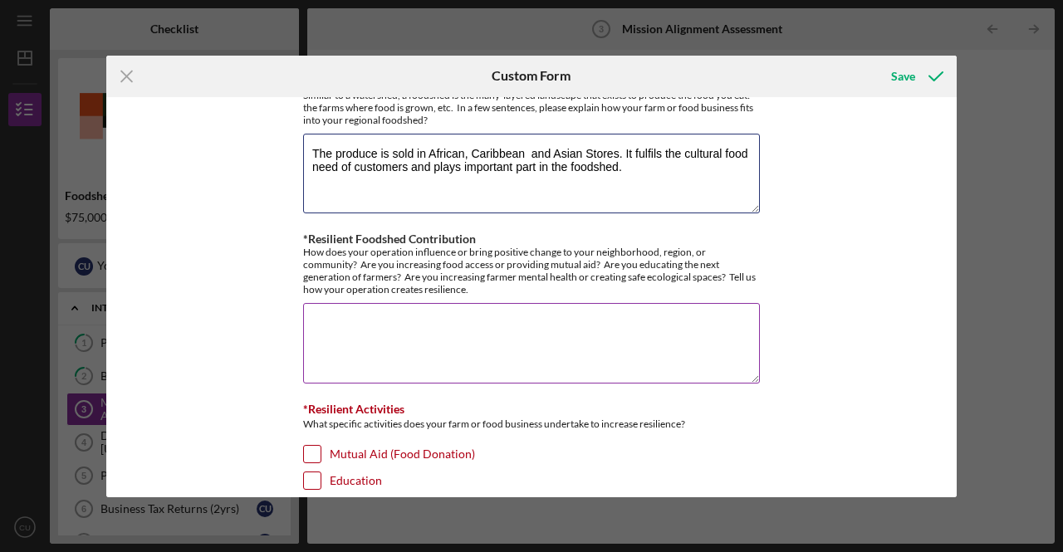
scroll to position [1578, 0]
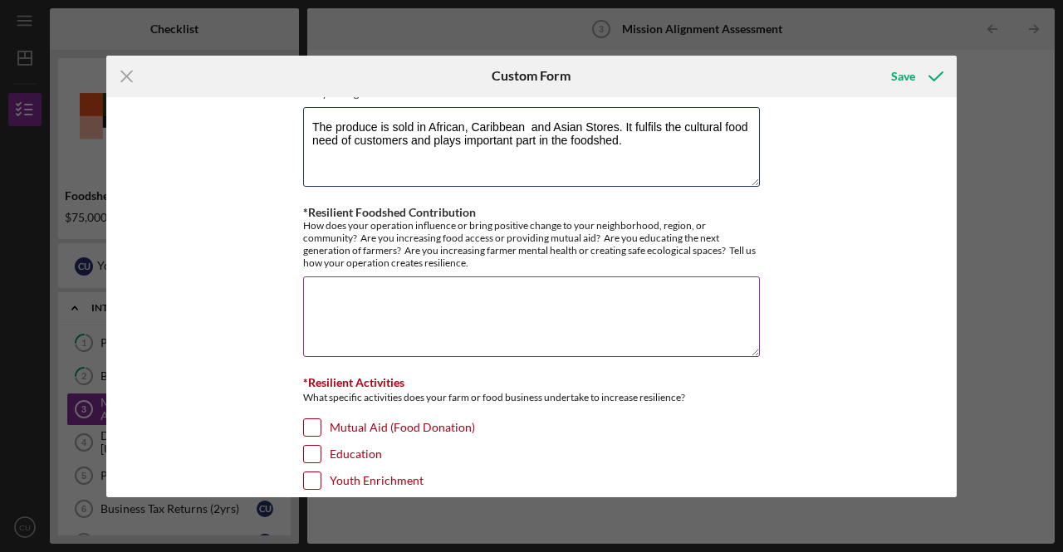
type textarea "The produce is sold in African, Caribbean and Asian Stores. It fulfils the cult…"
click at [318, 277] on textarea "*Resilient Foodshed Contribution" at bounding box center [531, 317] width 457 height 80
type textarea "T"
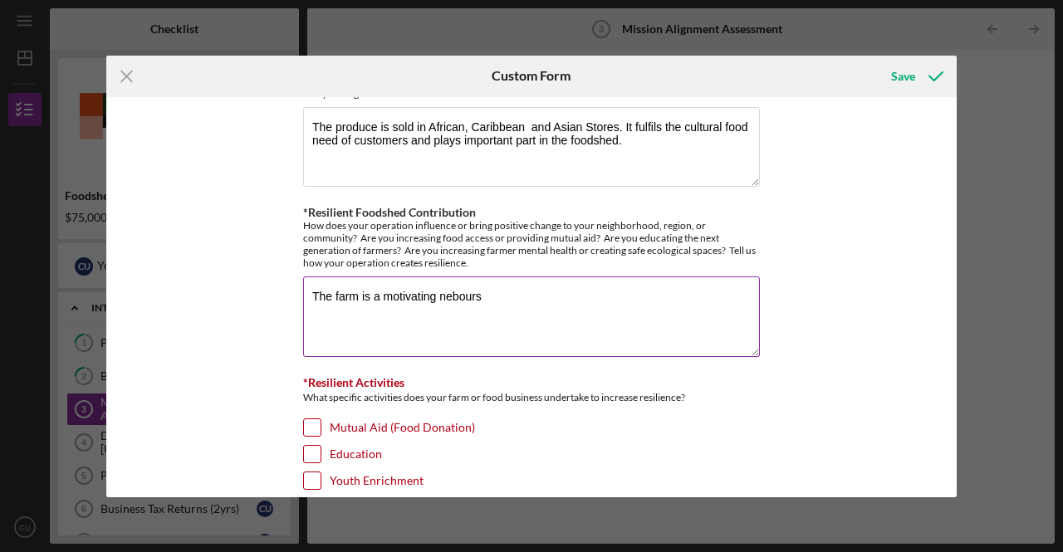
drag, startPoint x: 459, startPoint y: 278, endPoint x: 452, endPoint y: 287, distance: 11.8
click at [452, 287] on textarea "The farm is a motivating nebours" at bounding box center [531, 317] width 457 height 80
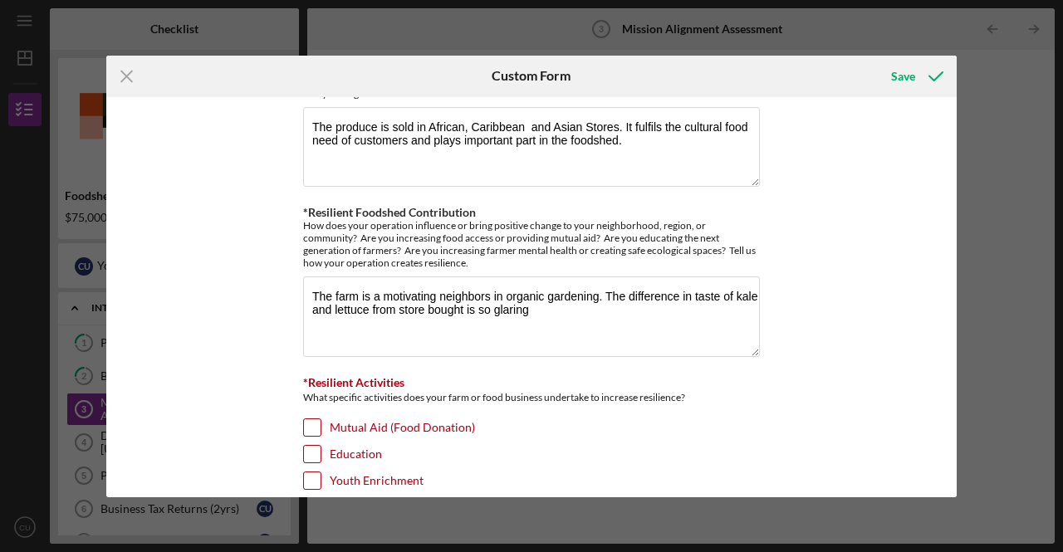
click at [465, 86] on div "Custom Form" at bounding box center [531, 77] width 283 height 42
click at [377, 277] on textarea "The farm is a motivating neighbors in organic gardening. The difference in tast…" at bounding box center [531, 317] width 457 height 80
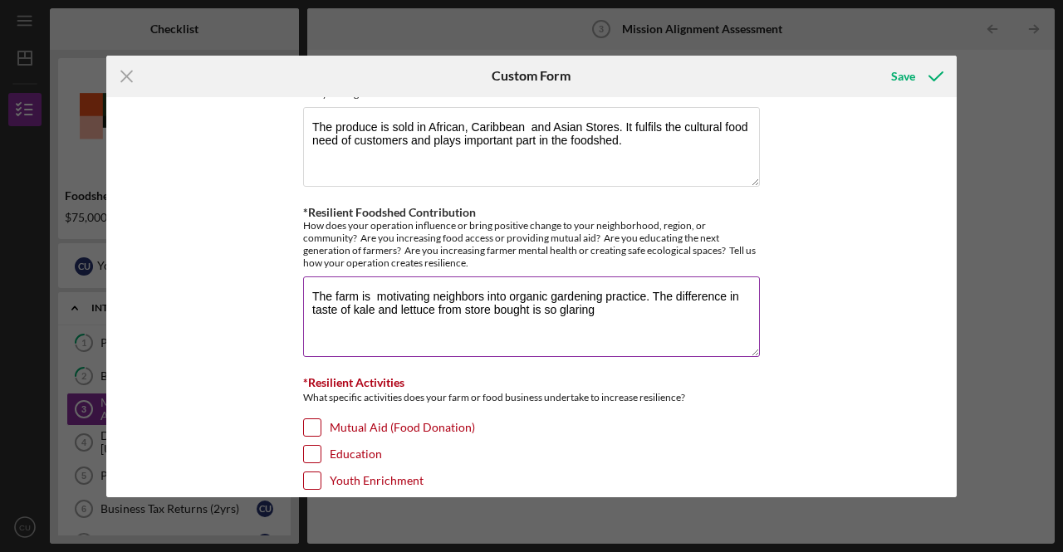
click at [527, 290] on textarea "The farm is motivating neighbors into organic gardening practice. The differenc…" at bounding box center [531, 317] width 457 height 80
click at [362, 300] on textarea "The farm is motivating neighbors into organic gardening practice. The differenc…" at bounding box center [531, 317] width 457 height 80
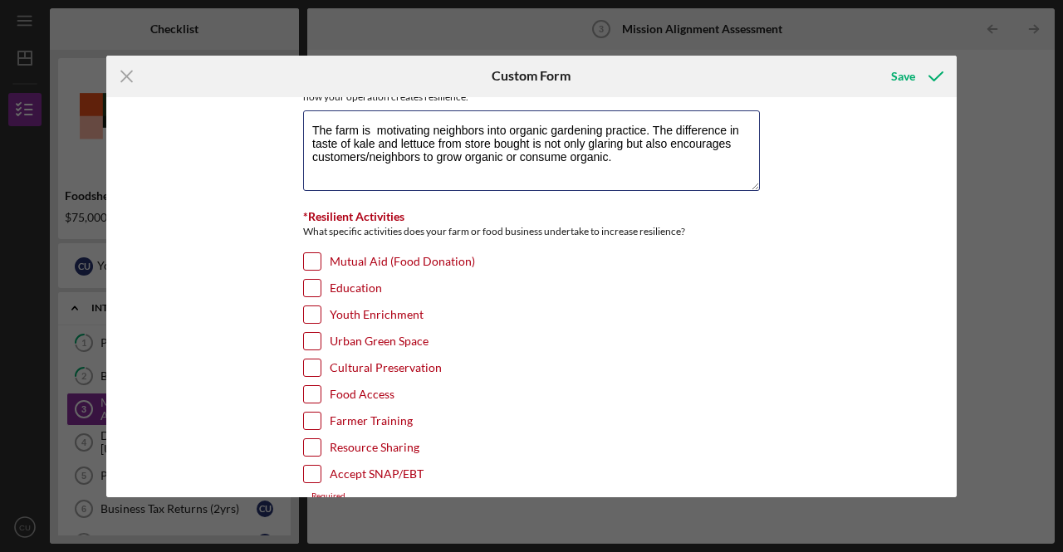
scroll to position [1827, 0]
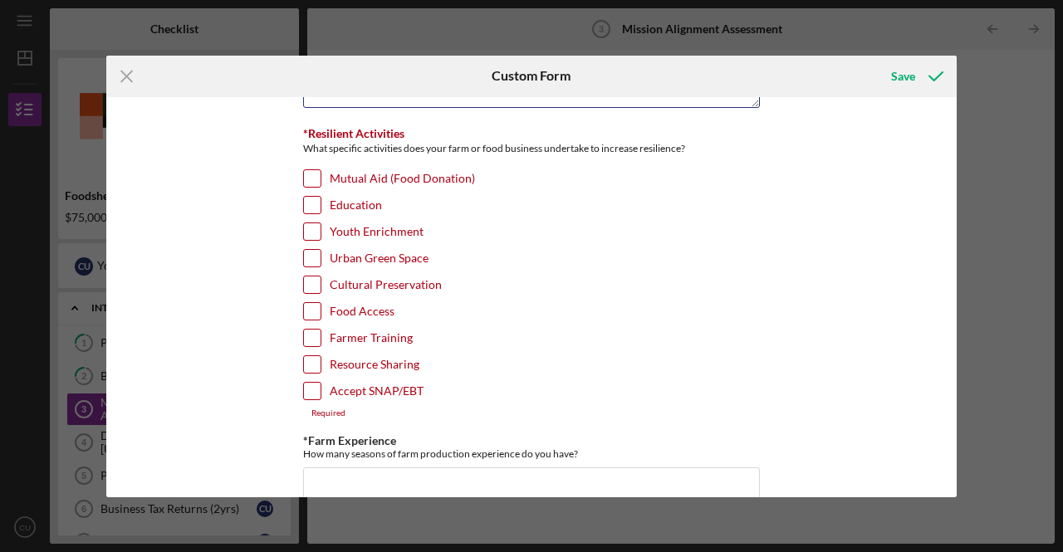
type textarea "The farm is motivating neighbors into organic gardening practice. The differenc…"
click at [311, 277] on input "Cultural Preservation" at bounding box center [312, 285] width 17 height 17
checkbox input "true"
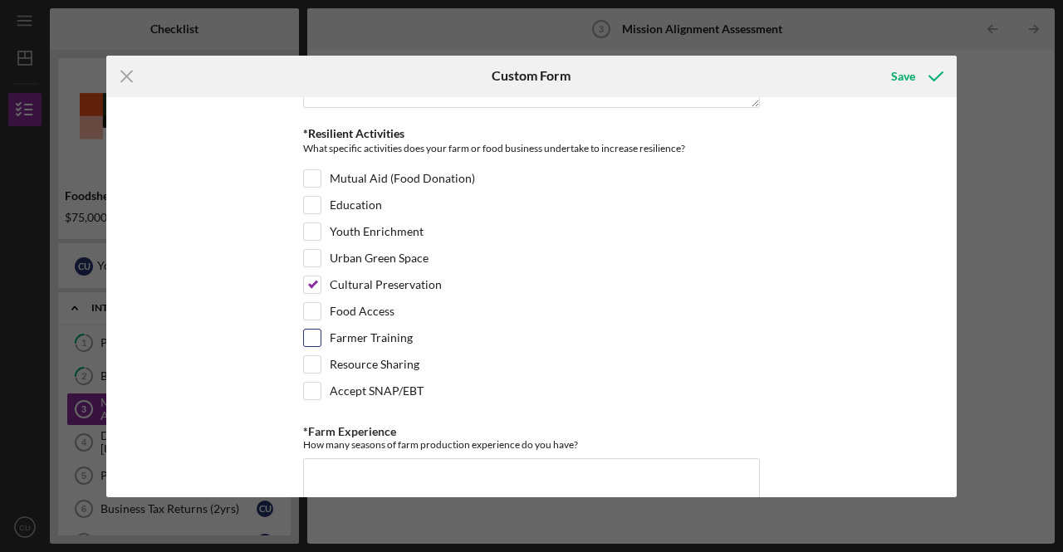
click at [311, 330] on input "Farmer Training" at bounding box center [312, 338] width 17 height 17
checkbox input "true"
click at [311, 356] on input "Resource Sharing" at bounding box center [312, 364] width 17 height 17
checkbox input "true"
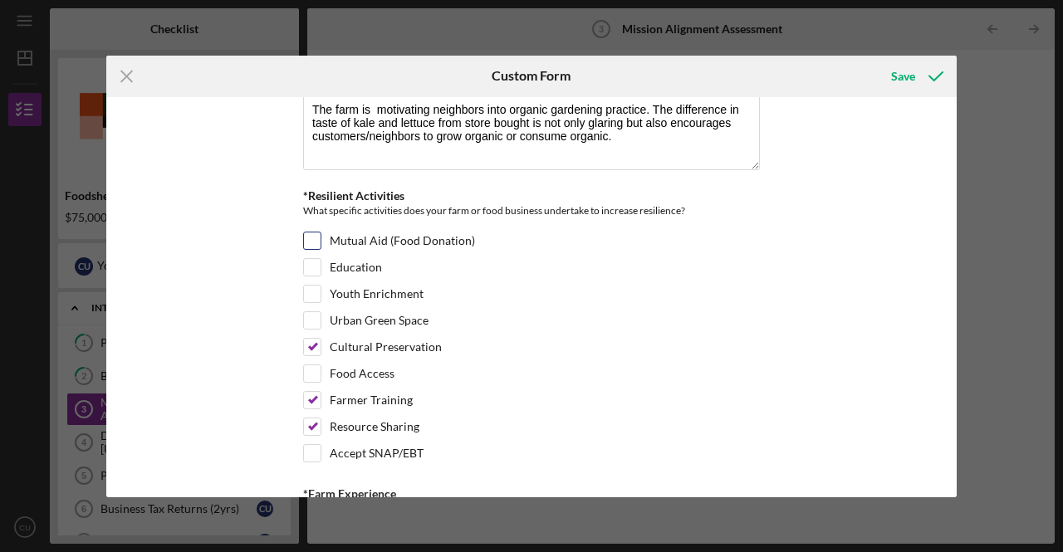
scroll to position [1744, 0]
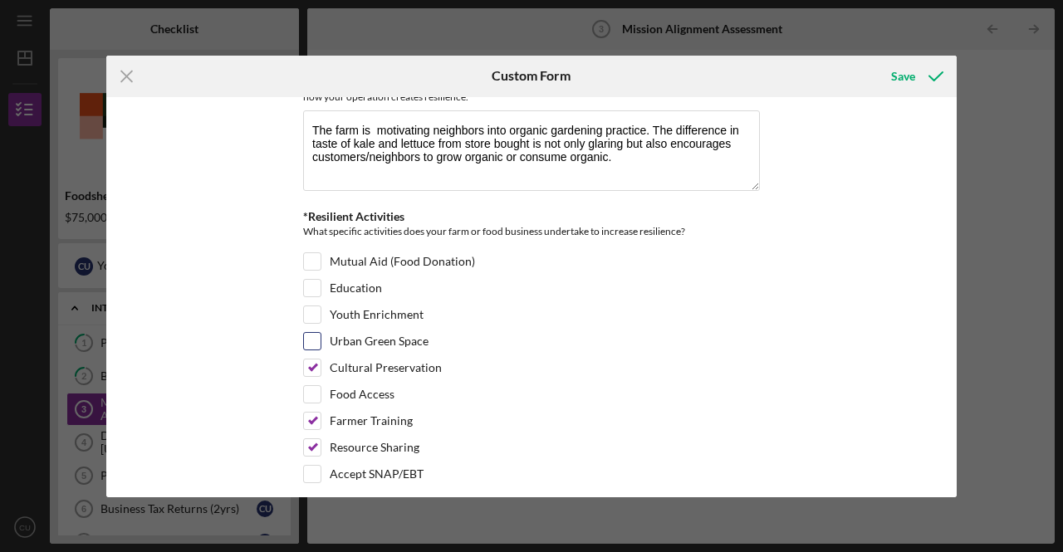
click at [304, 333] on input "Urban Green Space" at bounding box center [312, 341] width 17 height 17
click at [306, 333] on input "Urban Green Space" at bounding box center [312, 341] width 17 height 17
checkbox input "false"
click at [313, 386] on input "Food Access" at bounding box center [312, 394] width 17 height 17
checkbox input "true"
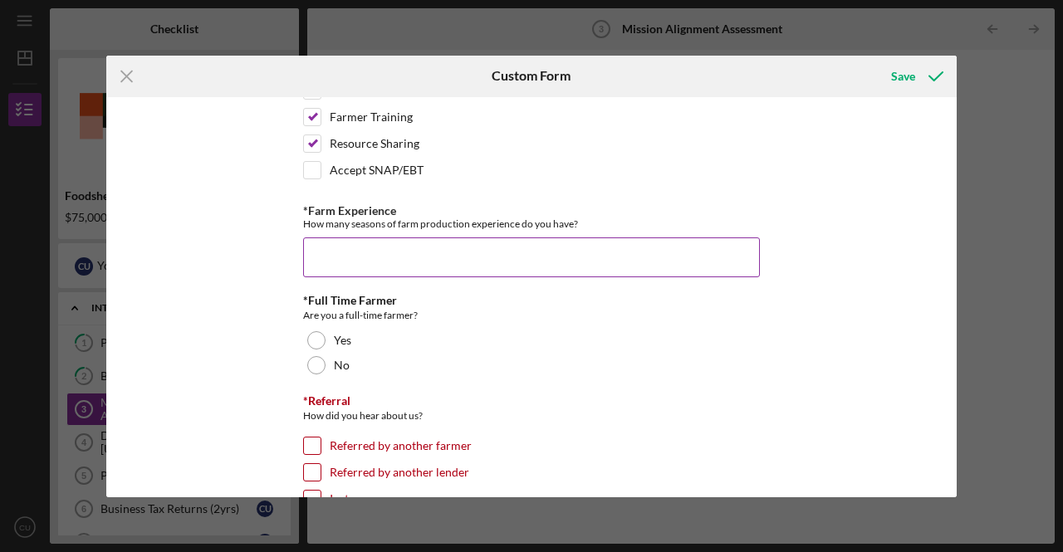
scroll to position [2076, 0]
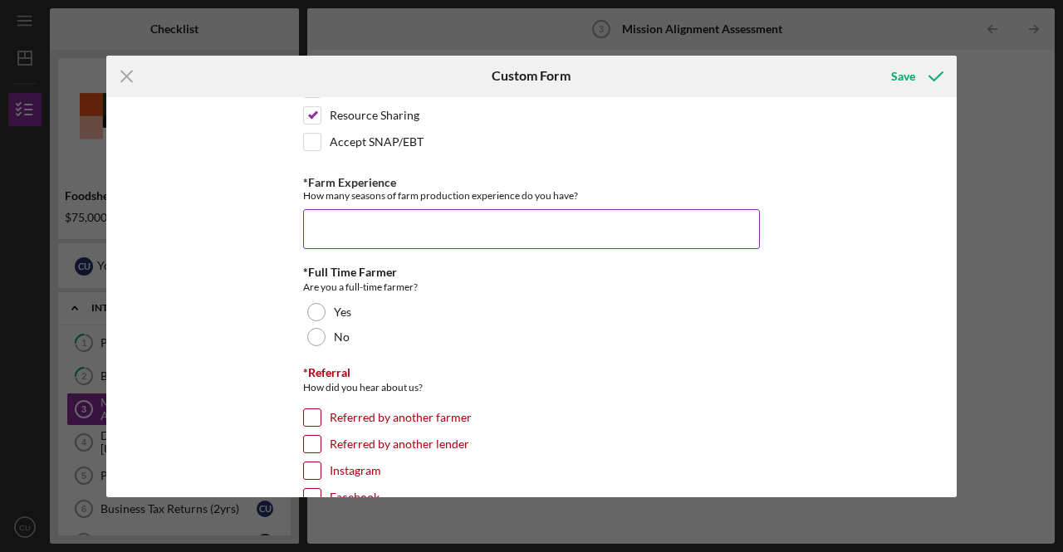
click at [339, 209] on input "*Farm Experience" at bounding box center [531, 229] width 457 height 40
type input "5"
type input "6"
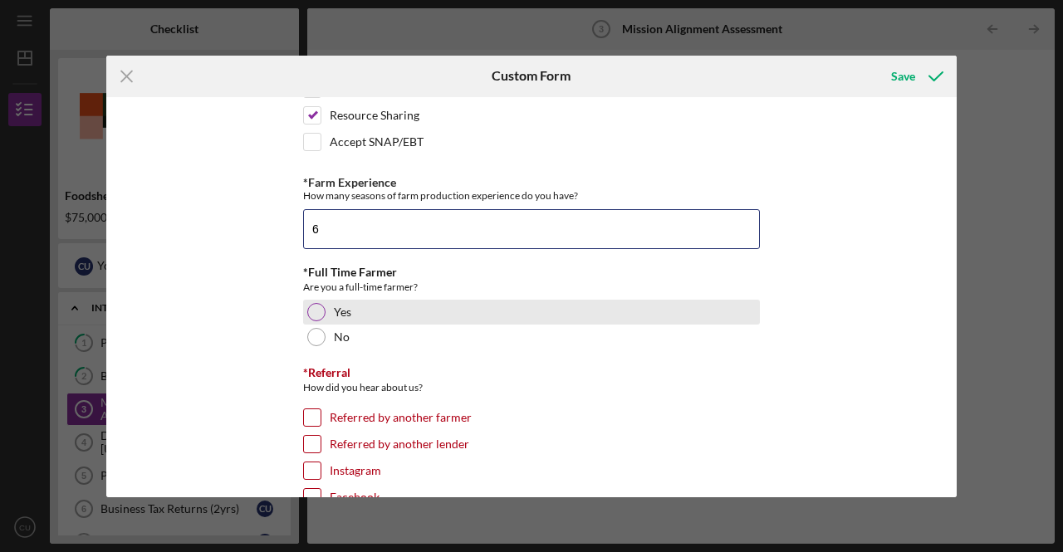
type input "6"
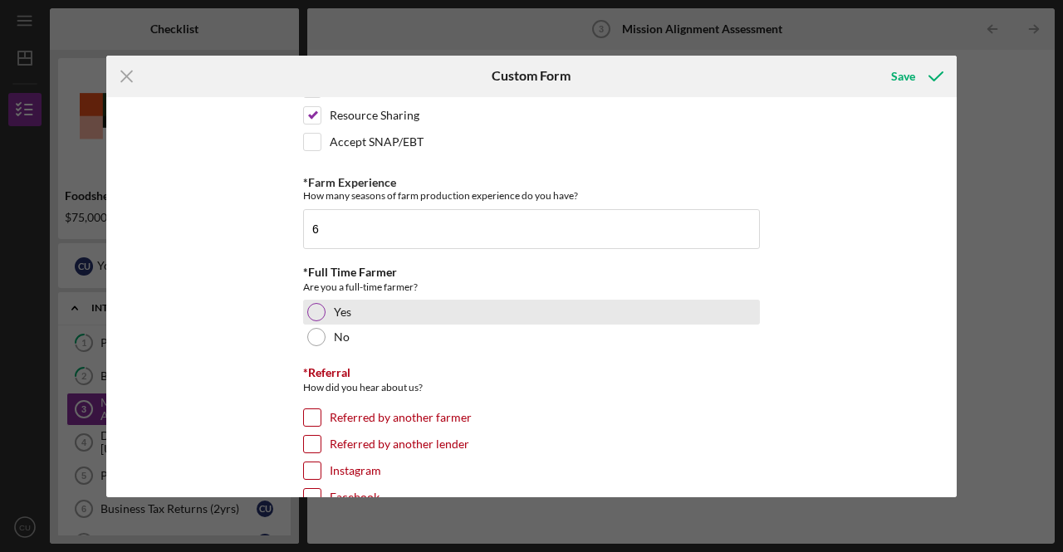
click at [309, 303] on div at bounding box center [316, 312] width 18 height 18
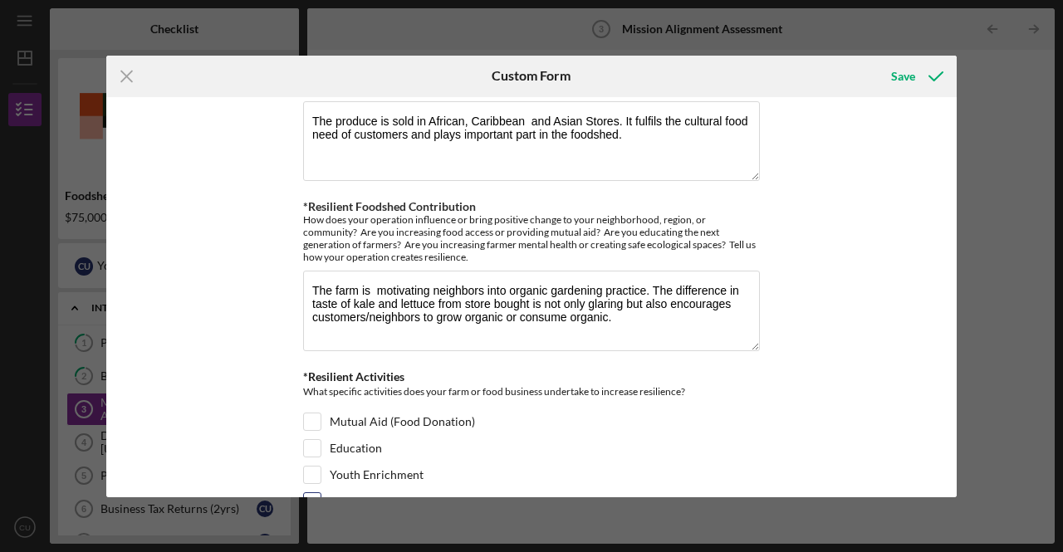
scroll to position [1578, 0]
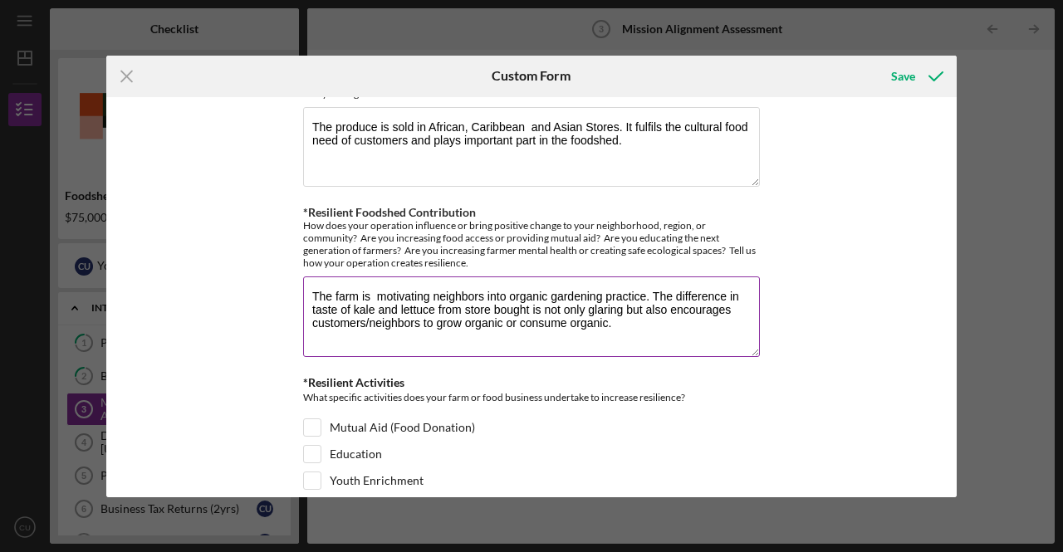
click at [392, 285] on textarea "The farm is motivating neighbors into organic gardening practice. The differenc…" at bounding box center [531, 317] width 457 height 80
click at [329, 288] on textarea "The farm is motivating neighbors into organic gardening practice. The instance …" at bounding box center [531, 317] width 457 height 80
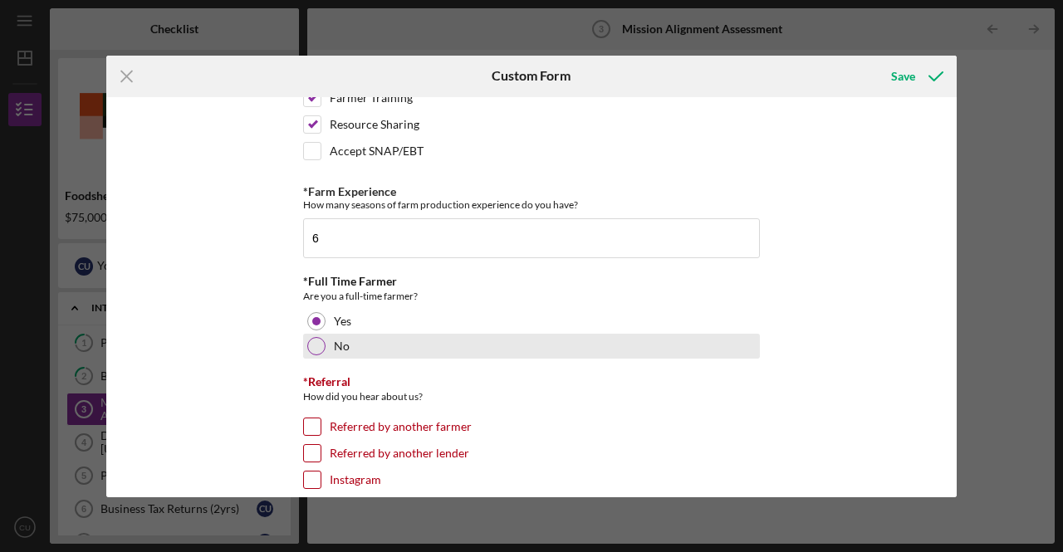
scroll to position [2242, 0]
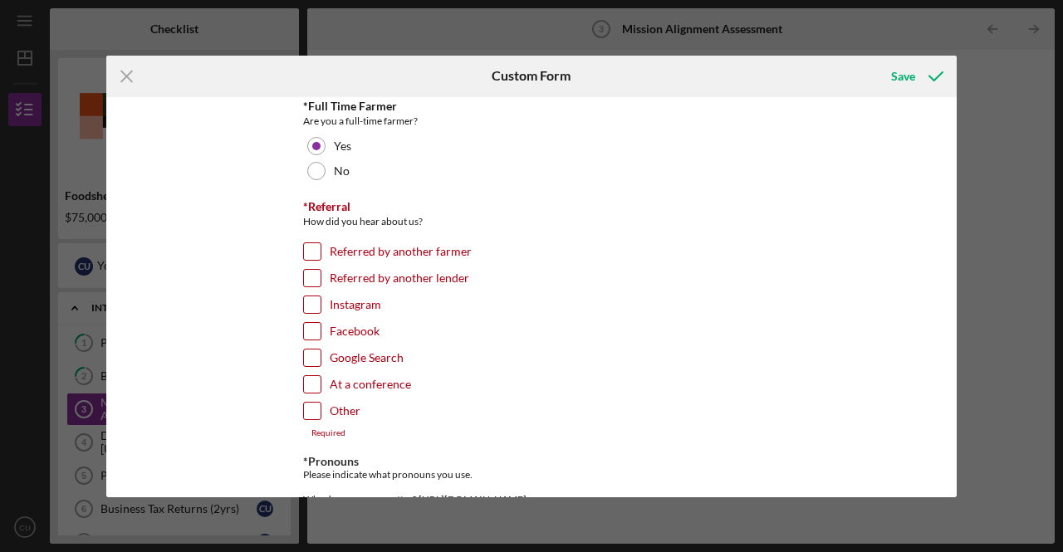
type textarea "The farm is motivating neighbors into organic gardening practice. The instance …"
click at [313, 376] on input "At a conference" at bounding box center [312, 384] width 17 height 17
checkbox input "true"
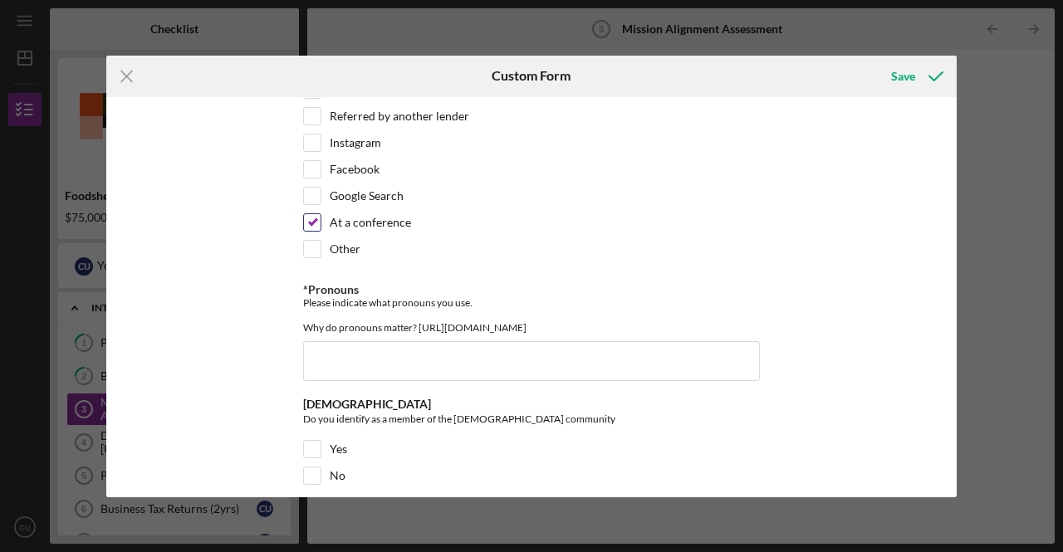
scroll to position [2408, 0]
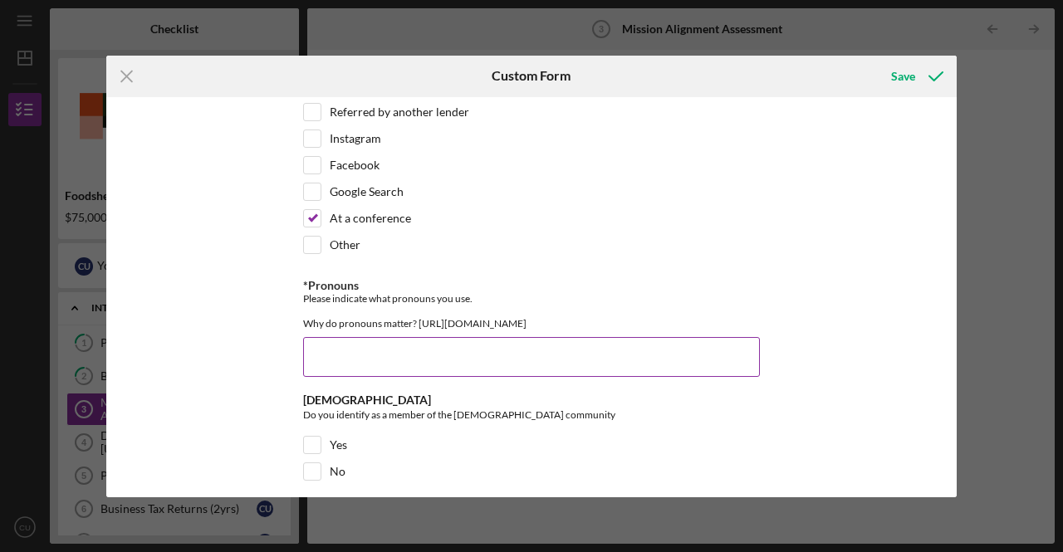
click at [355, 340] on input "*Pronouns" at bounding box center [531, 357] width 457 height 40
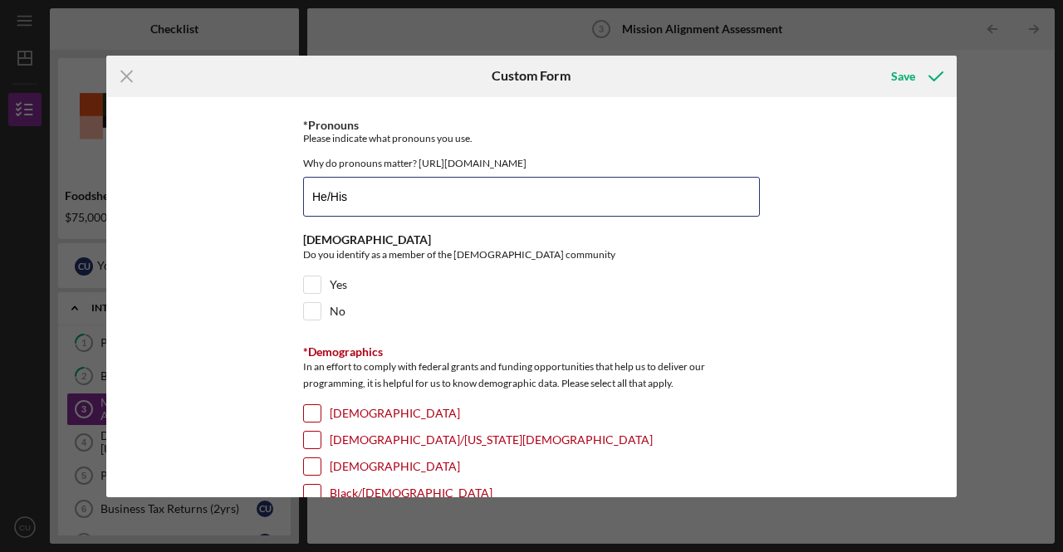
scroll to position [2575, 0]
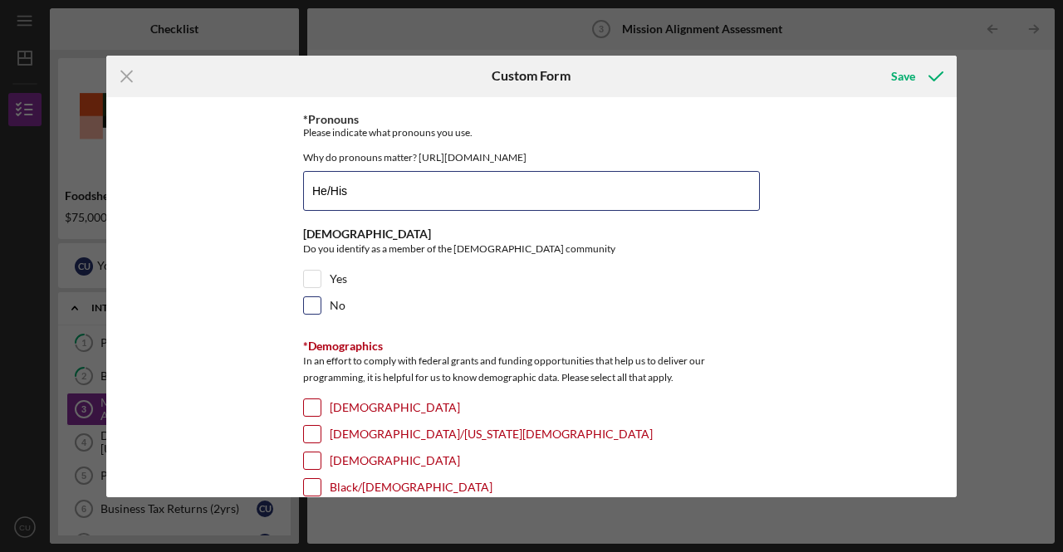
type input "He/His"
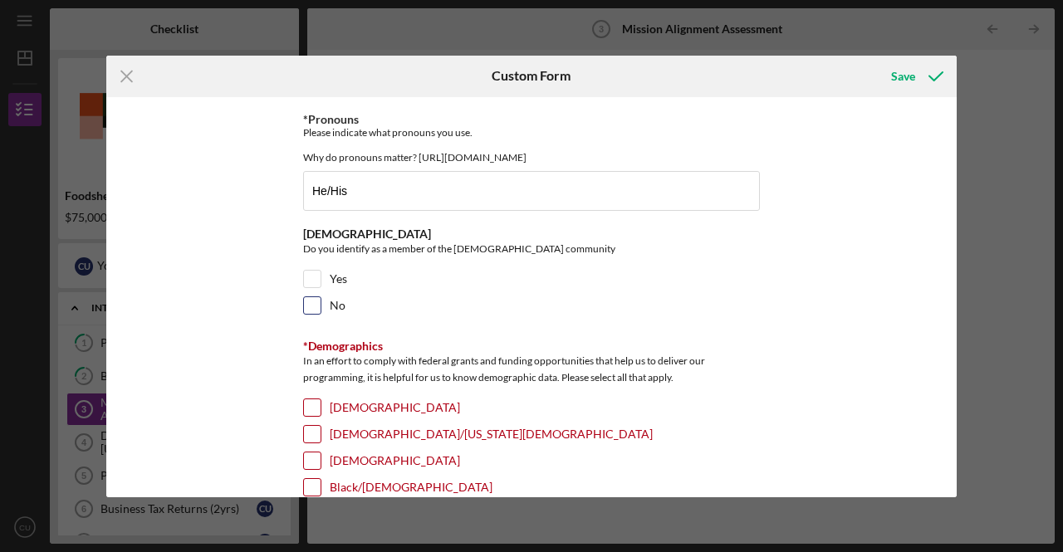
click at [312, 297] on input "No" at bounding box center [312, 305] width 17 height 17
checkbox input "true"
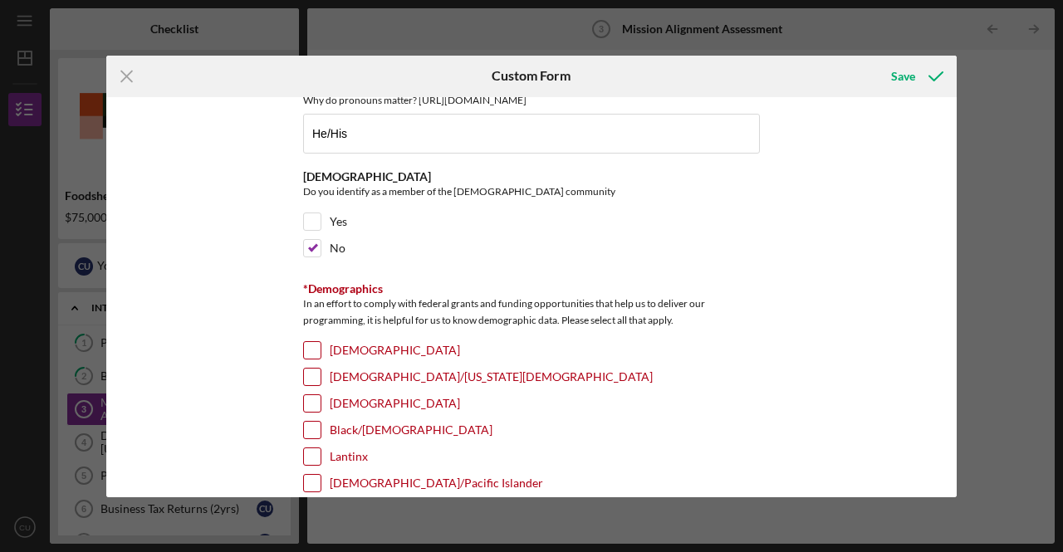
scroll to position [2698, 0]
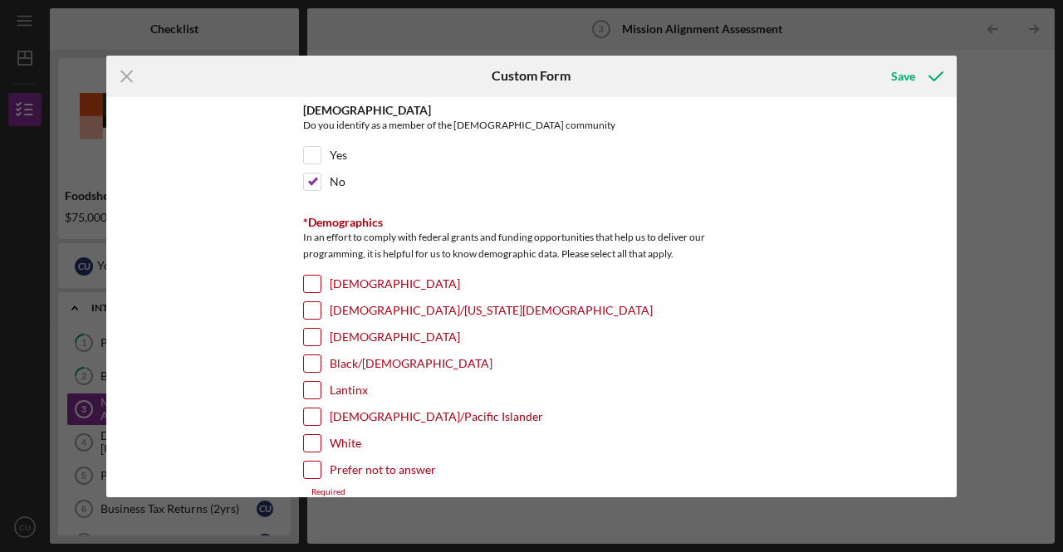
click at [309, 355] on input "Black/[DEMOGRAPHIC_DATA]" at bounding box center [312, 363] width 17 height 17
checkbox input "true"
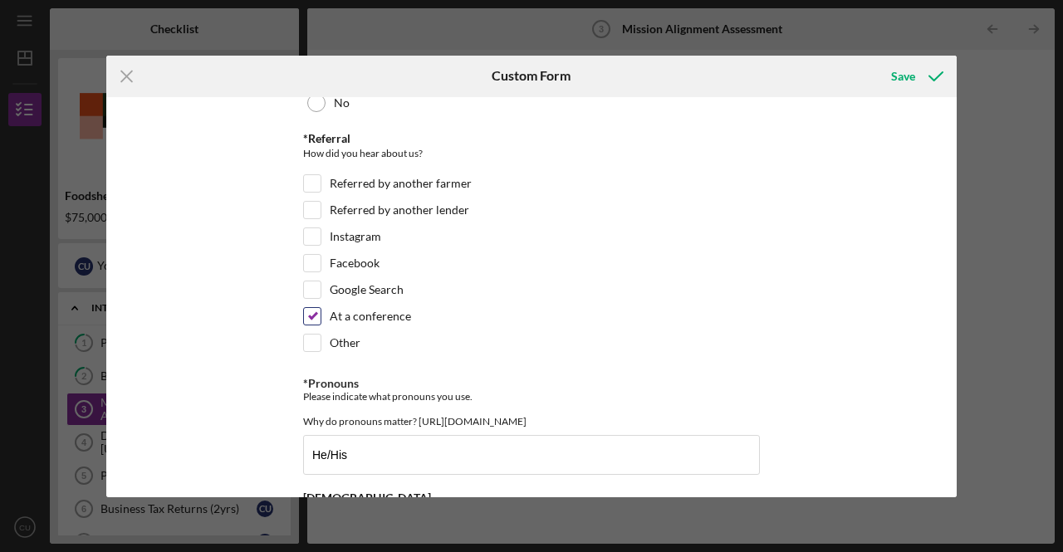
scroll to position [2274, 0]
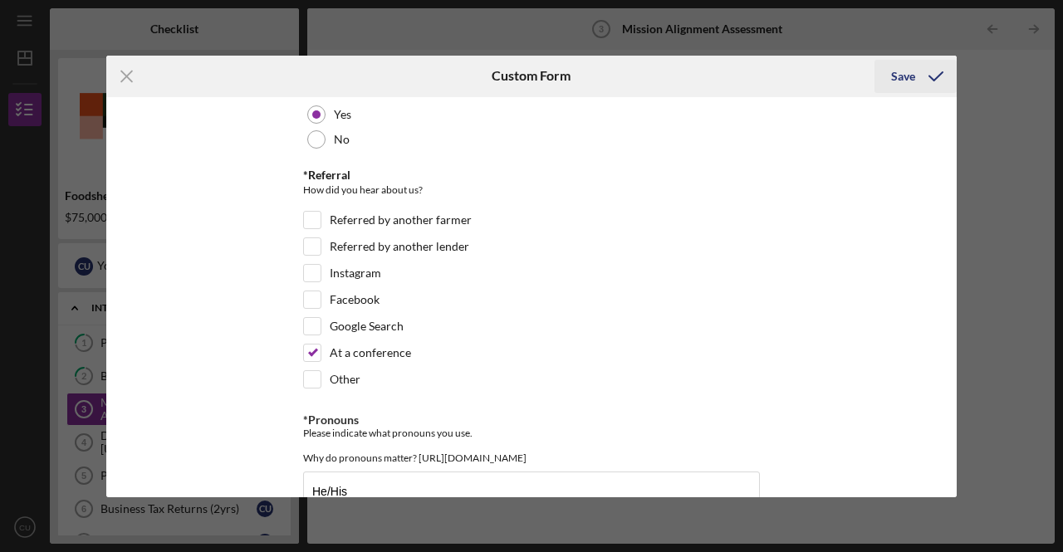
click at [905, 72] on div "Save" at bounding box center [903, 76] width 24 height 33
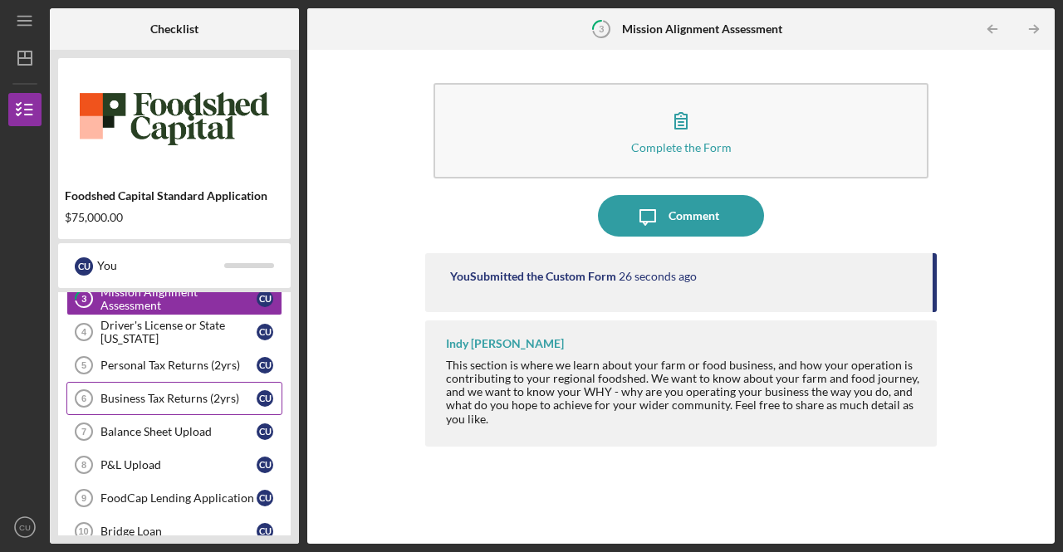
scroll to position [56, 0]
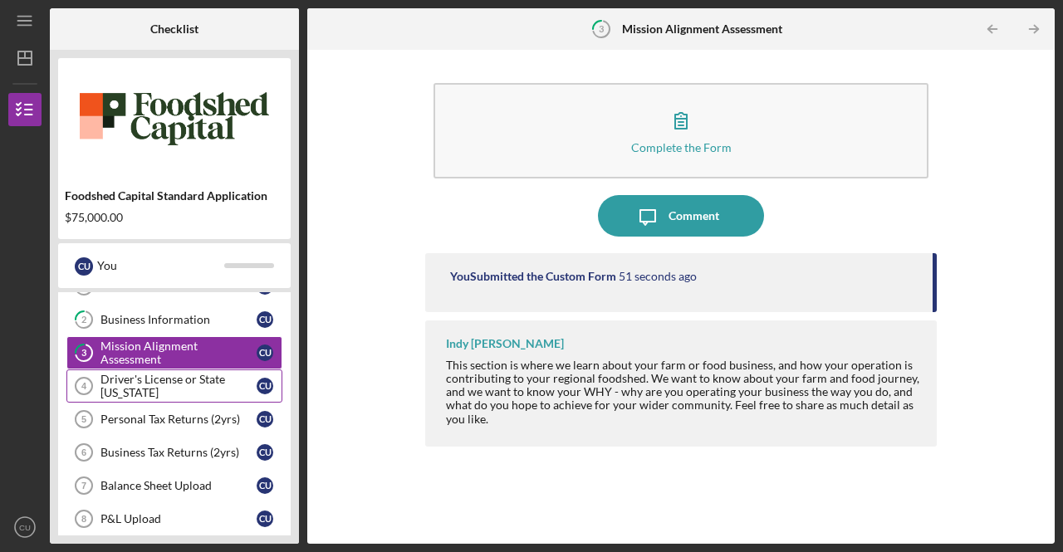
click at [173, 376] on link "Driver's License or State [US_STATE] 4 Driver's License or State [US_STATE] C U" at bounding box center [174, 386] width 216 height 33
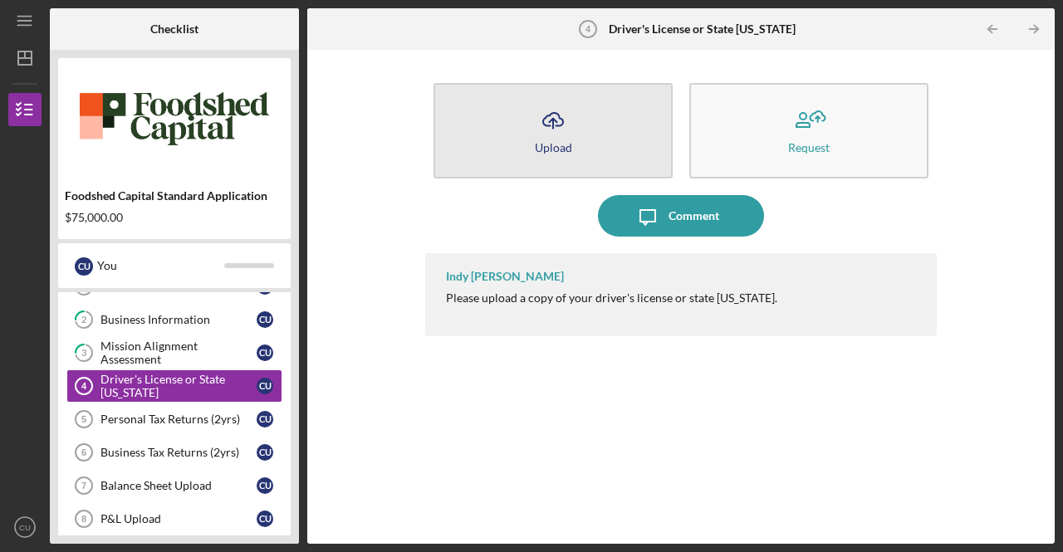
click at [601, 154] on button "Icon/Upload Upload" at bounding box center [553, 131] width 239 height 96
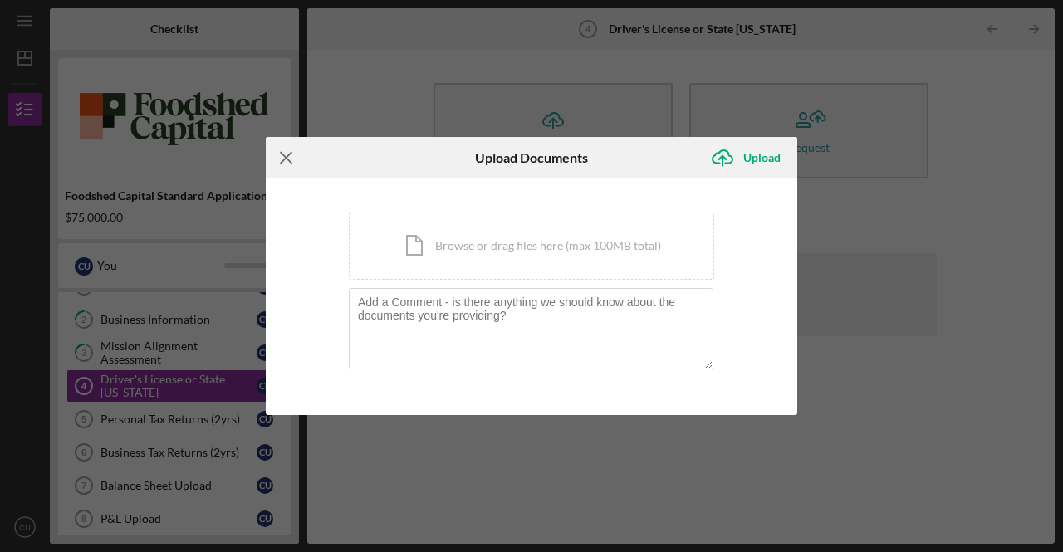
click at [286, 153] on icon "Icon/Menu Close" at bounding box center [287, 158] width 42 height 42
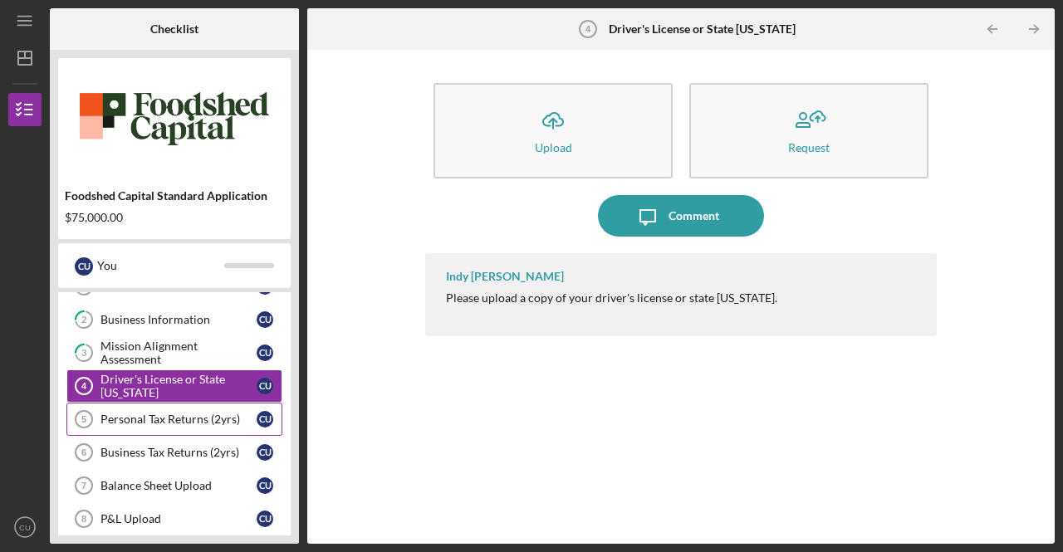
click at [125, 413] on div "Personal Tax Returns (2yrs)" at bounding box center [178, 419] width 156 height 13
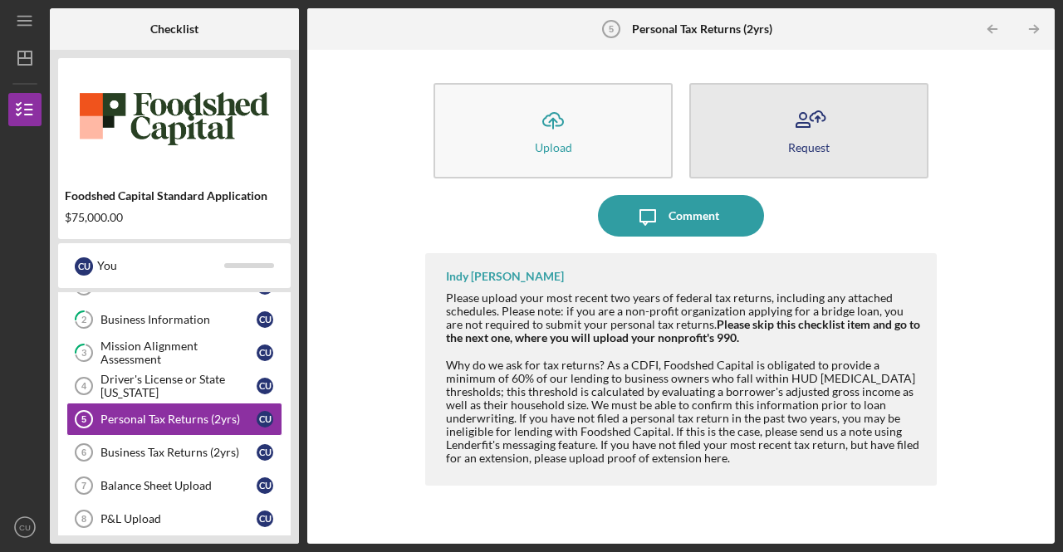
click at [830, 134] on button "Request" at bounding box center [808, 131] width 239 height 96
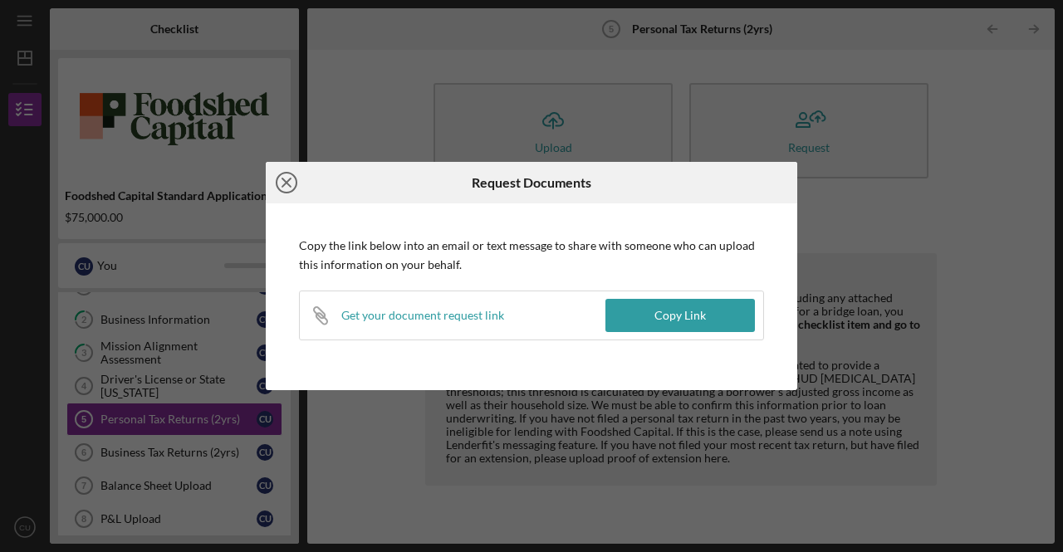
click at [282, 180] on icon "Icon/Close" at bounding box center [287, 183] width 42 height 42
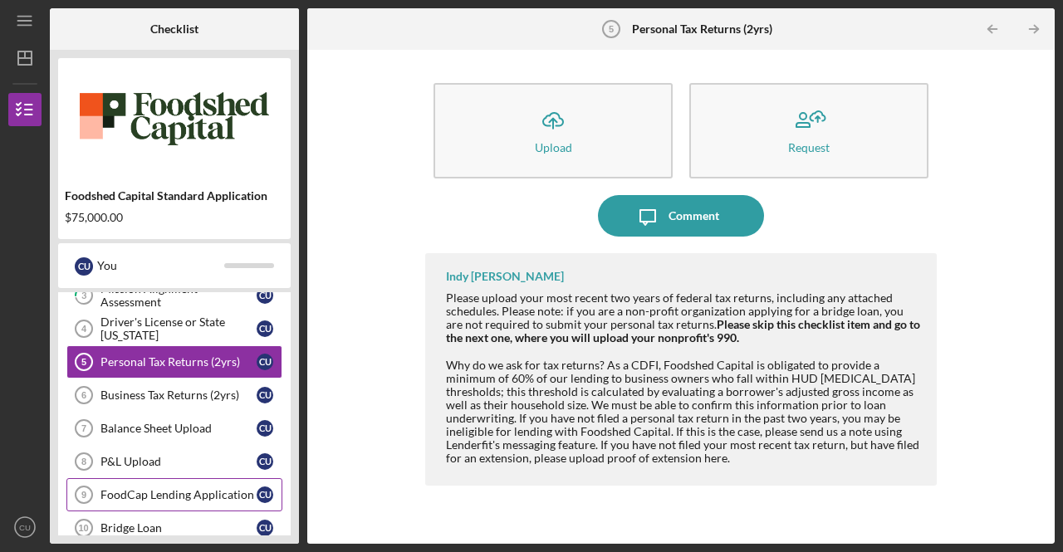
scroll to position [140, 0]
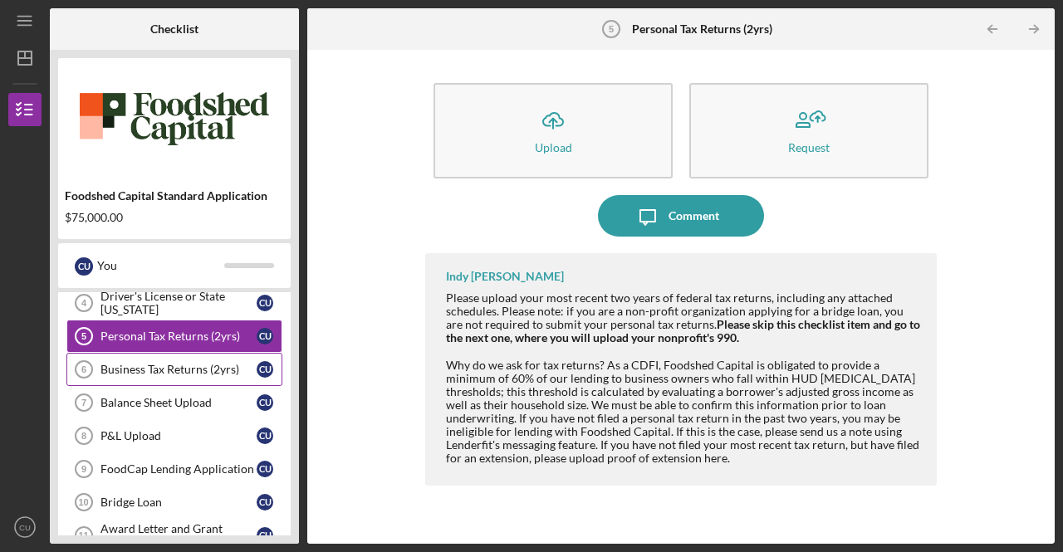
click at [184, 365] on div "Business Tax Returns (2yrs)" at bounding box center [178, 369] width 156 height 13
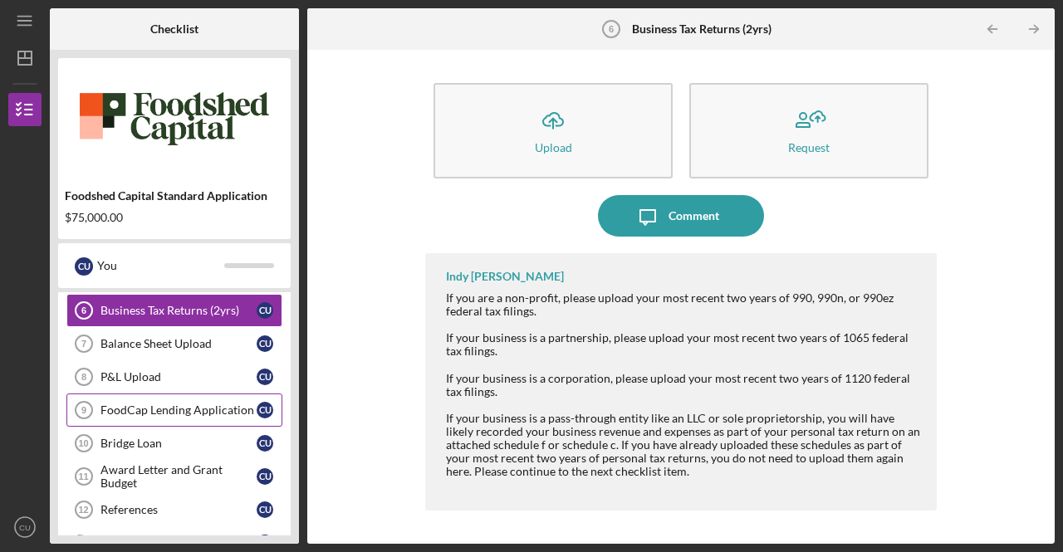
scroll to position [223, 0]
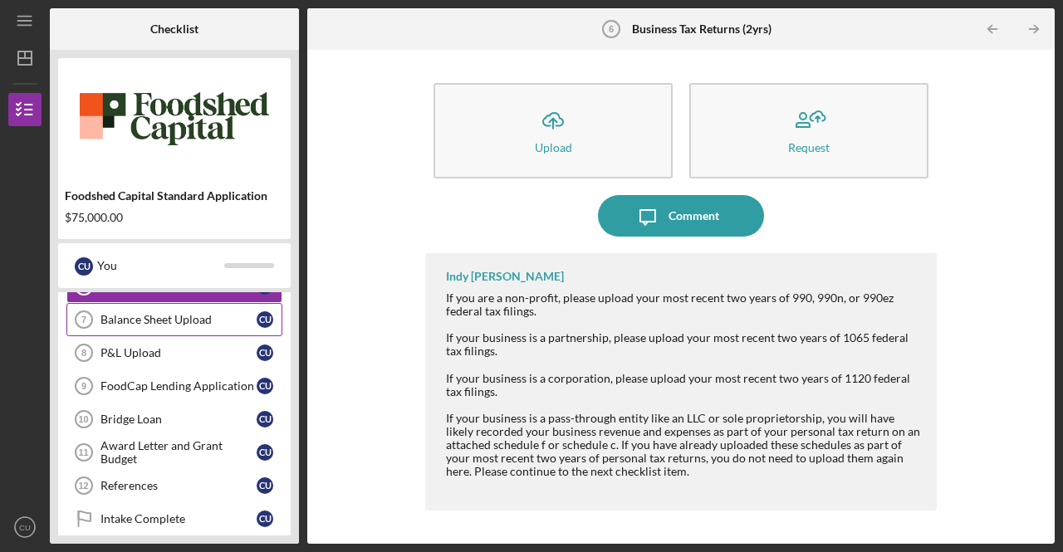
click at [182, 313] on div "Balance Sheet Upload" at bounding box center [178, 319] width 156 height 13
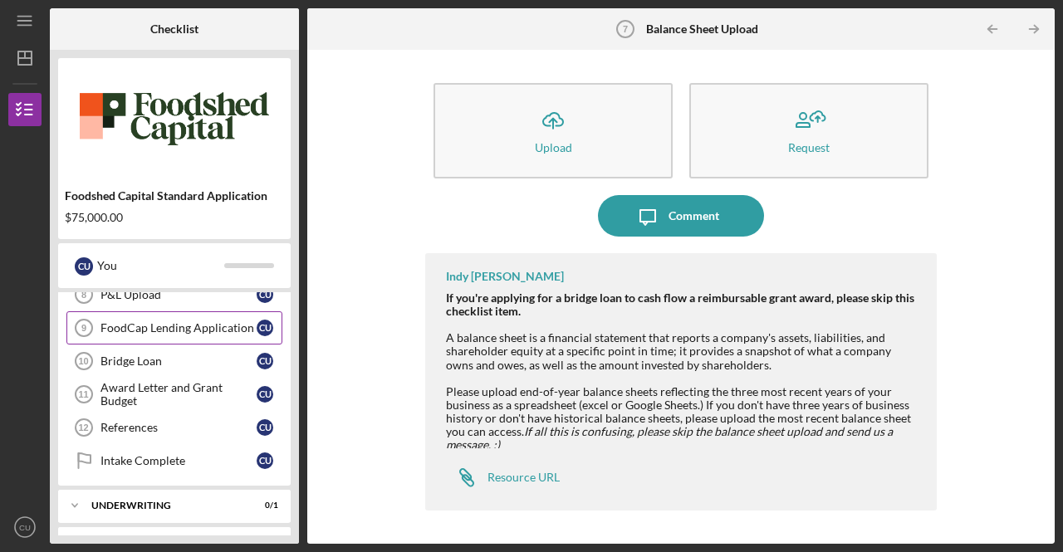
scroll to position [306, 0]
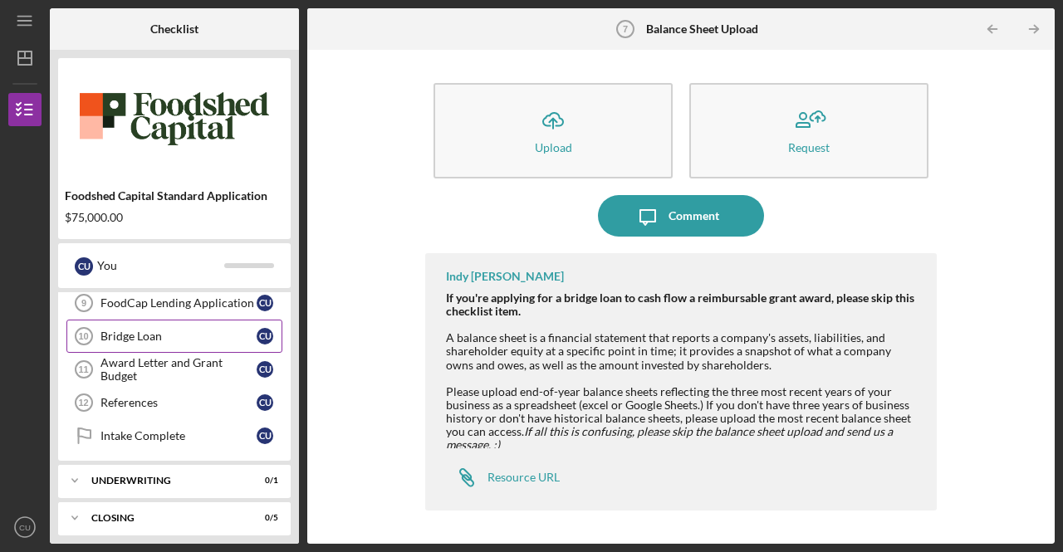
click at [118, 323] on link "Bridge Loan 10 Bridge Loan C U" at bounding box center [174, 336] width 216 height 33
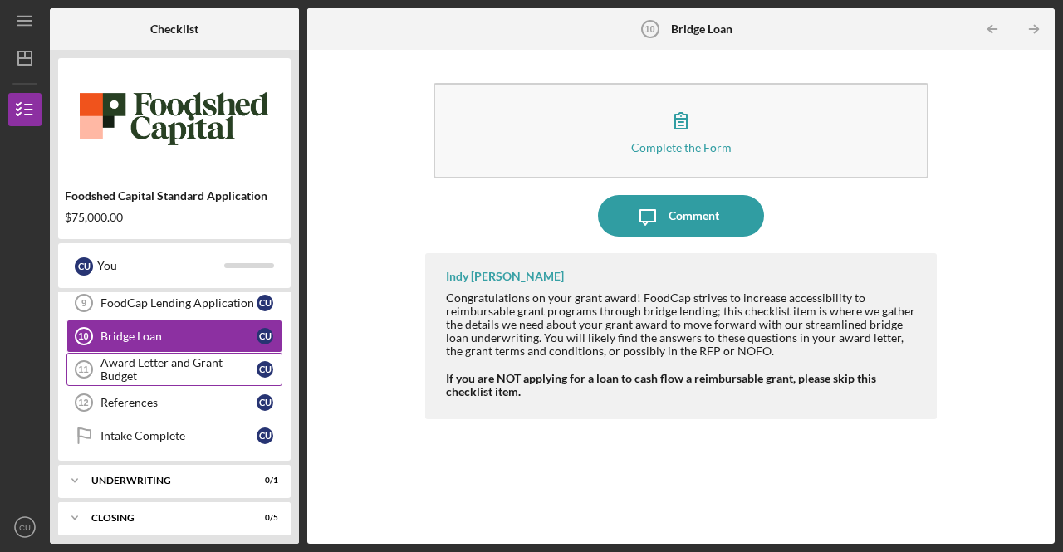
click at [171, 358] on div "Award Letter and Grant Budget" at bounding box center [178, 369] width 156 height 27
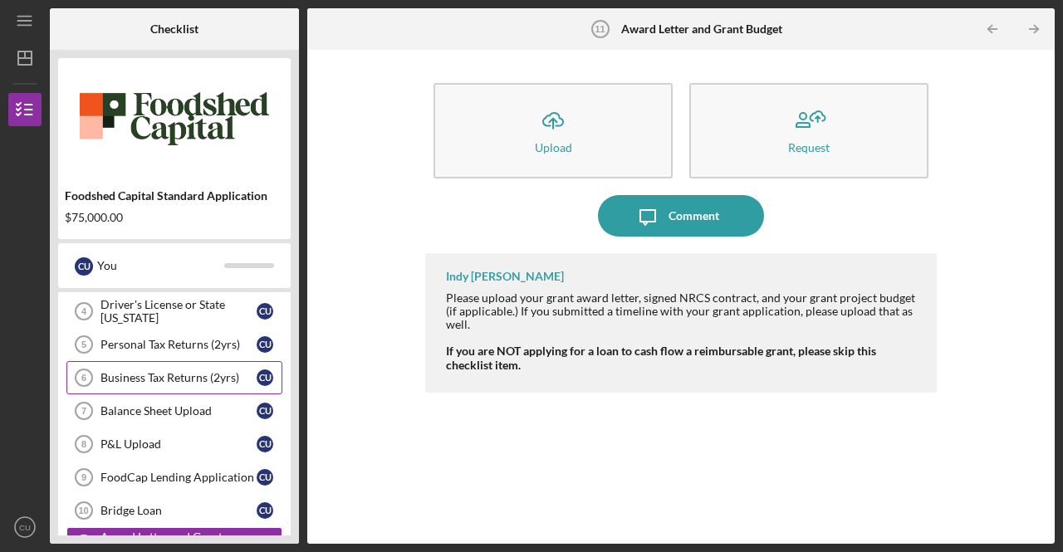
scroll to position [166, 0]
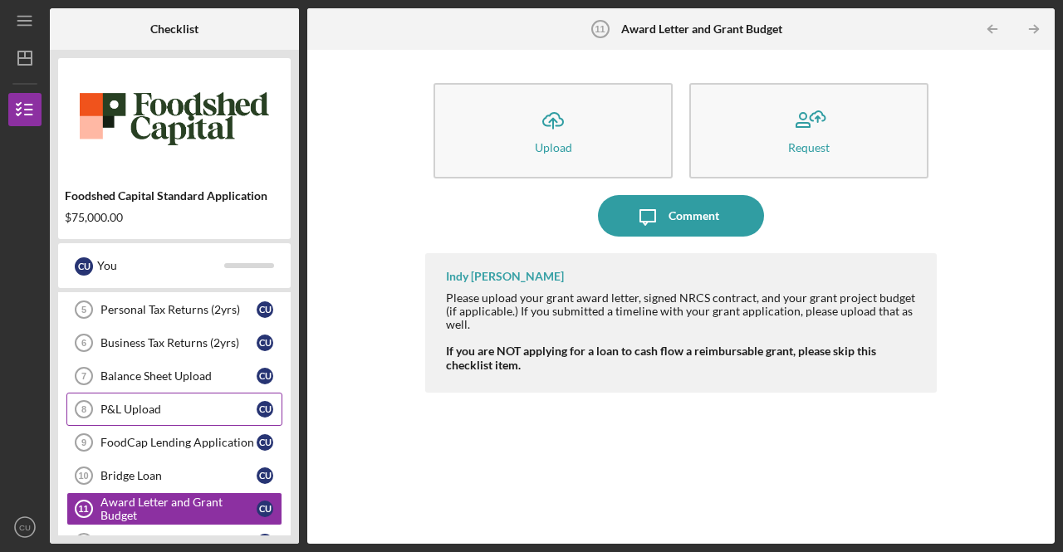
click at [181, 403] on div "P&L Upload" at bounding box center [178, 409] width 156 height 13
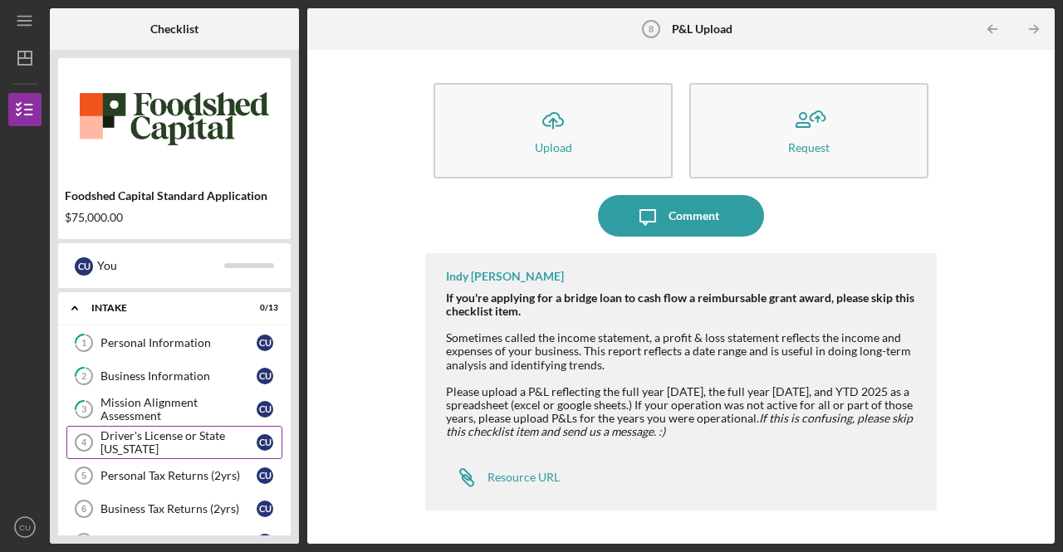
click at [188, 435] on div "Driver's License or State [US_STATE]" at bounding box center [178, 442] width 156 height 27
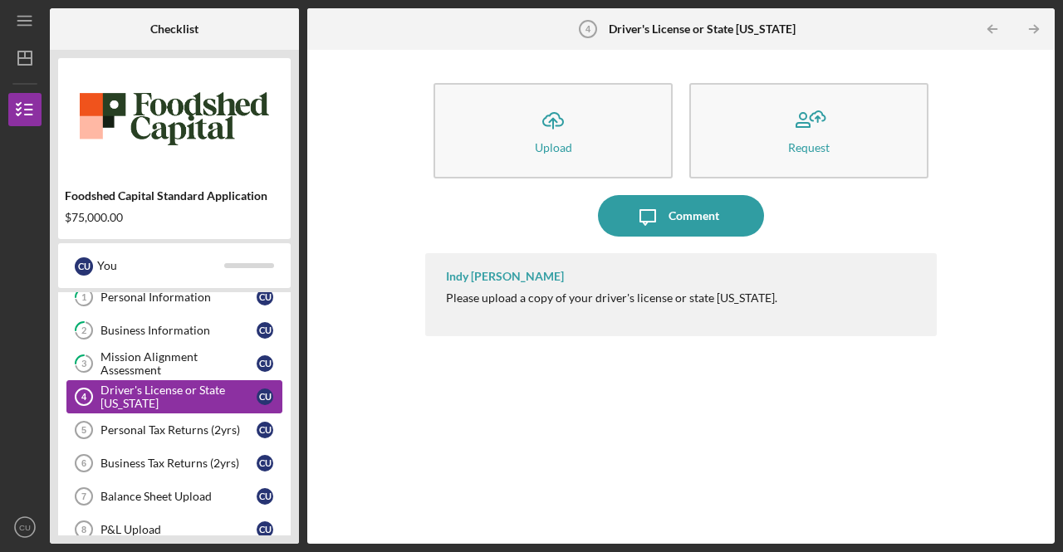
scroll to position [83, 0]
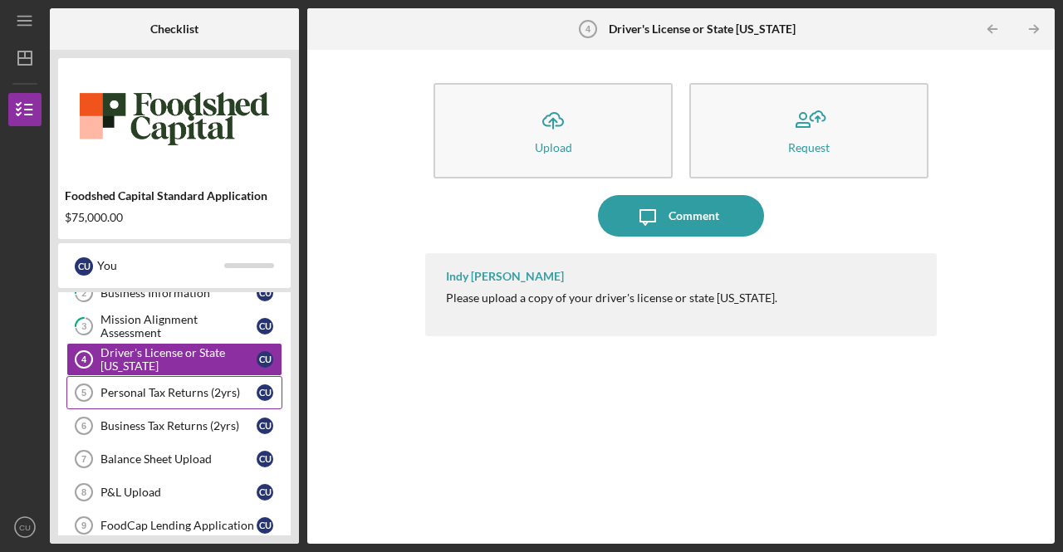
click at [170, 381] on link "Personal Tax Returns (2yrs) 5 Personal Tax Returns (2yrs) C U" at bounding box center [174, 392] width 216 height 33
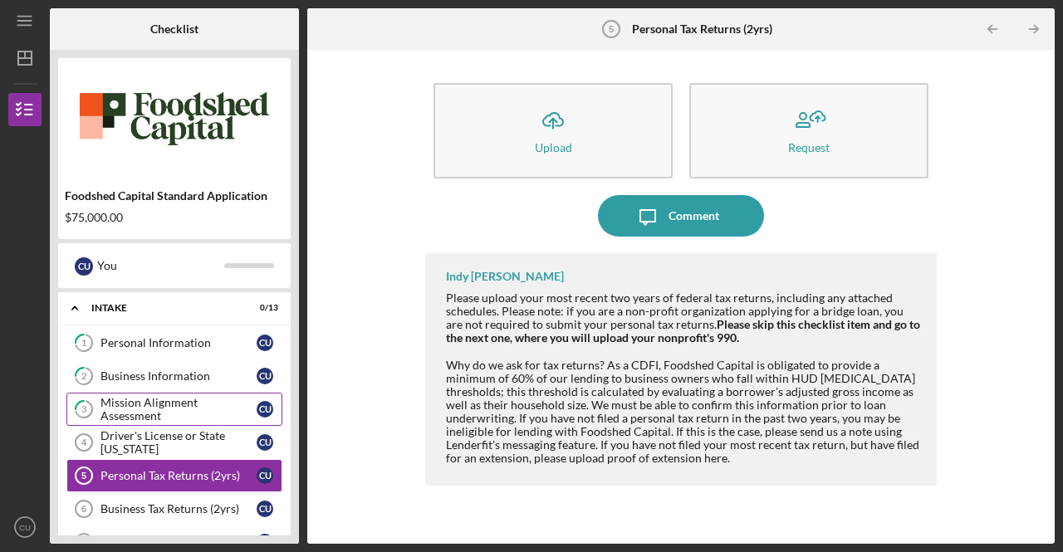
click at [177, 403] on div "Mission Alignment Assessment" at bounding box center [178, 409] width 156 height 27
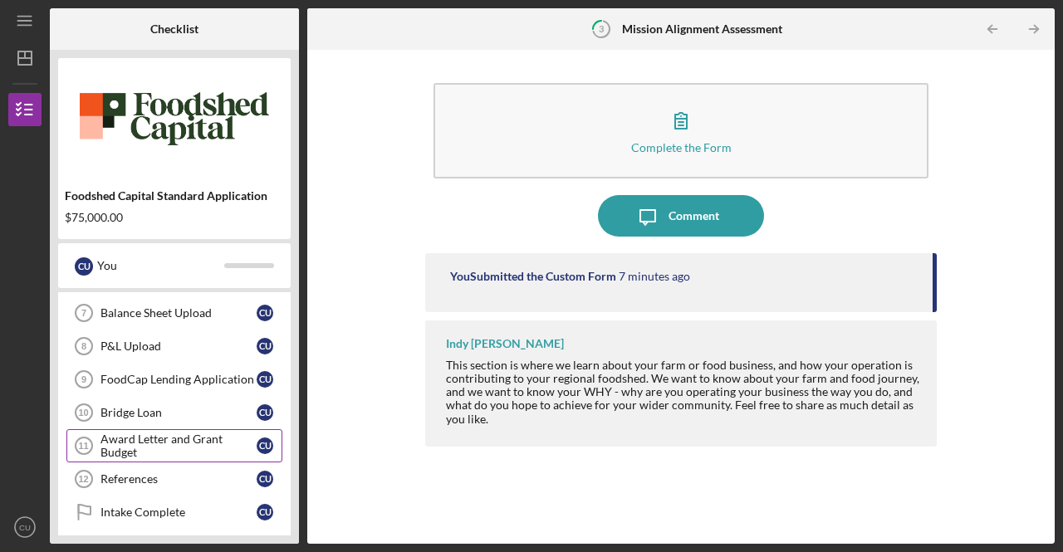
scroll to position [306, 0]
